Goal: Task Accomplishment & Management: Manage account settings

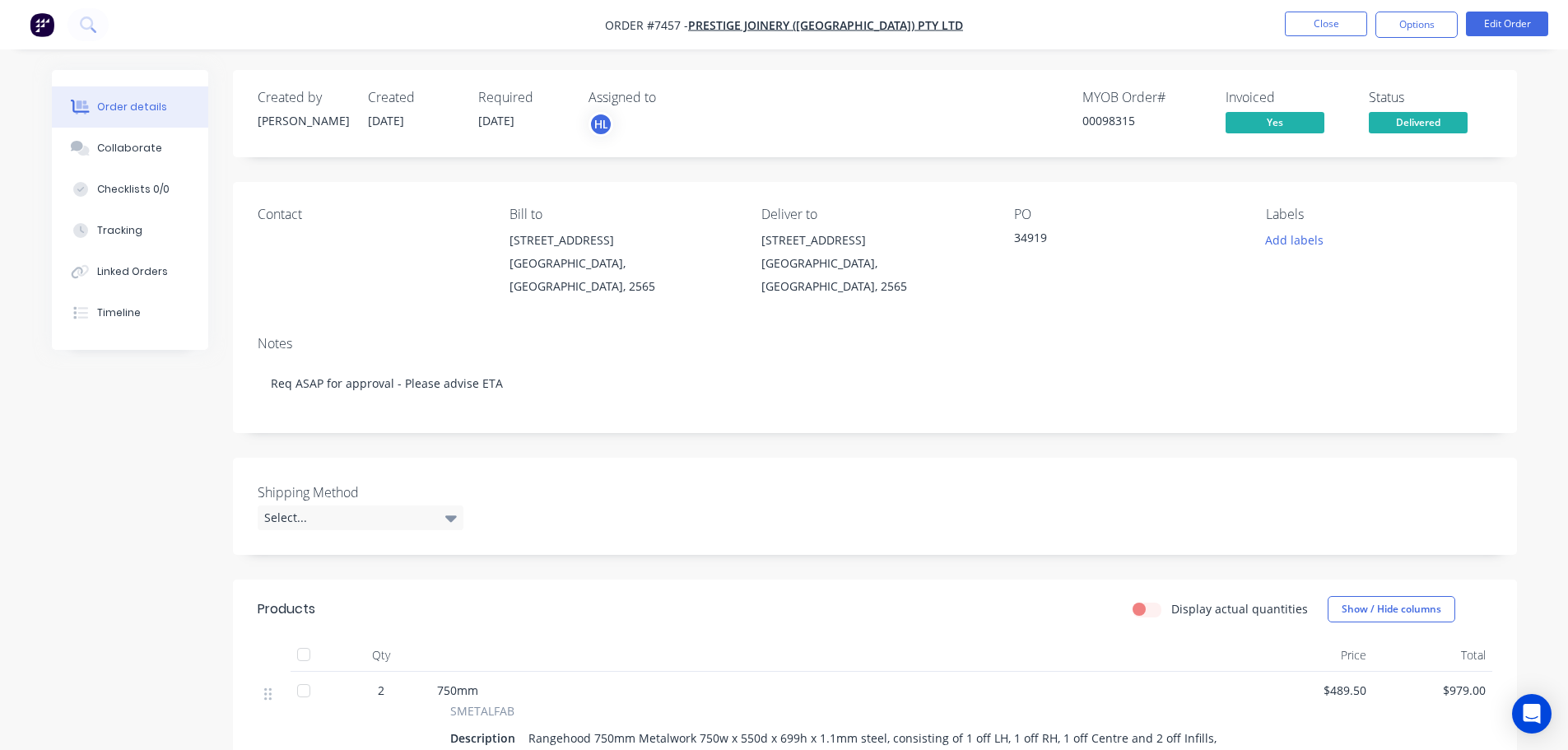
click at [41, 34] on img "button" at bounding box center [41, 24] width 24 height 24
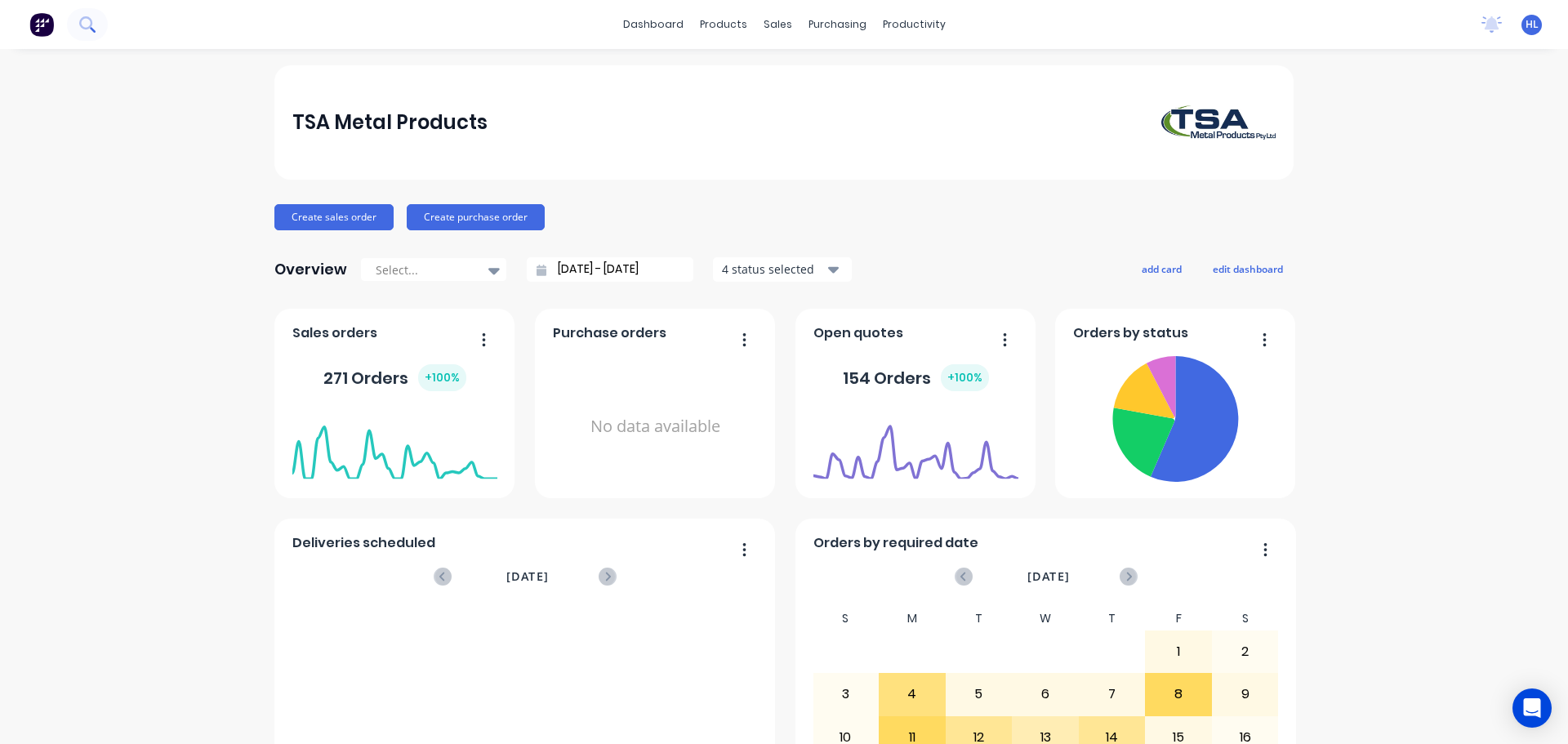
click at [88, 19] on icon at bounding box center [87, 24] width 16 height 16
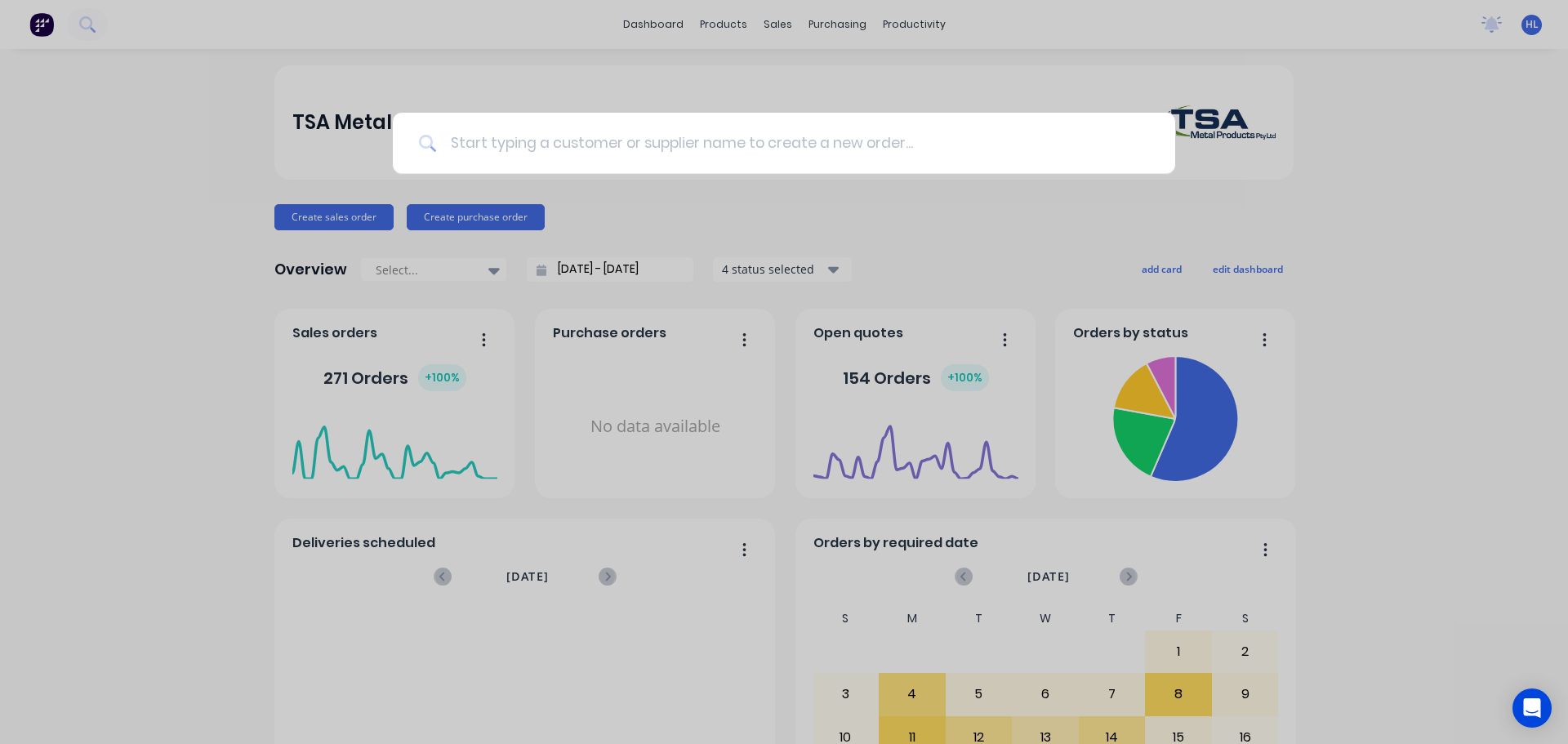
click at [696, 133] on input at bounding box center [793, 142] width 712 height 61
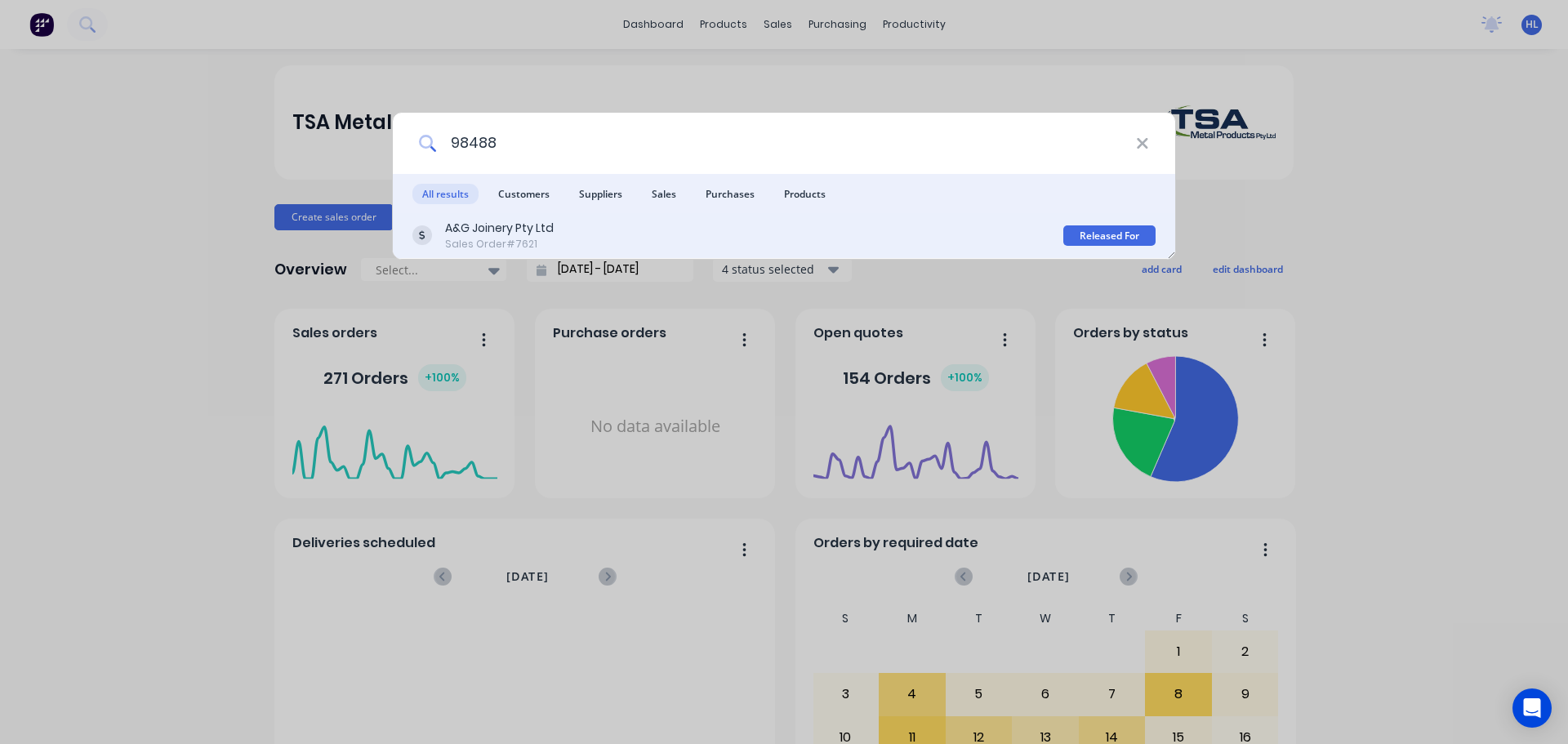
type input "98488"
click at [528, 231] on div "A&G Joinery Pty Ltd" at bounding box center [499, 229] width 109 height 17
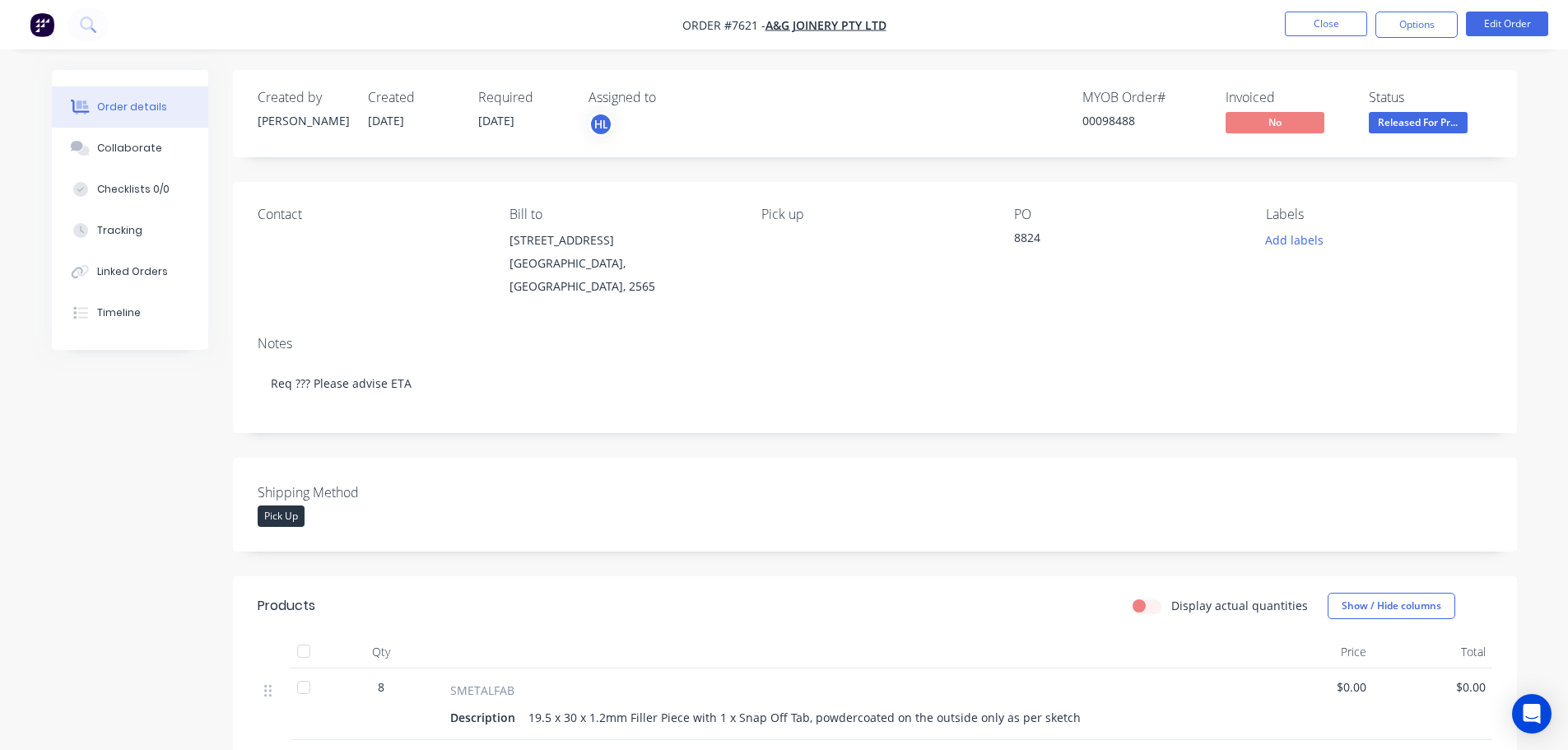
click at [50, 31] on img "button" at bounding box center [41, 24] width 24 height 24
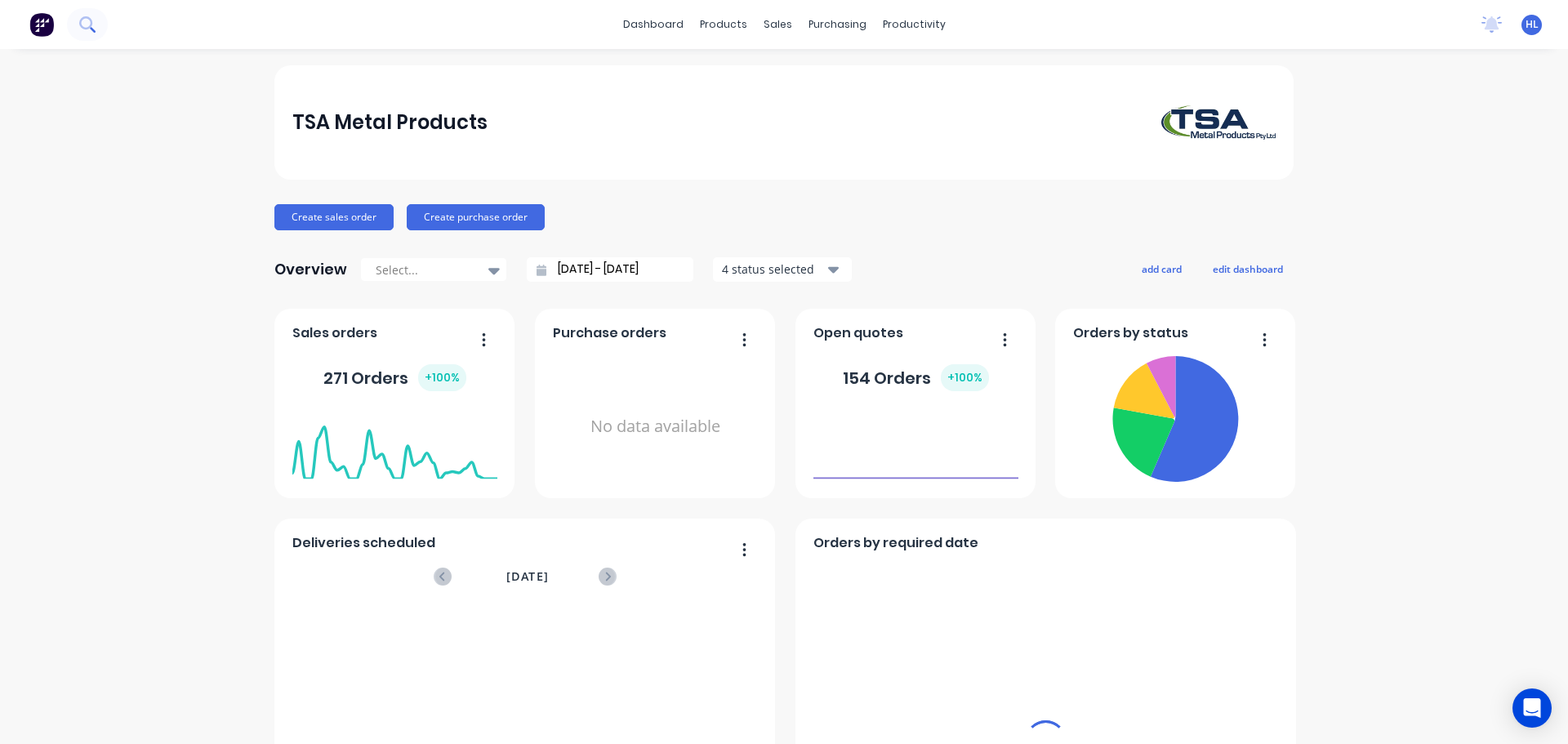
click at [91, 30] on icon at bounding box center [87, 24] width 16 height 16
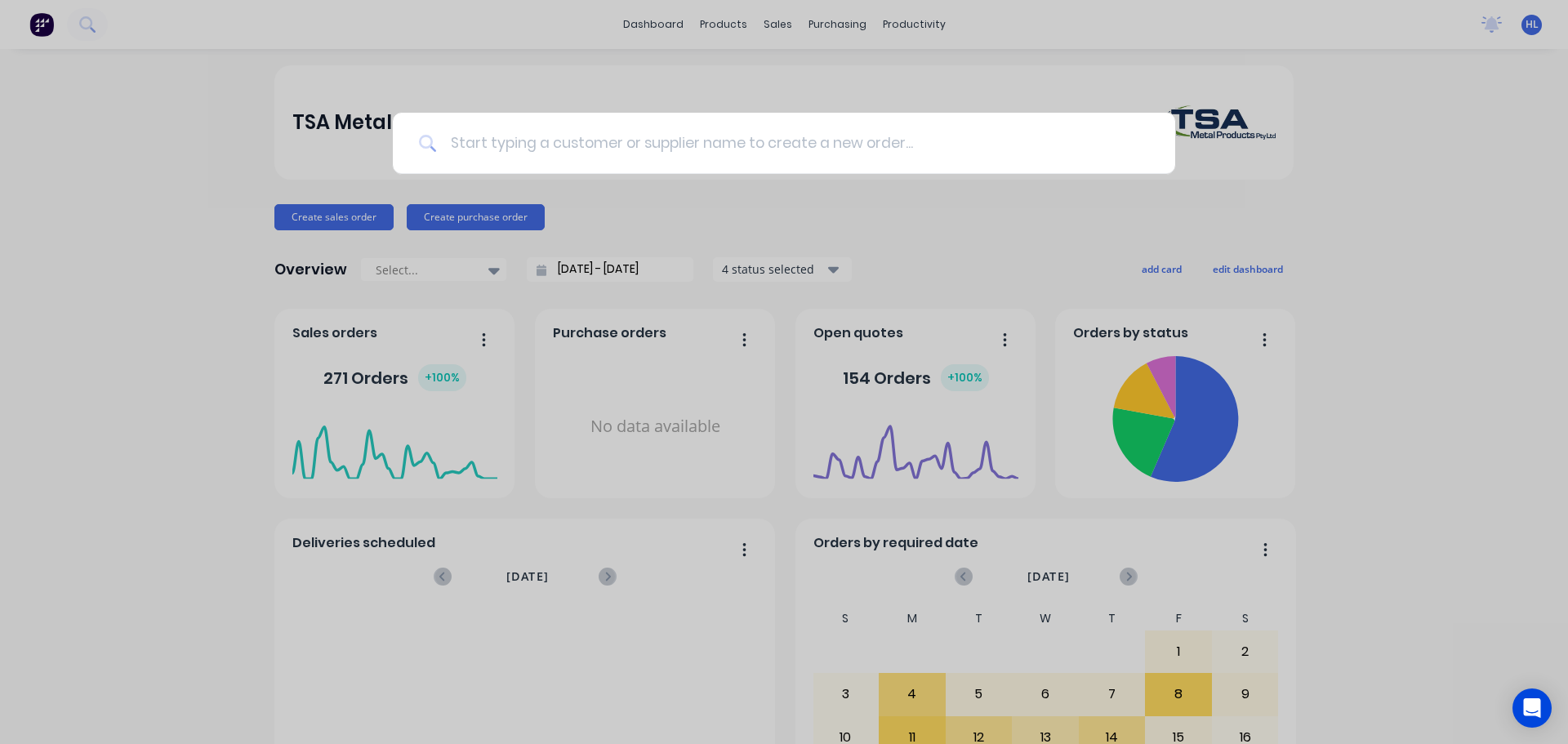
click at [537, 144] on input at bounding box center [793, 142] width 712 height 61
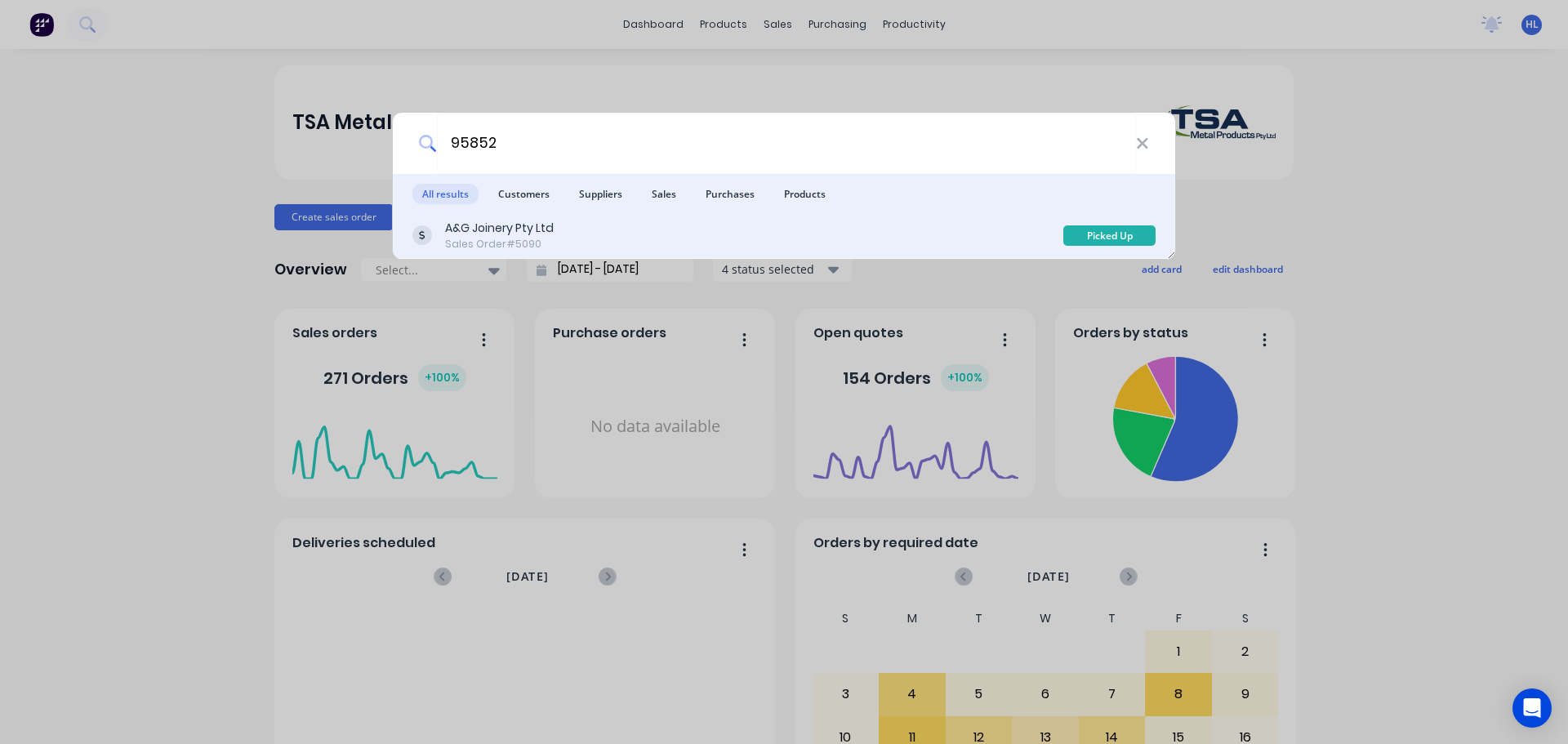
type input "95852"
click at [543, 238] on div "Sales Order #5090" at bounding box center [499, 243] width 109 height 15
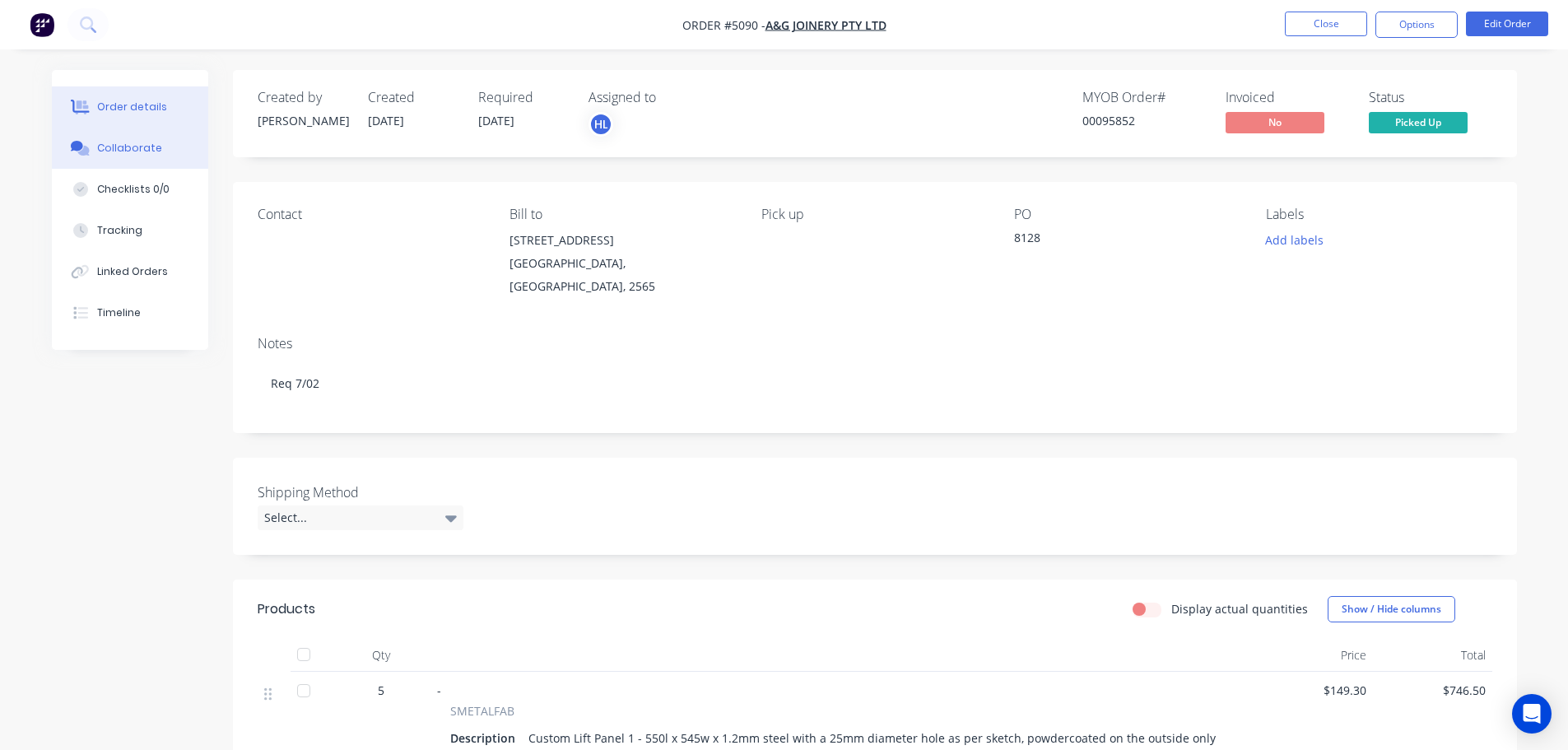
click at [124, 150] on div "Collaborate" at bounding box center [129, 147] width 65 height 15
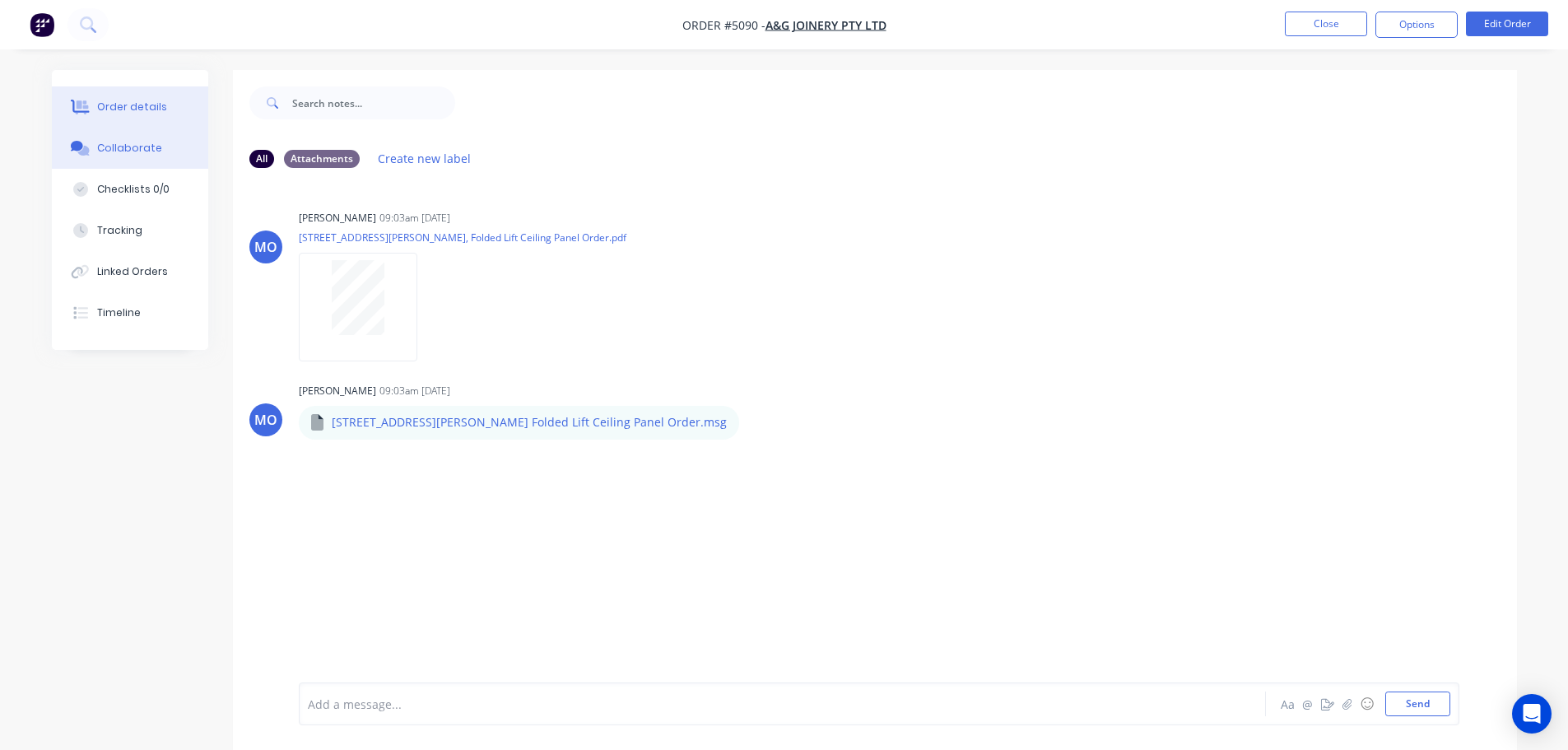
click at [143, 112] on div "Order details" at bounding box center [132, 106] width 70 height 15
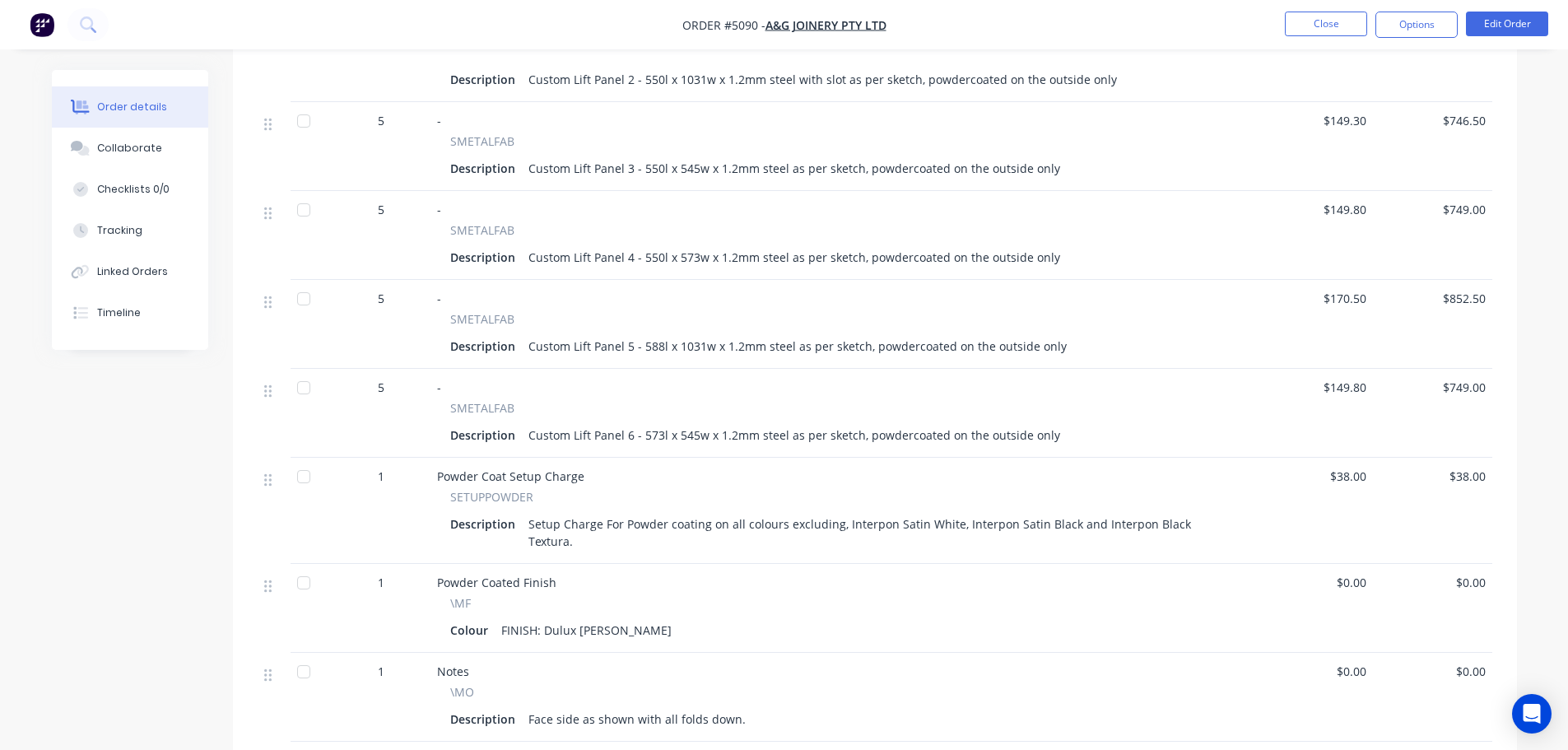
scroll to position [987, 0]
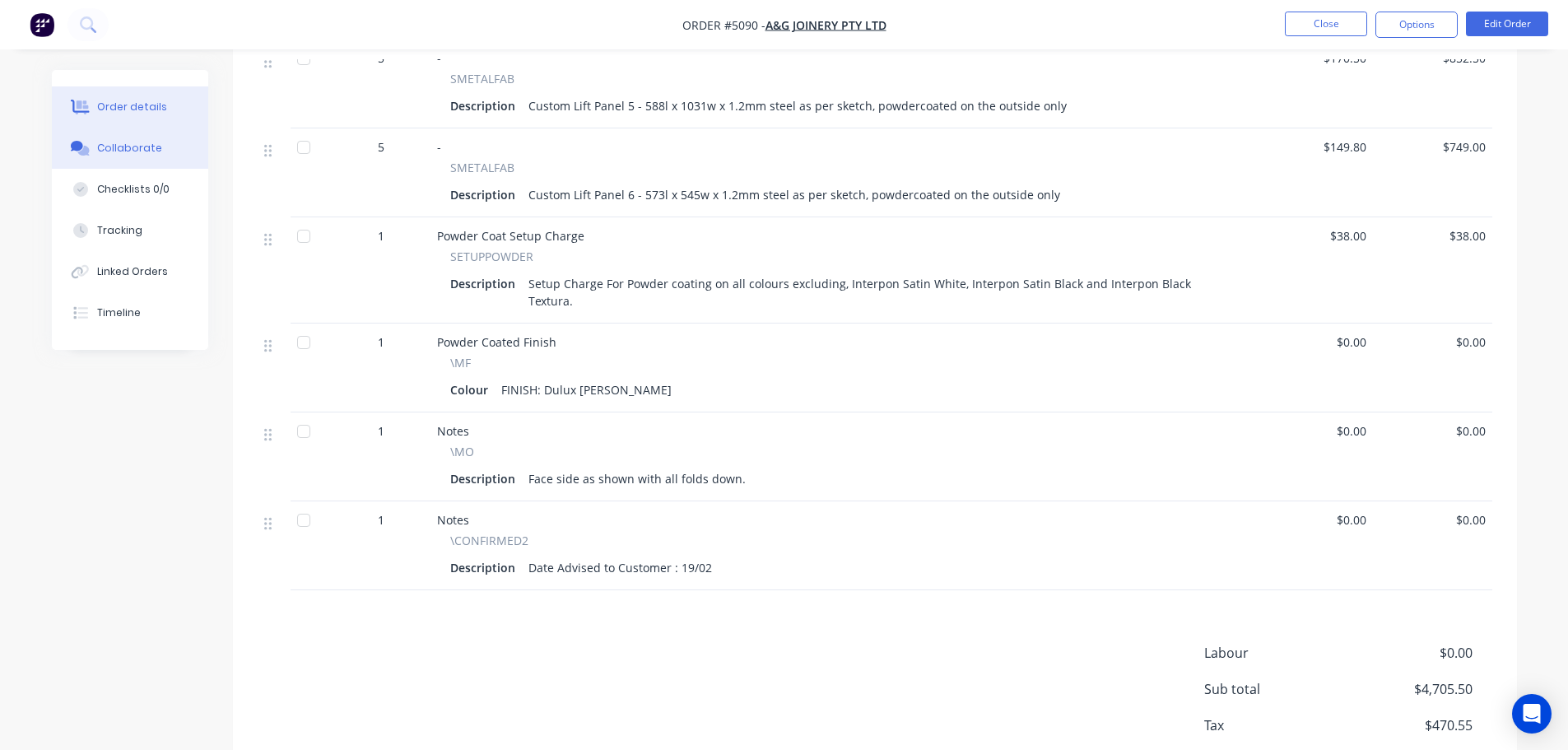
click at [106, 145] on div "Collaborate" at bounding box center [129, 147] width 65 height 15
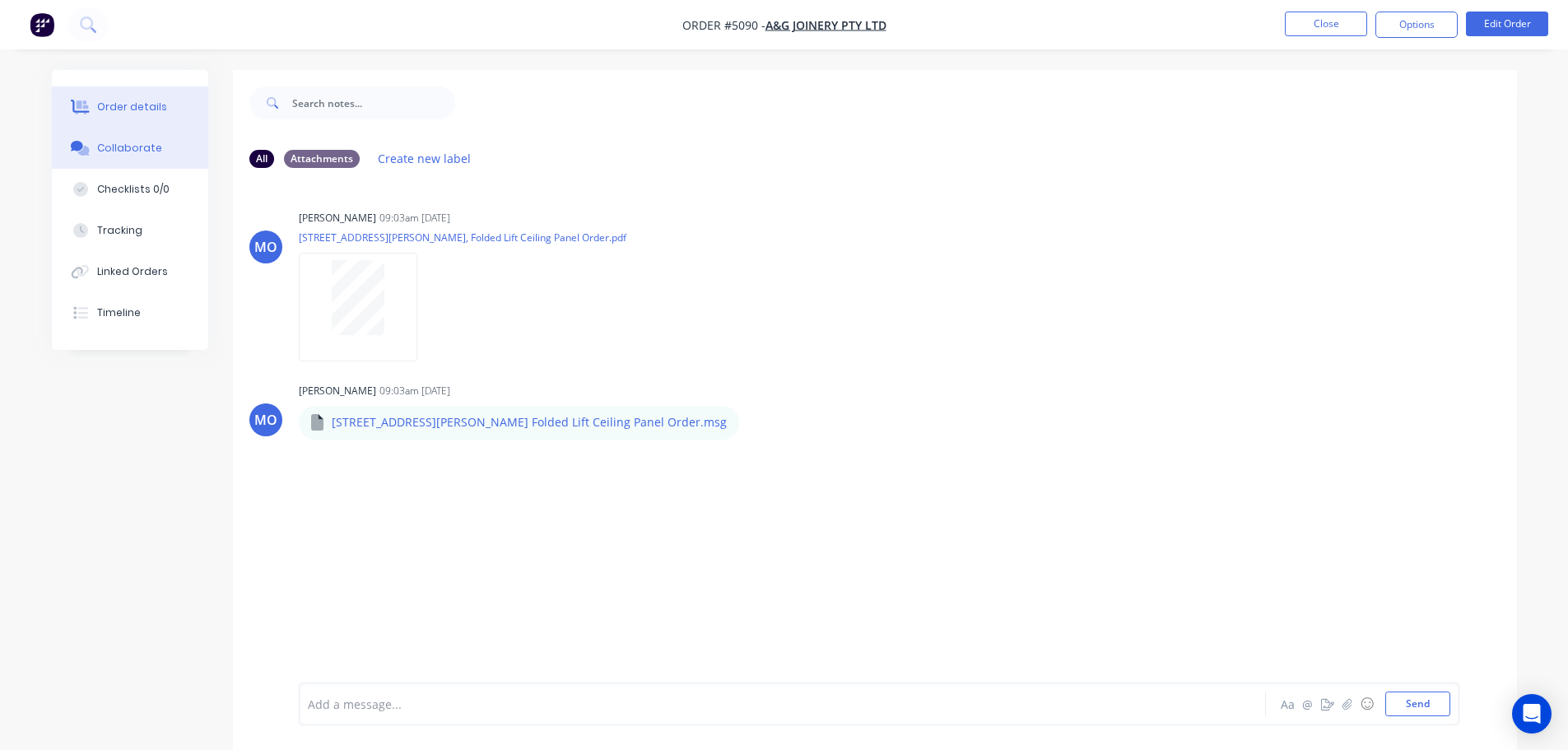
click at [119, 103] on div "Order details" at bounding box center [132, 106] width 70 height 15
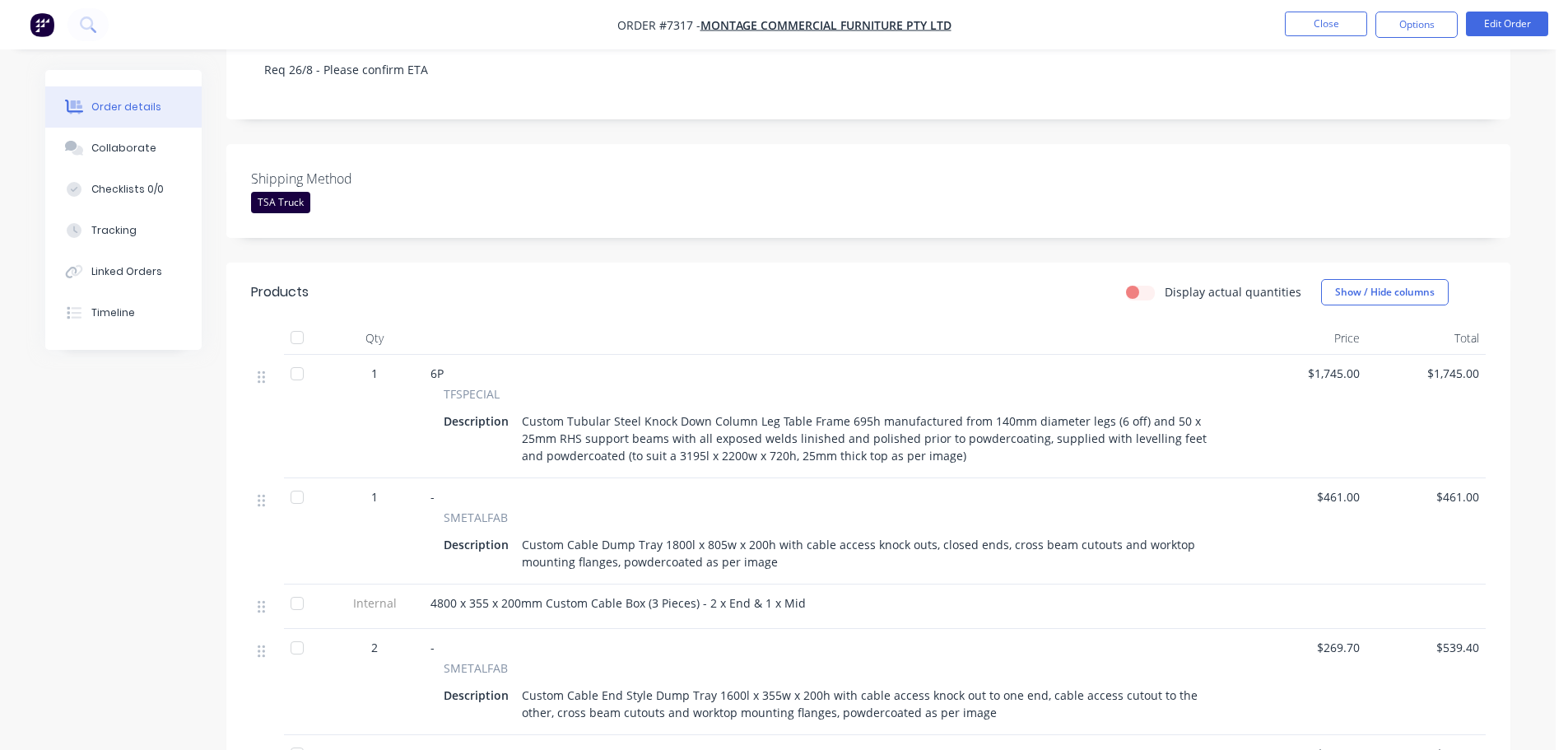
scroll to position [329, 0]
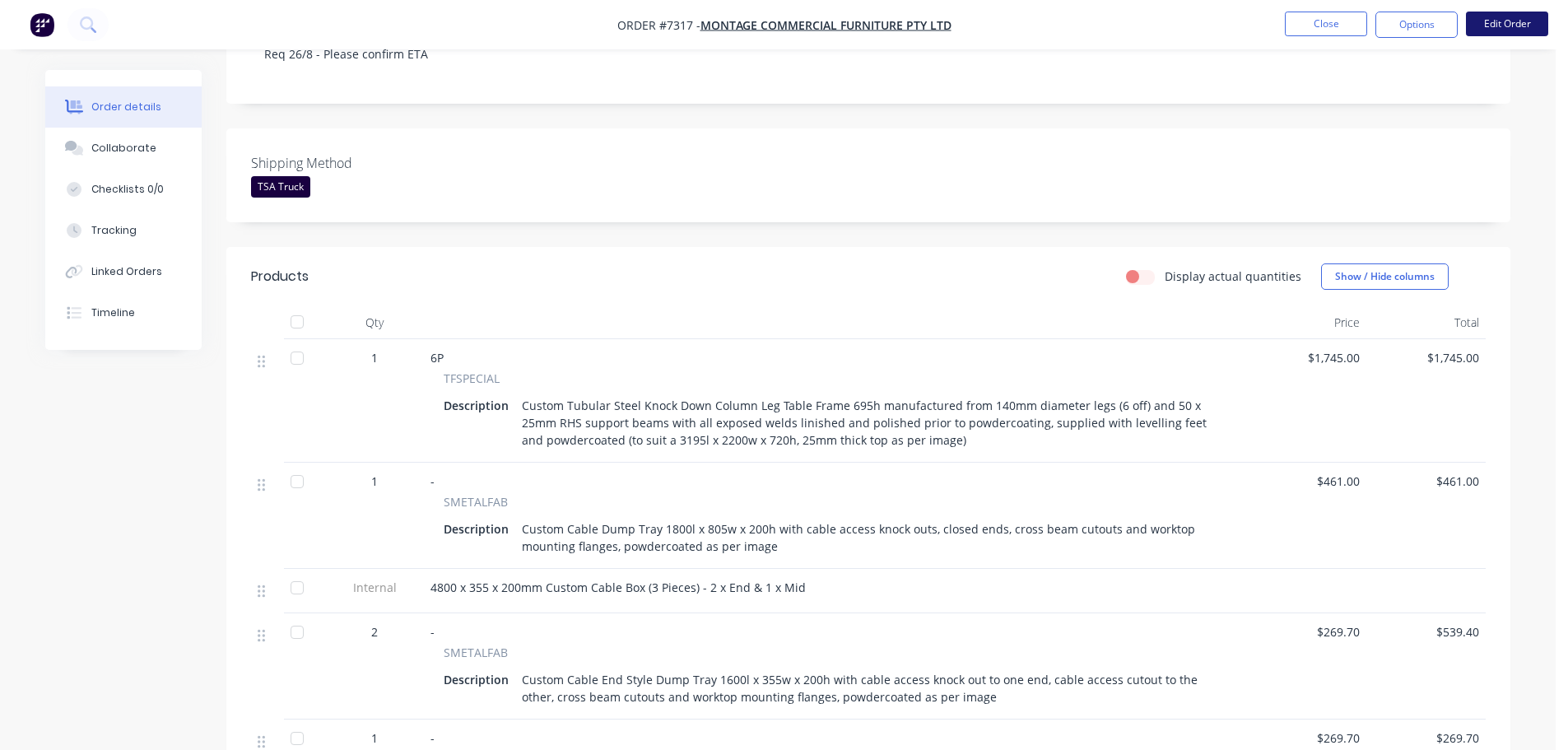
click at [1514, 16] on button "Edit Order" at bounding box center [1506, 23] width 82 height 24
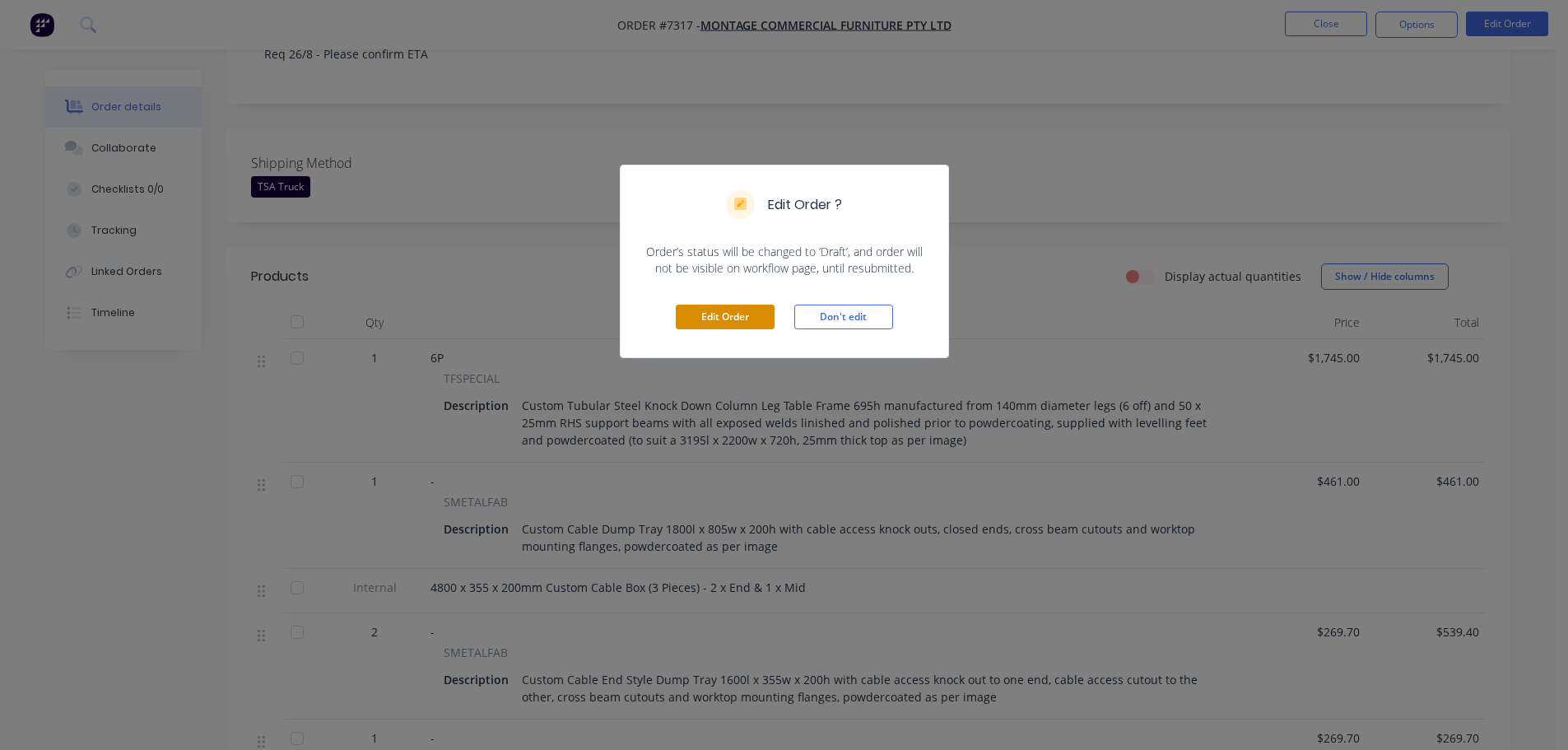
click at [724, 326] on button "Edit Order" at bounding box center [724, 316] width 99 height 24
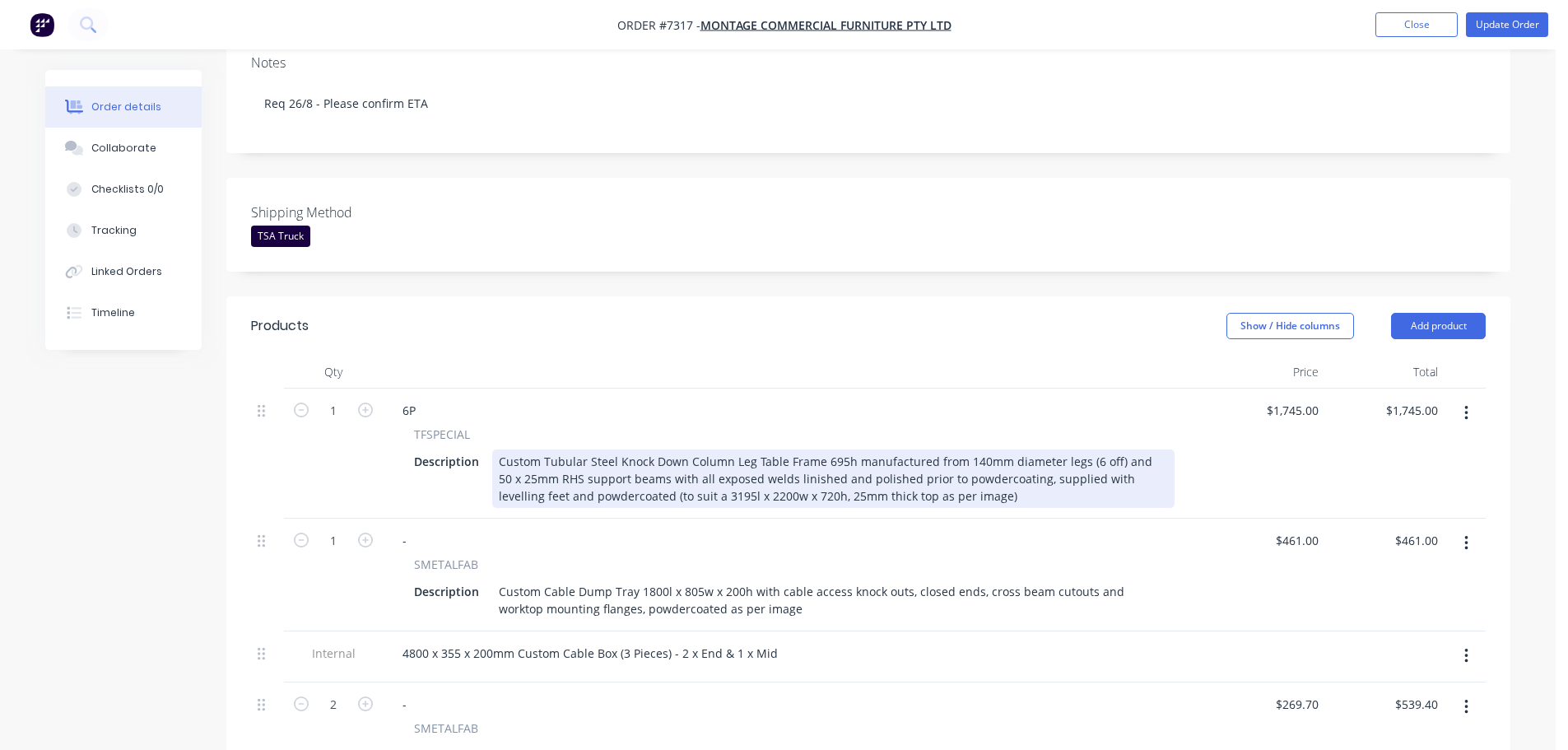
click at [1085, 449] on div "Custom Tubular Steel Knock Down Column Leg Table Frame 695h manufactured from 1…" at bounding box center [833, 479] width 682 height 59
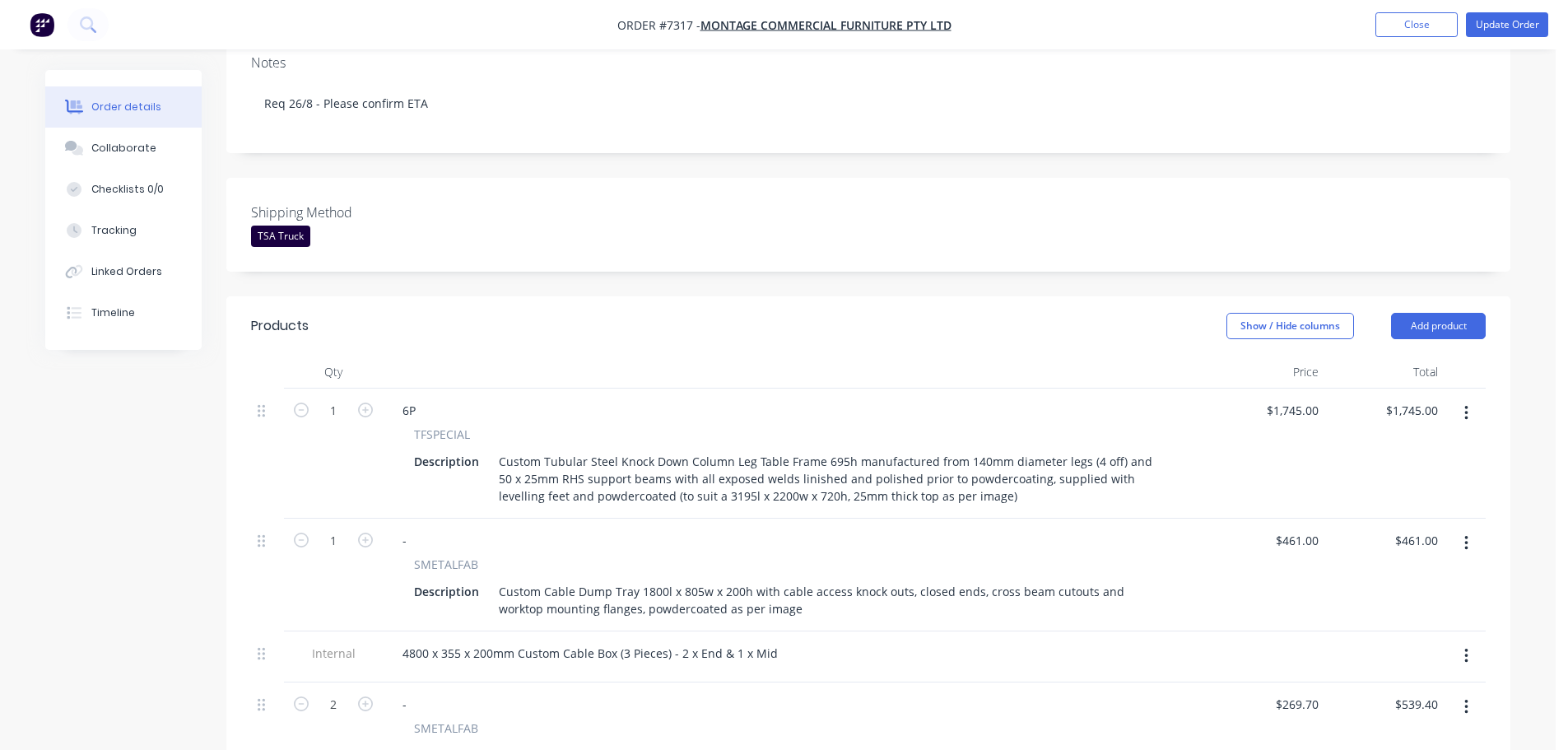
click at [168, 453] on div "Created by Damon Created 05/08/25 Required 22/08/25 Assigned to HL MYOB Order #…" at bounding box center [777, 734] width 1465 height 1986
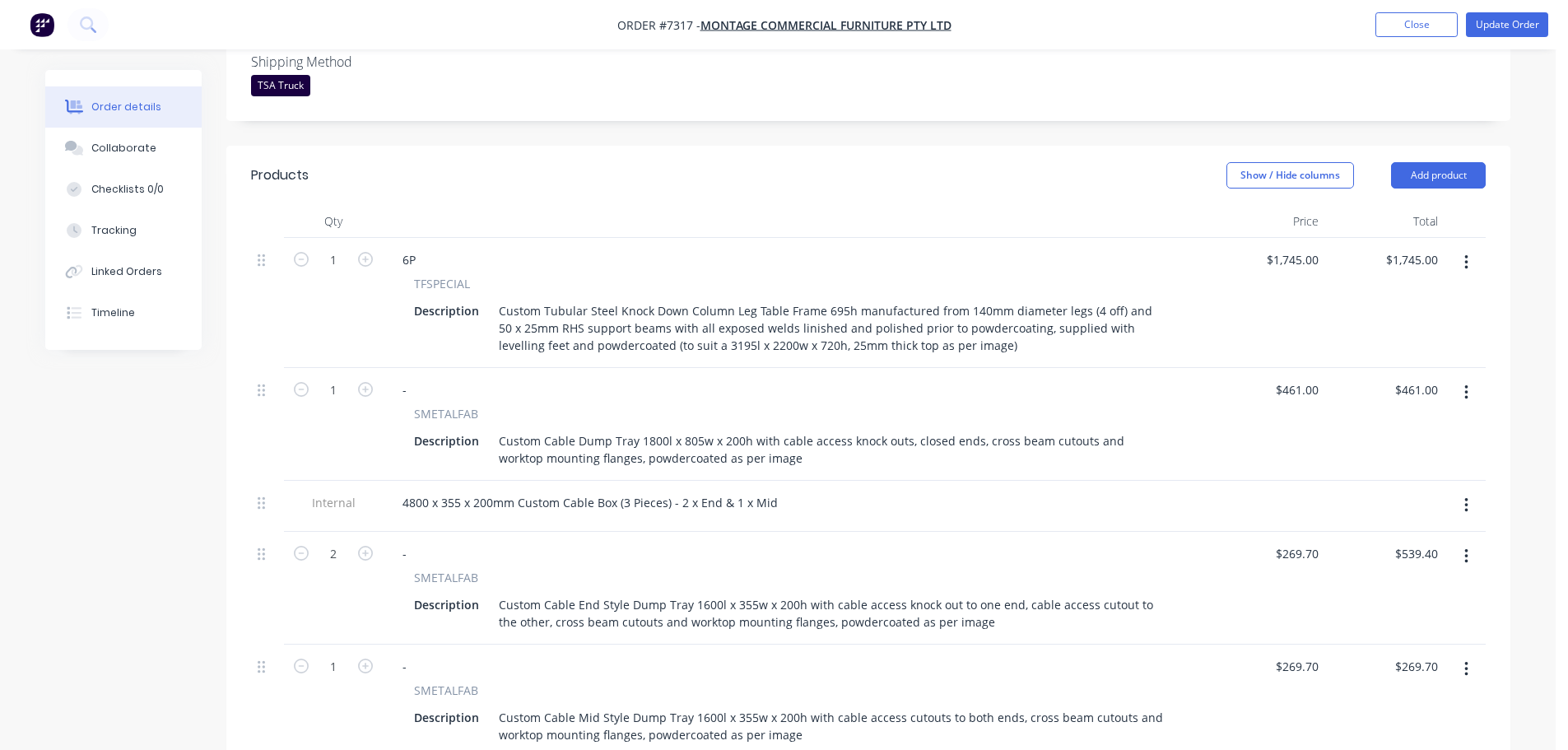
scroll to position [494, 0]
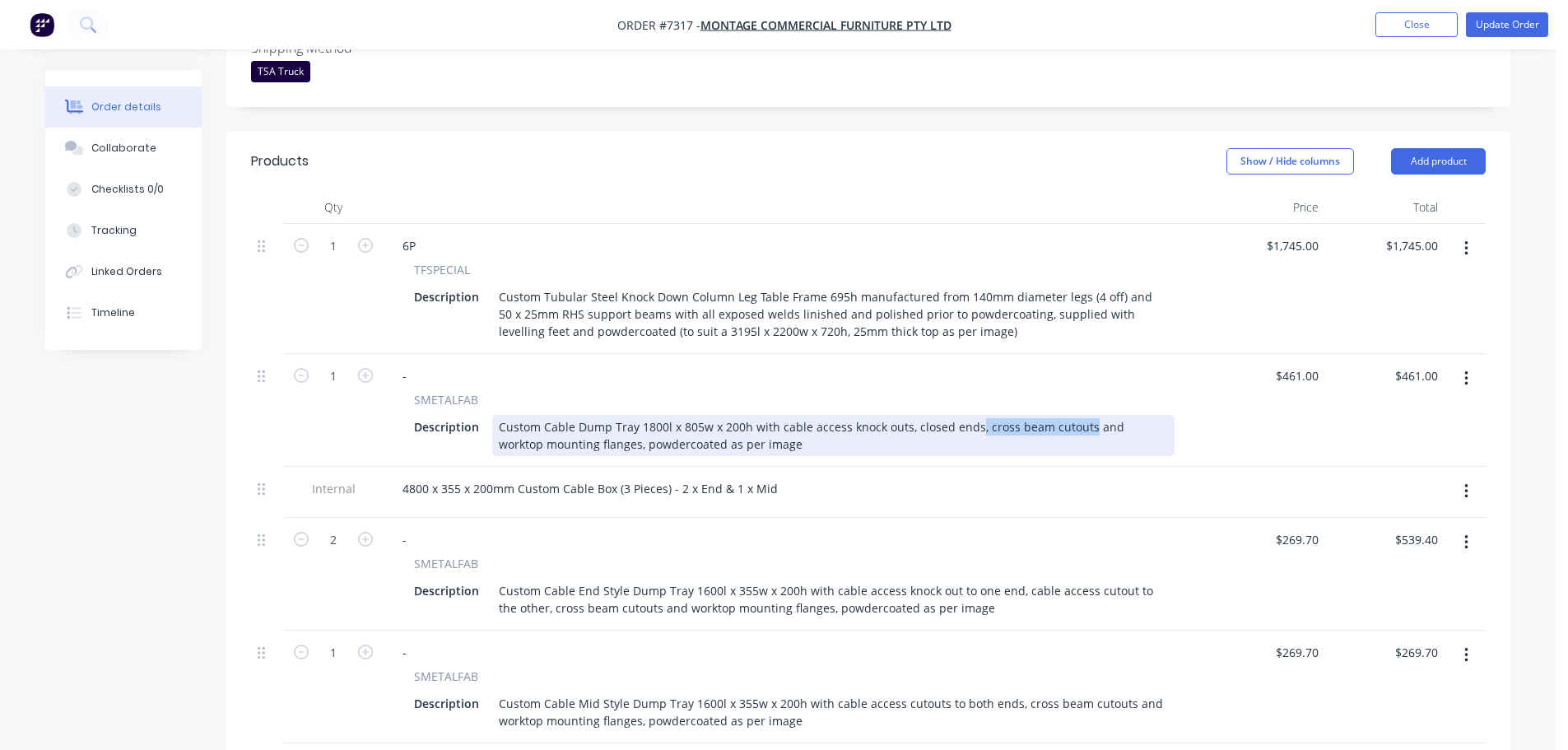
drag, startPoint x: 1083, startPoint y: 378, endPoint x: 970, endPoint y: 381, distance: 113.0
click at [970, 415] on div "Custom Cable Dump Tray 1800l x 805w x 200h with cable access knock outs, closed…" at bounding box center [833, 436] width 682 height 41
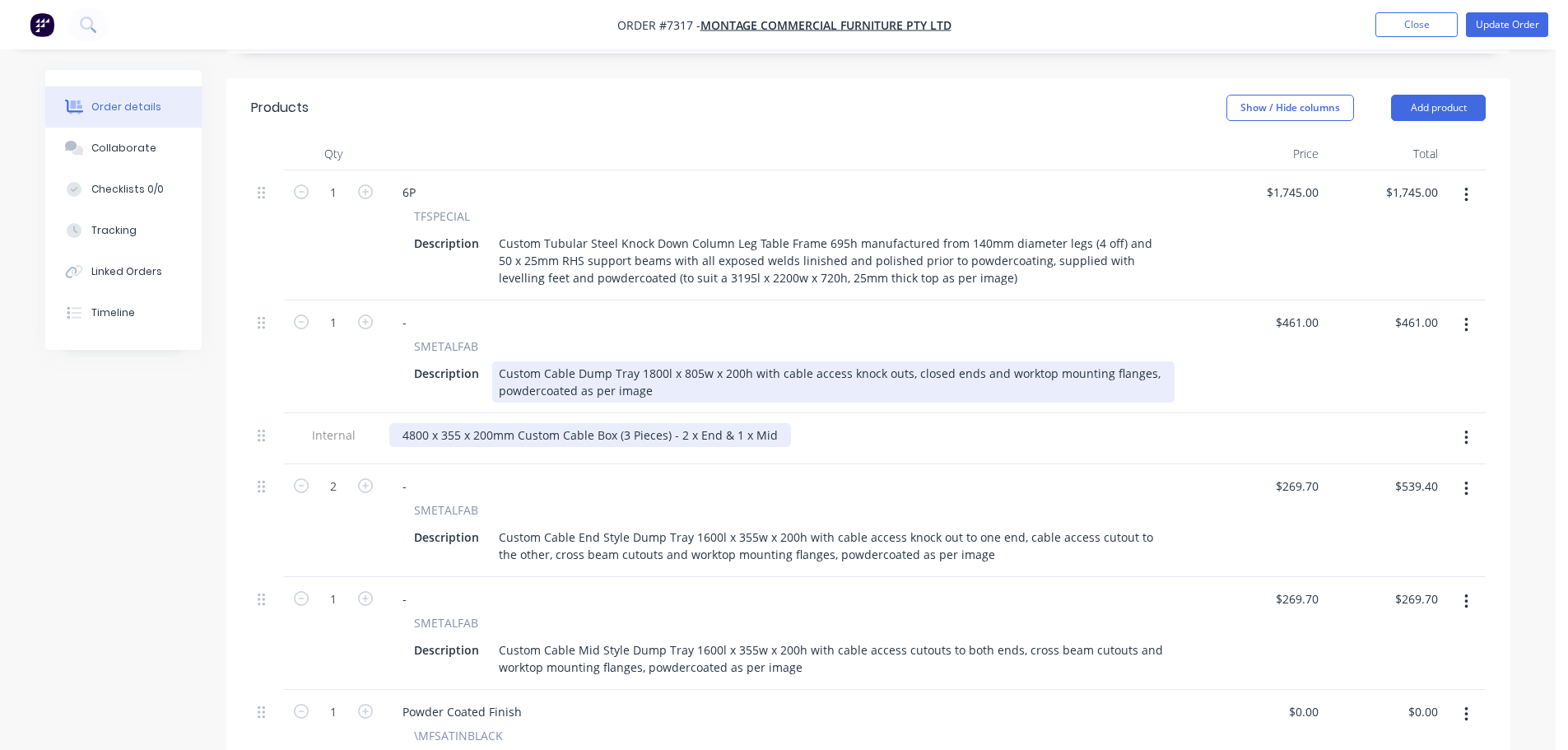
scroll to position [576, 0]
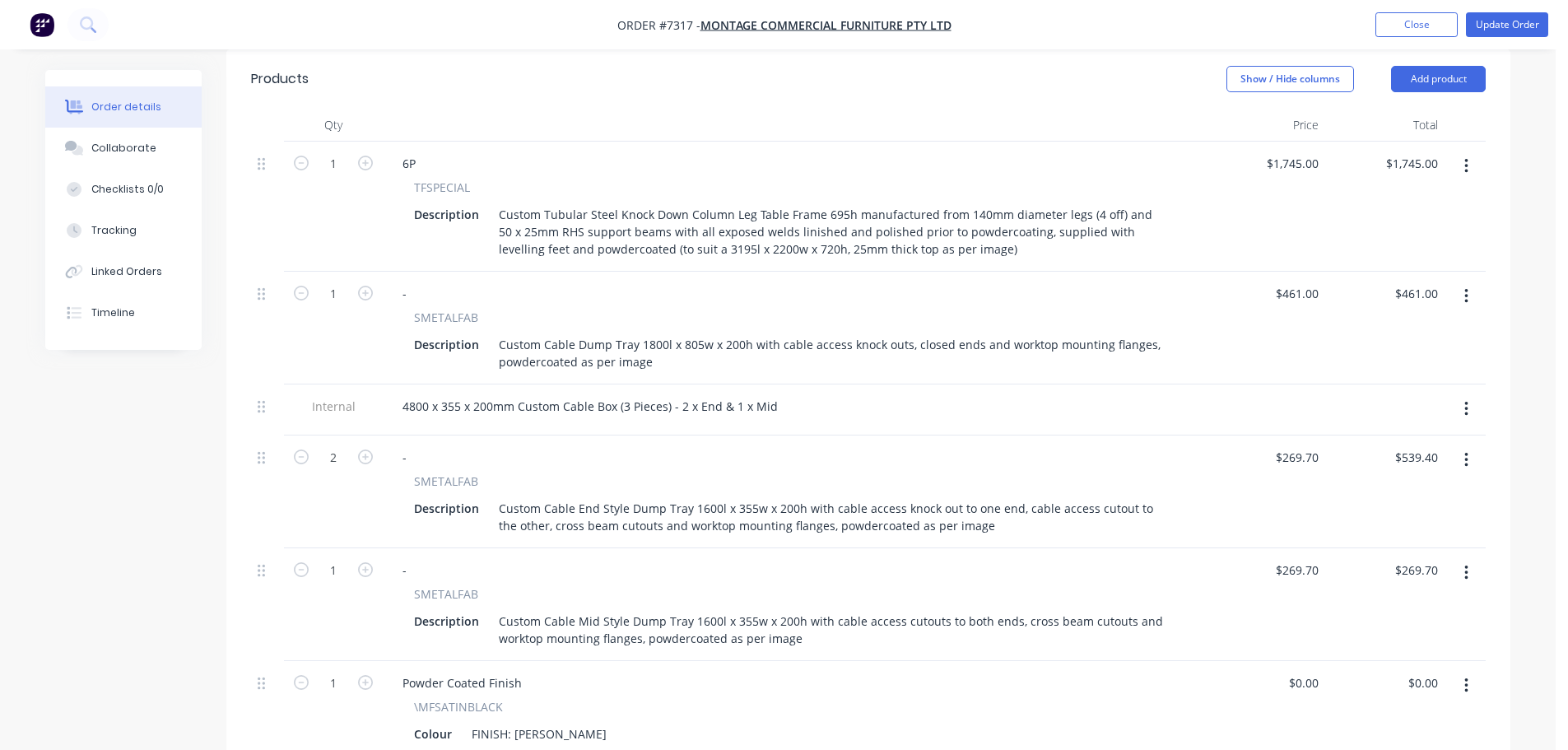
click at [83, 496] on div "Created by Damon Created 05/08/25 Required 22/08/25 Assigned to HL MYOB Order #…" at bounding box center [777, 487] width 1465 height 1986
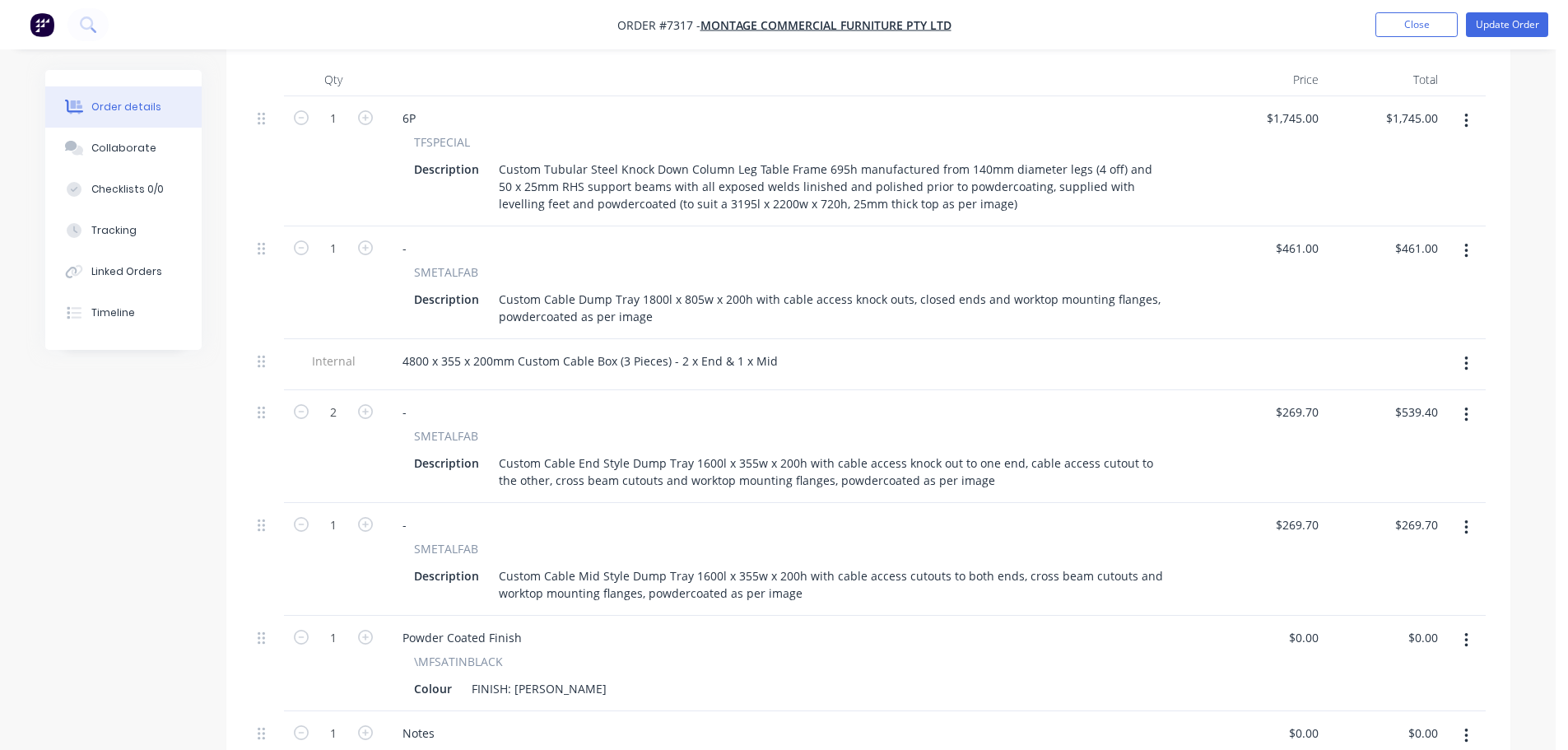
scroll to position [658, 0]
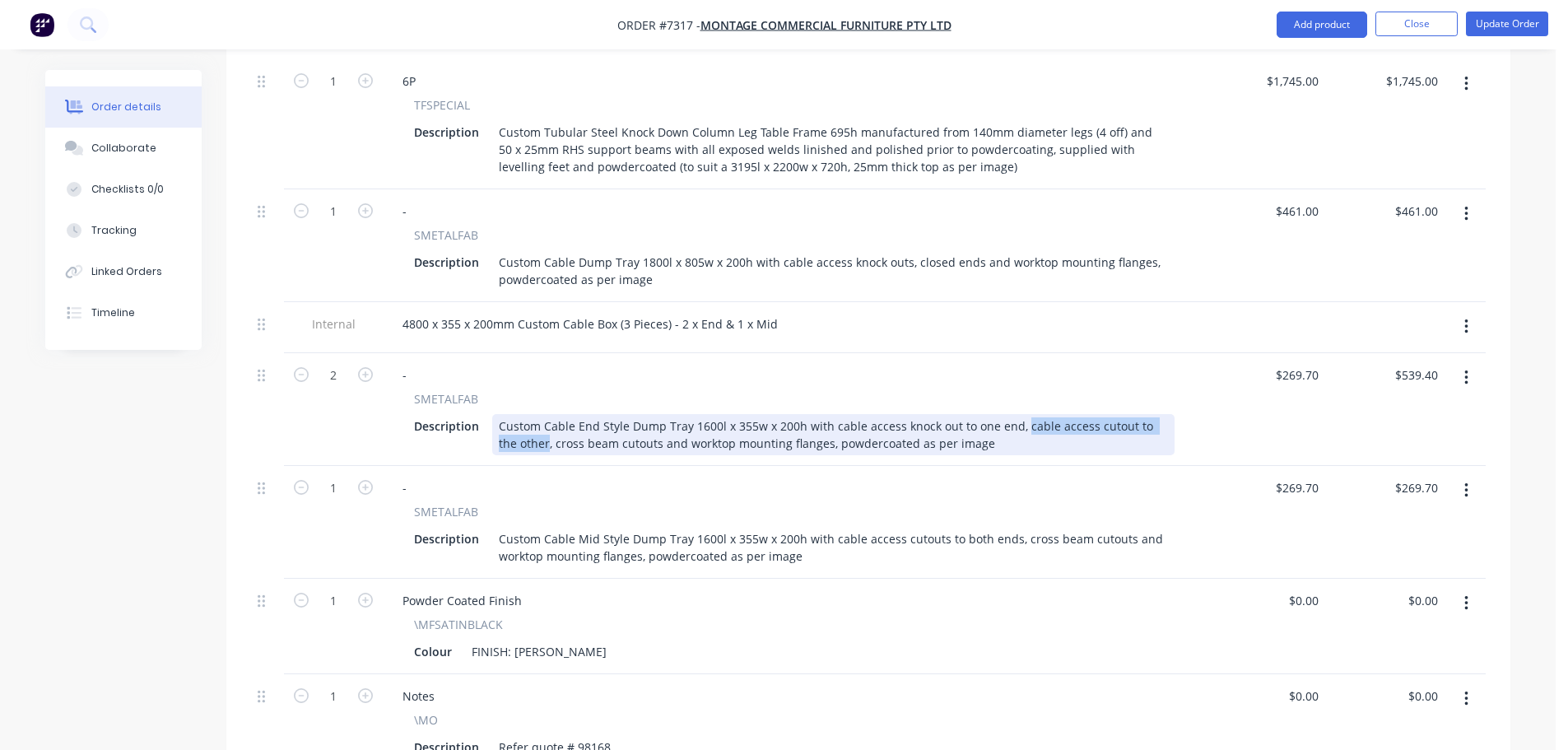
drag, startPoint x: 526, startPoint y: 396, endPoint x: 1017, endPoint y: 378, distance: 491.3
click at [1017, 414] on div "Custom Cable End Style Dump Tray 1600l x 355w x 200h with cable access knock ou…" at bounding box center [833, 435] width 682 height 41
click at [984, 414] on div "Custom Cable End Style Dump Tray 1600l x 355w x 200h with cable access knock ou…" at bounding box center [833, 435] width 682 height 41
click at [640, 414] on div "Custom Cable End Style Dump Tray 1600l x 355w x 200h with cable access knock ou…" at bounding box center [833, 435] width 682 height 41
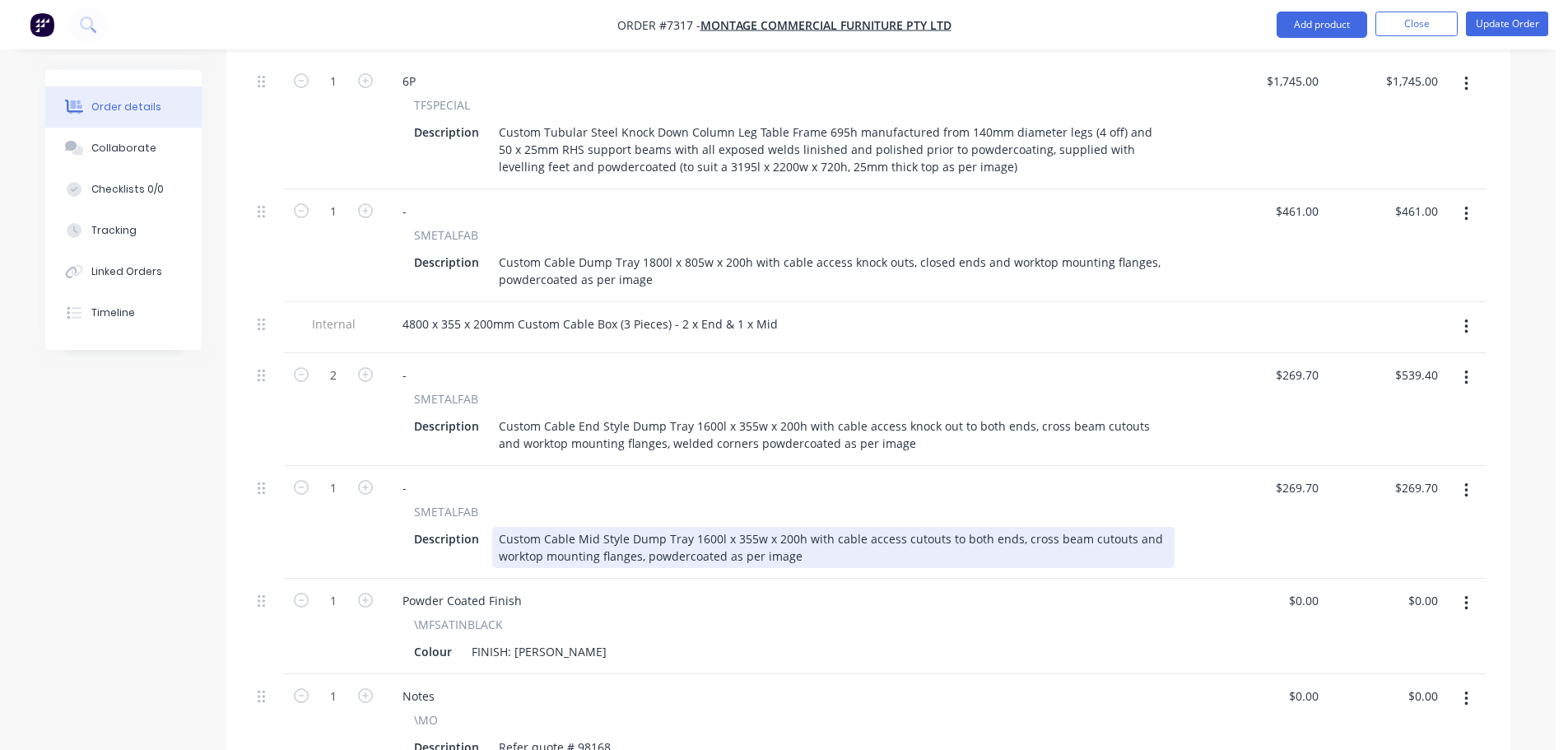
click at [642, 526] on div "Custom Cable Mid Style Dump Tray 1600l x 355w x 200h with cable access cutouts …" at bounding box center [833, 547] width 682 height 41
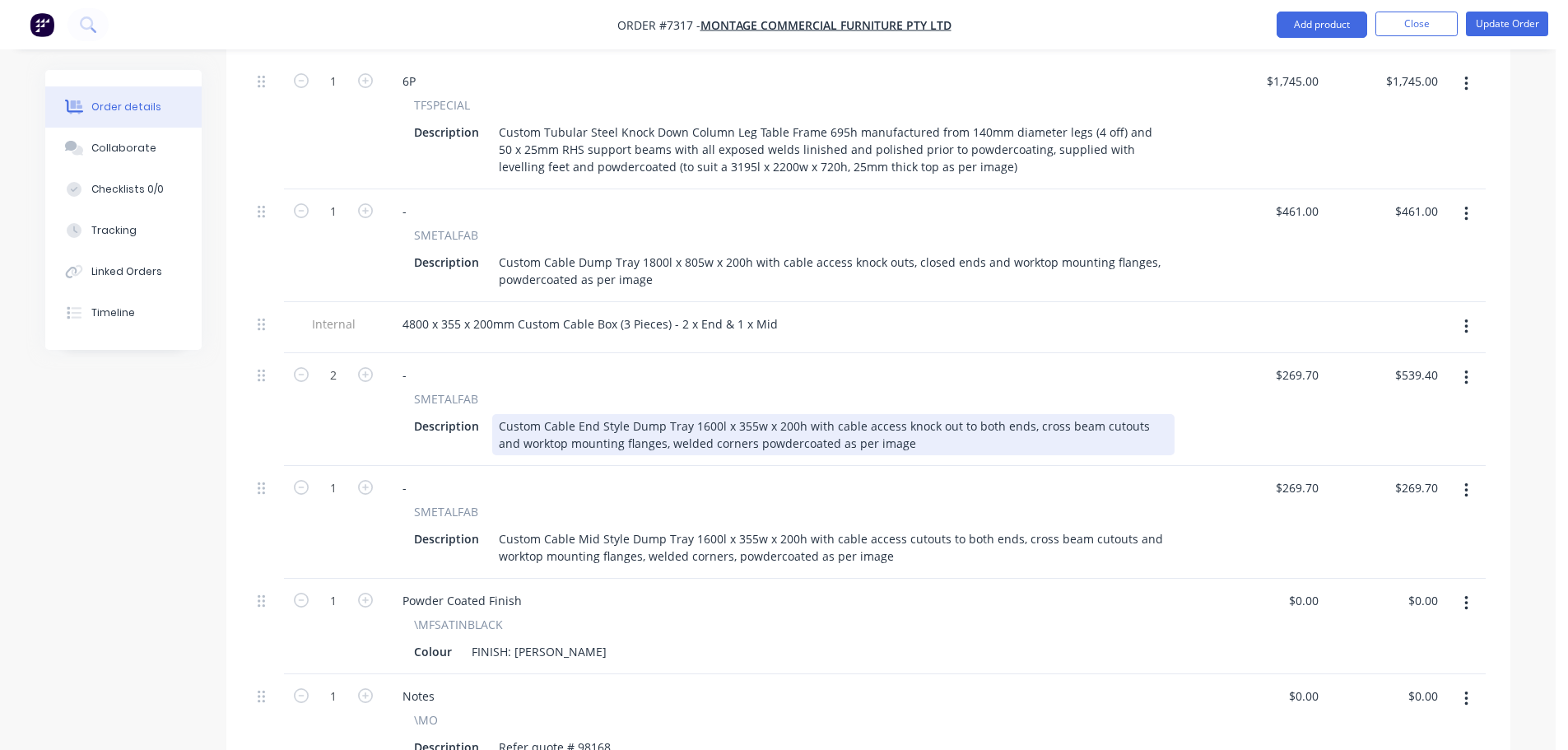
click at [725, 414] on div "Custom Cable End Style Dump Tray 1600l x 355w x 200h with cable access knock ou…" at bounding box center [833, 435] width 682 height 41
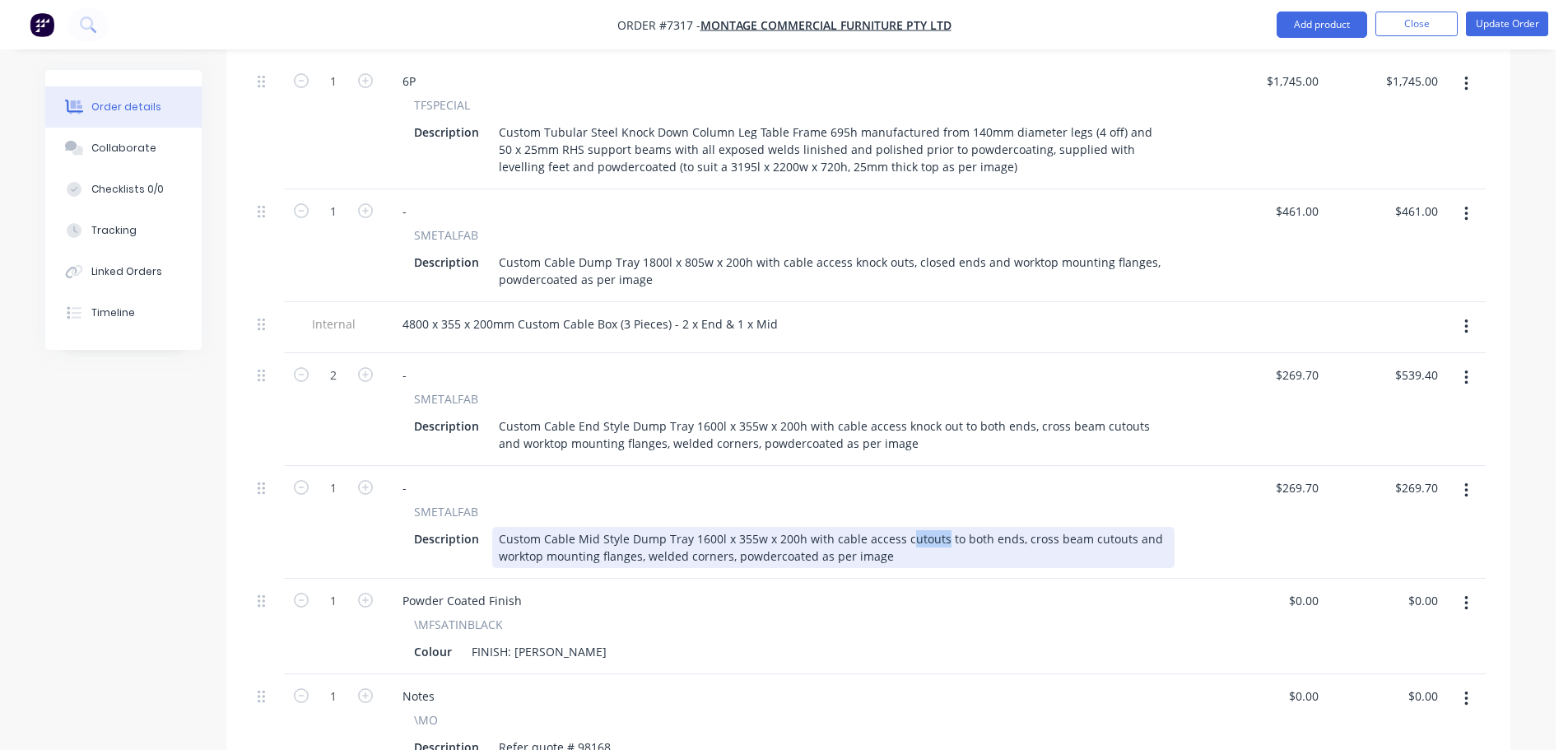
drag, startPoint x: 934, startPoint y: 493, endPoint x: 898, endPoint y: 494, distance: 36.0
click at [898, 526] on div "Custom Cable Mid Style Dump Tray 1600l x 355w x 200h with cable access cutouts …" at bounding box center [833, 547] width 682 height 41
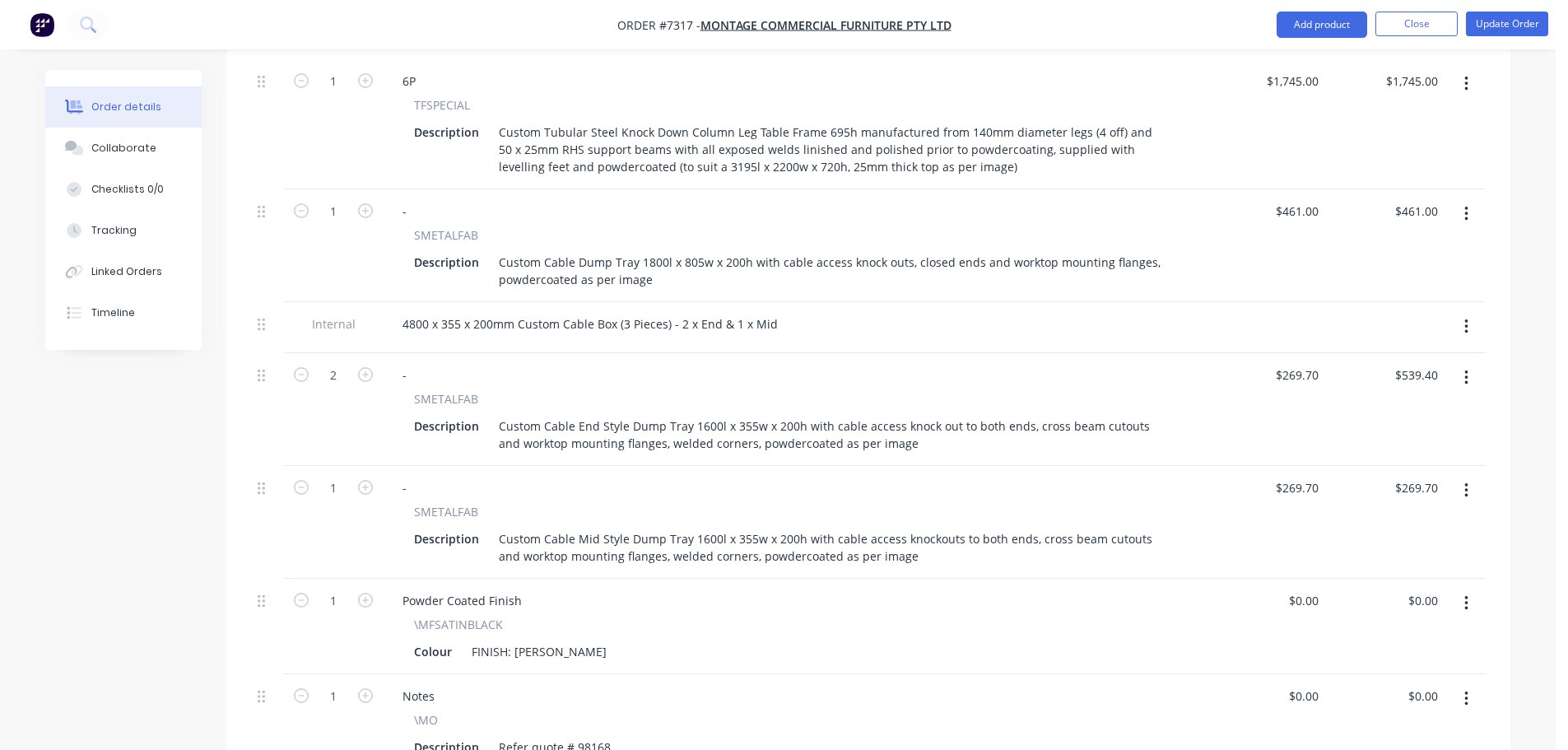
click at [949, 589] on div "Powder Coated Finish" at bounding box center [794, 601] width 809 height 23
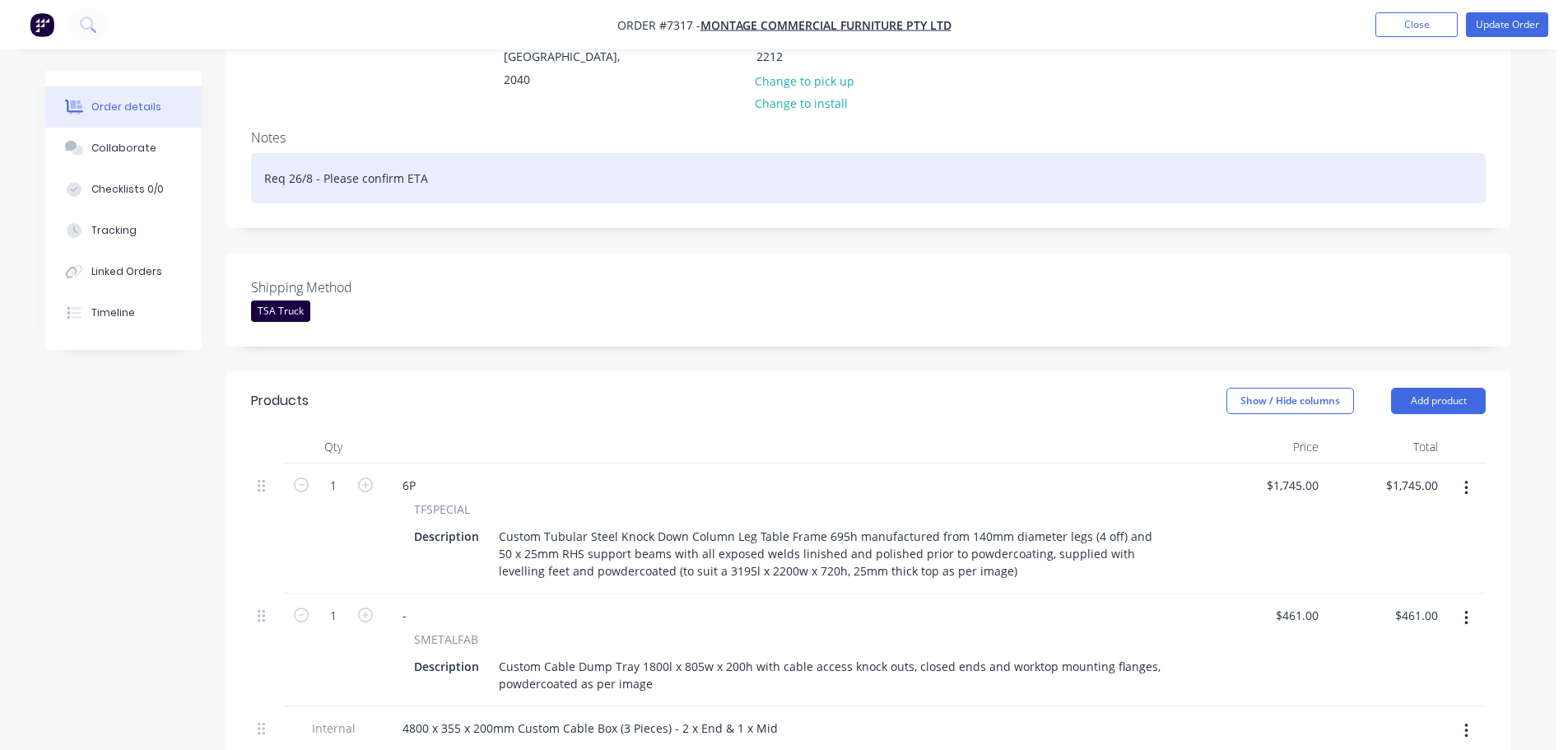
scroll to position [247, 0]
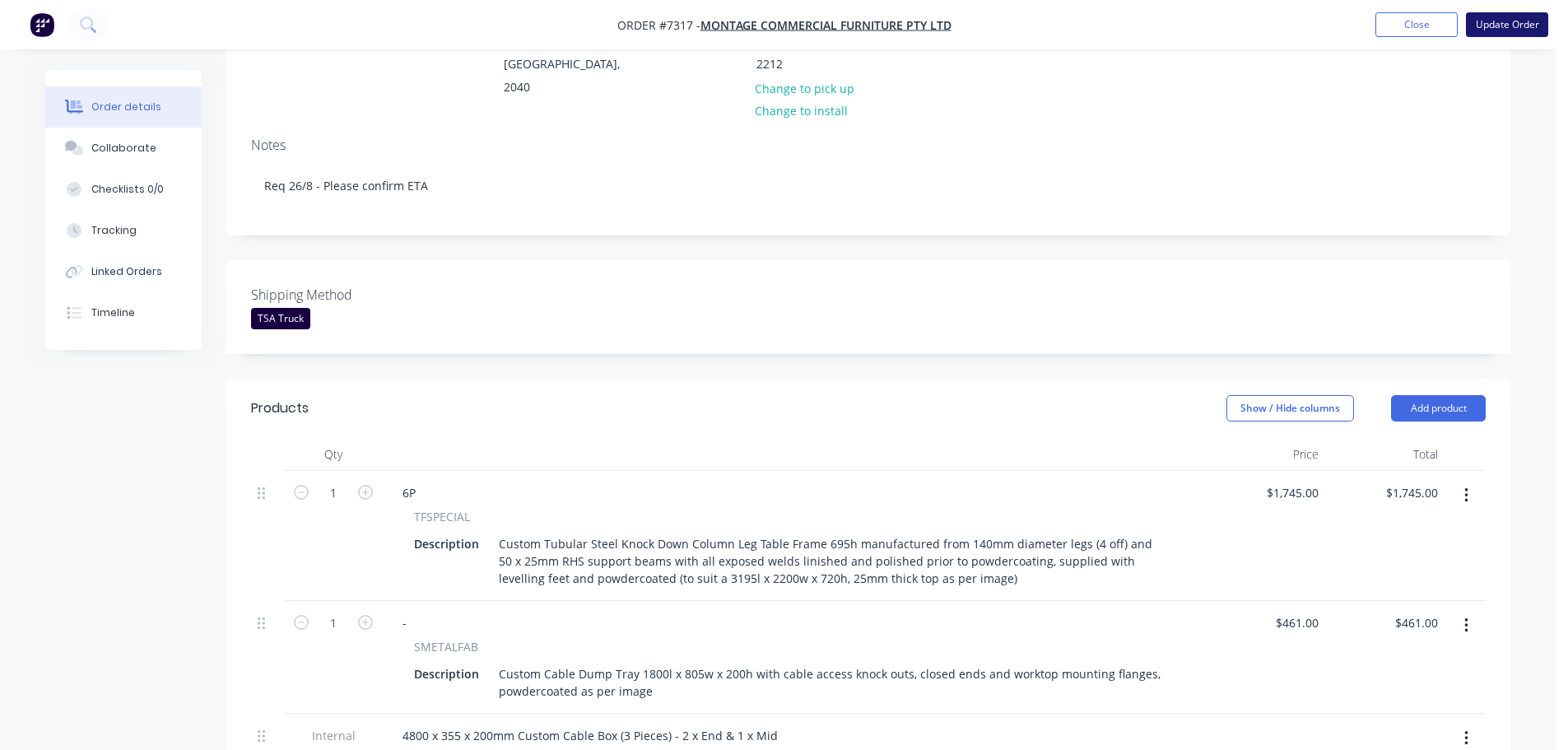
click at [1495, 21] on button "Update Order" at bounding box center [1506, 24] width 82 height 24
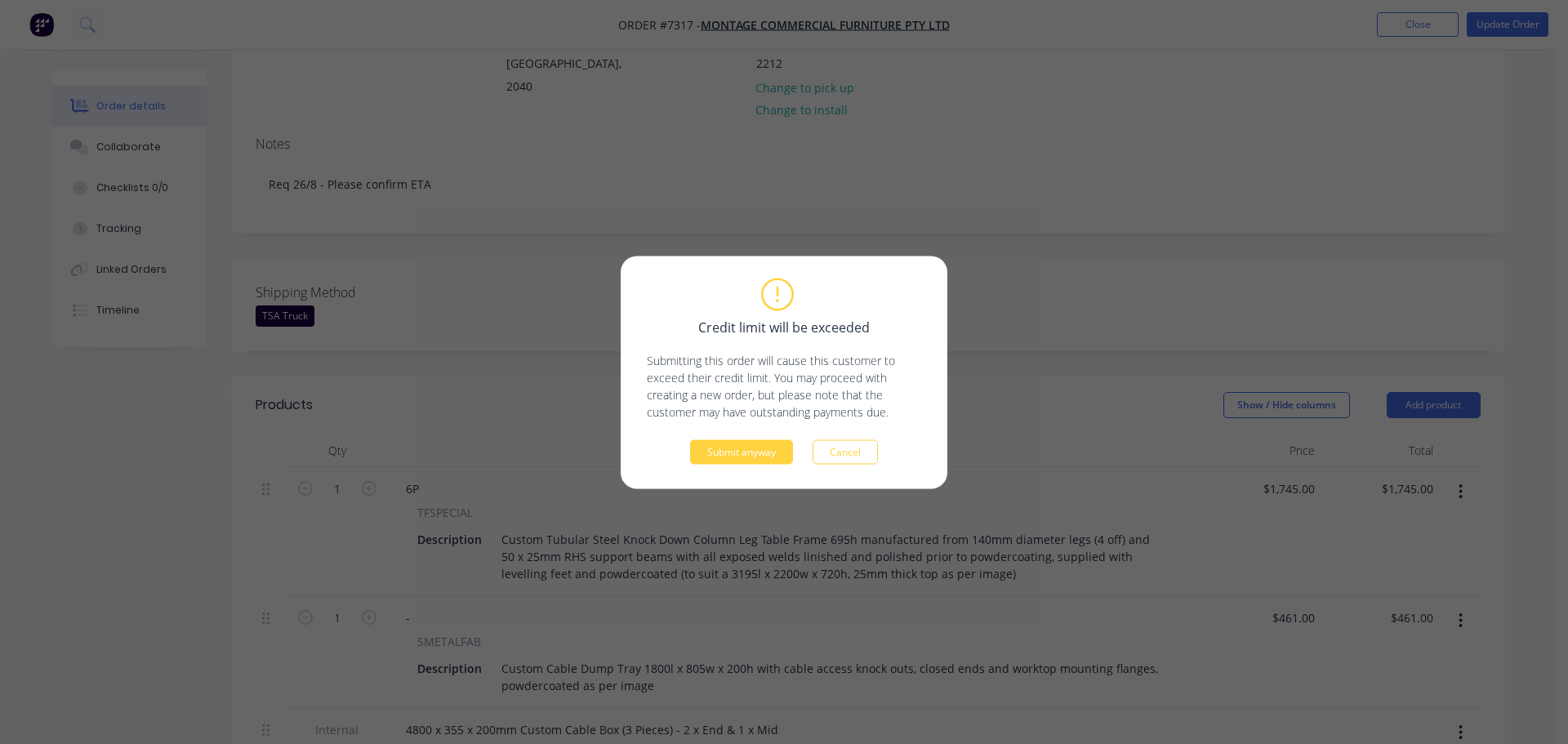
click at [734, 464] on div "Credit limit will be exceeded Submitting this order will cause this customer to…" at bounding box center [784, 372] width 327 height 232
click at [737, 454] on button "Submit anyway" at bounding box center [741, 450] width 103 height 24
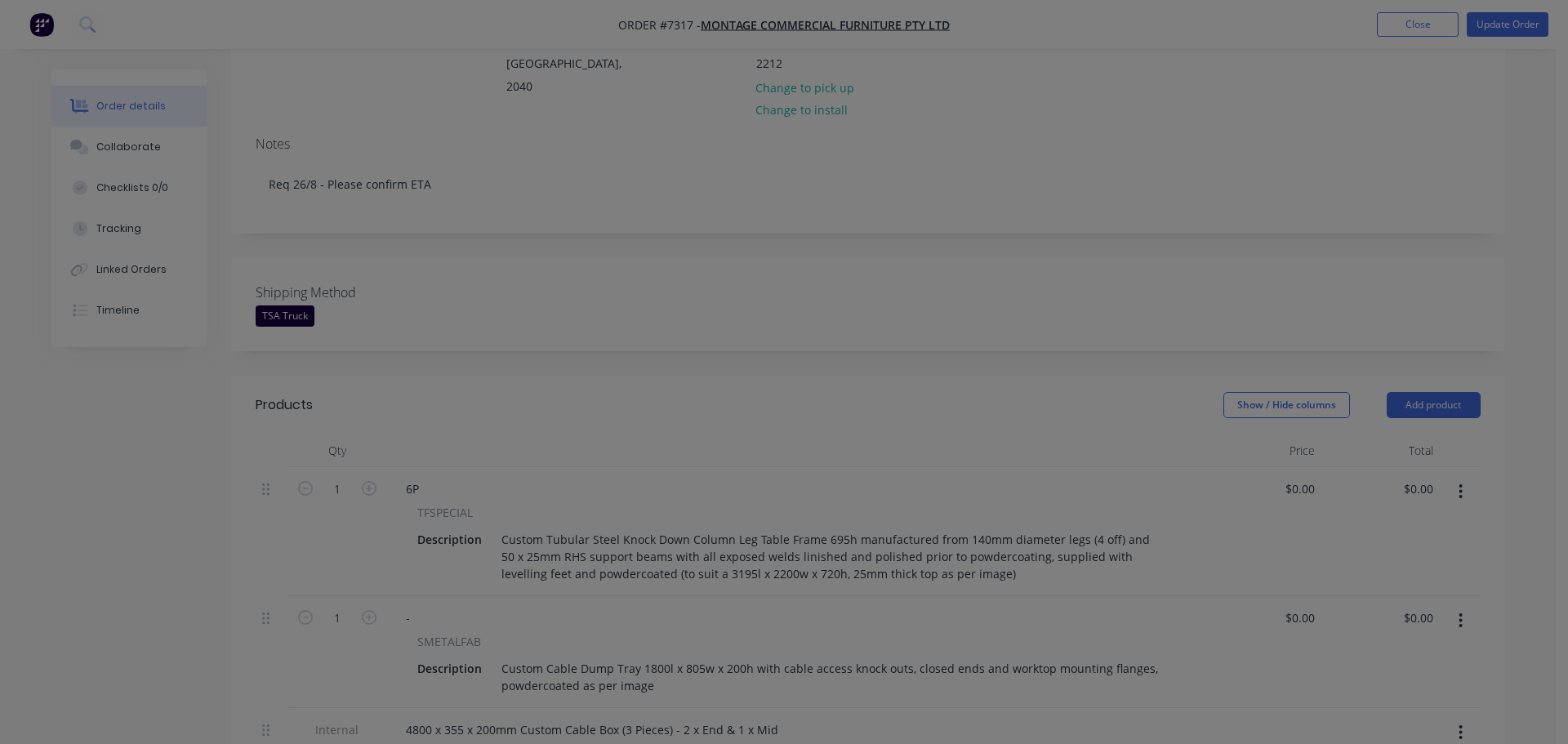
type input "$1,745.00"
type input "$461.00"
type input "$269.70"
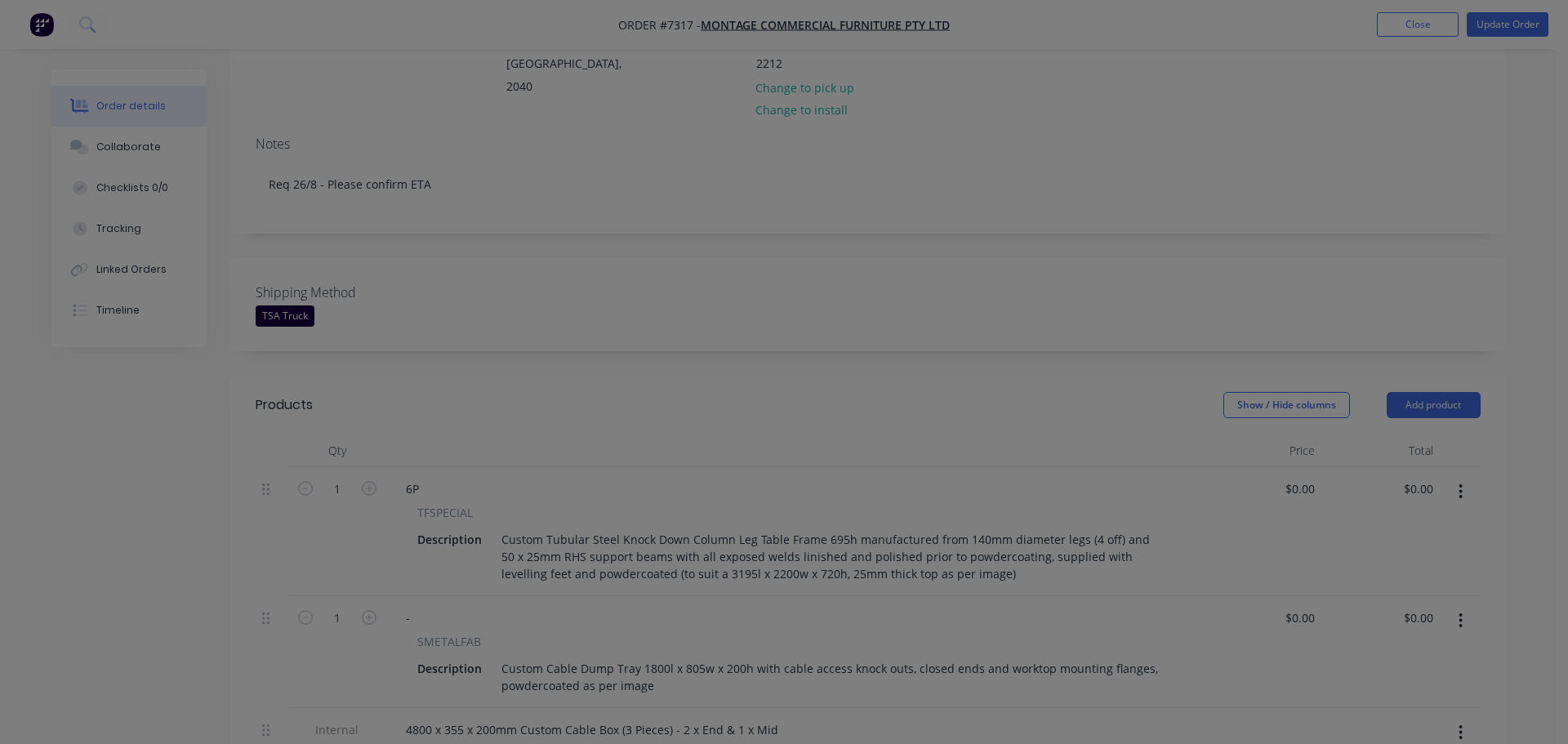
type input "$539.40"
type input "$269.70"
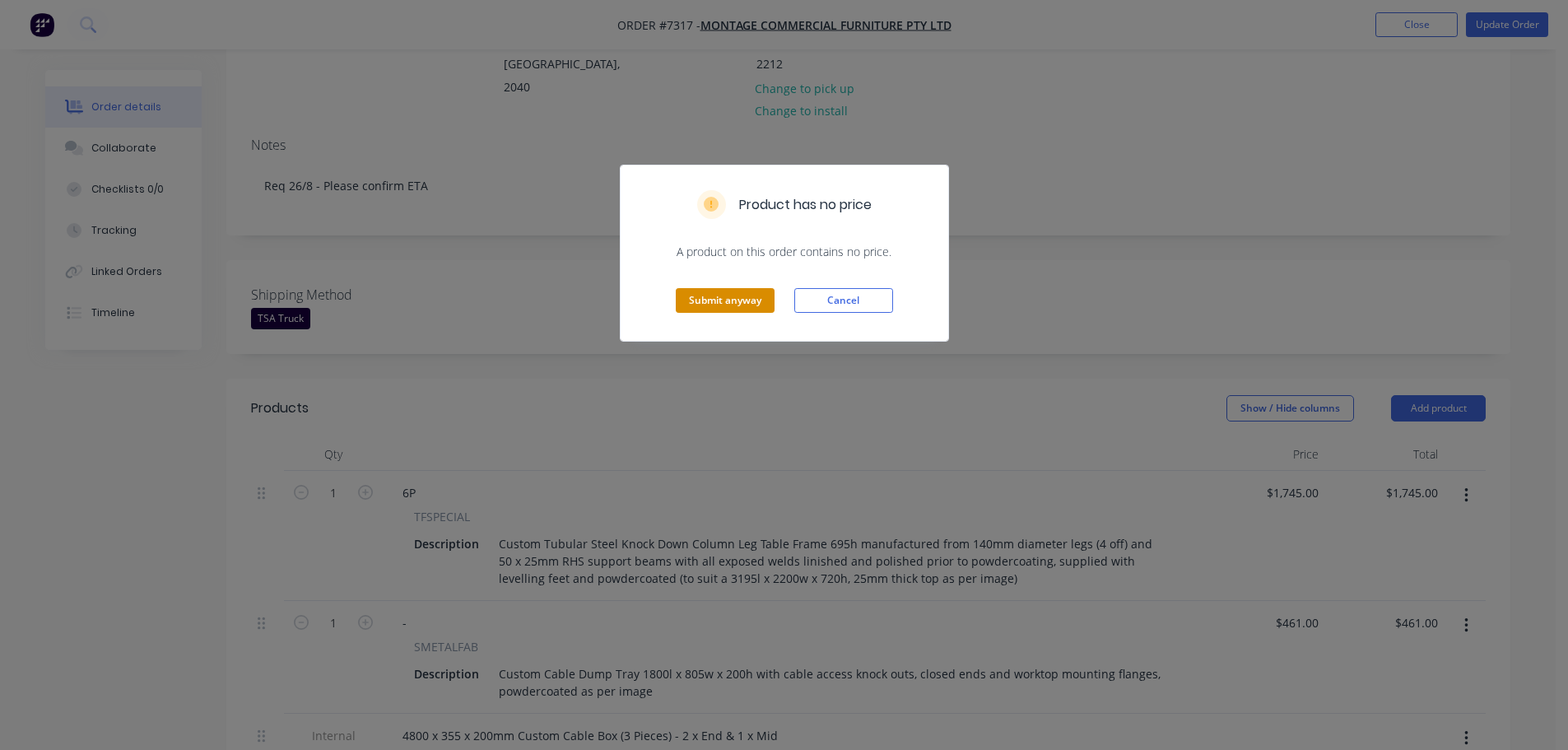
click at [706, 304] on button "Submit anyway" at bounding box center [724, 300] width 99 height 24
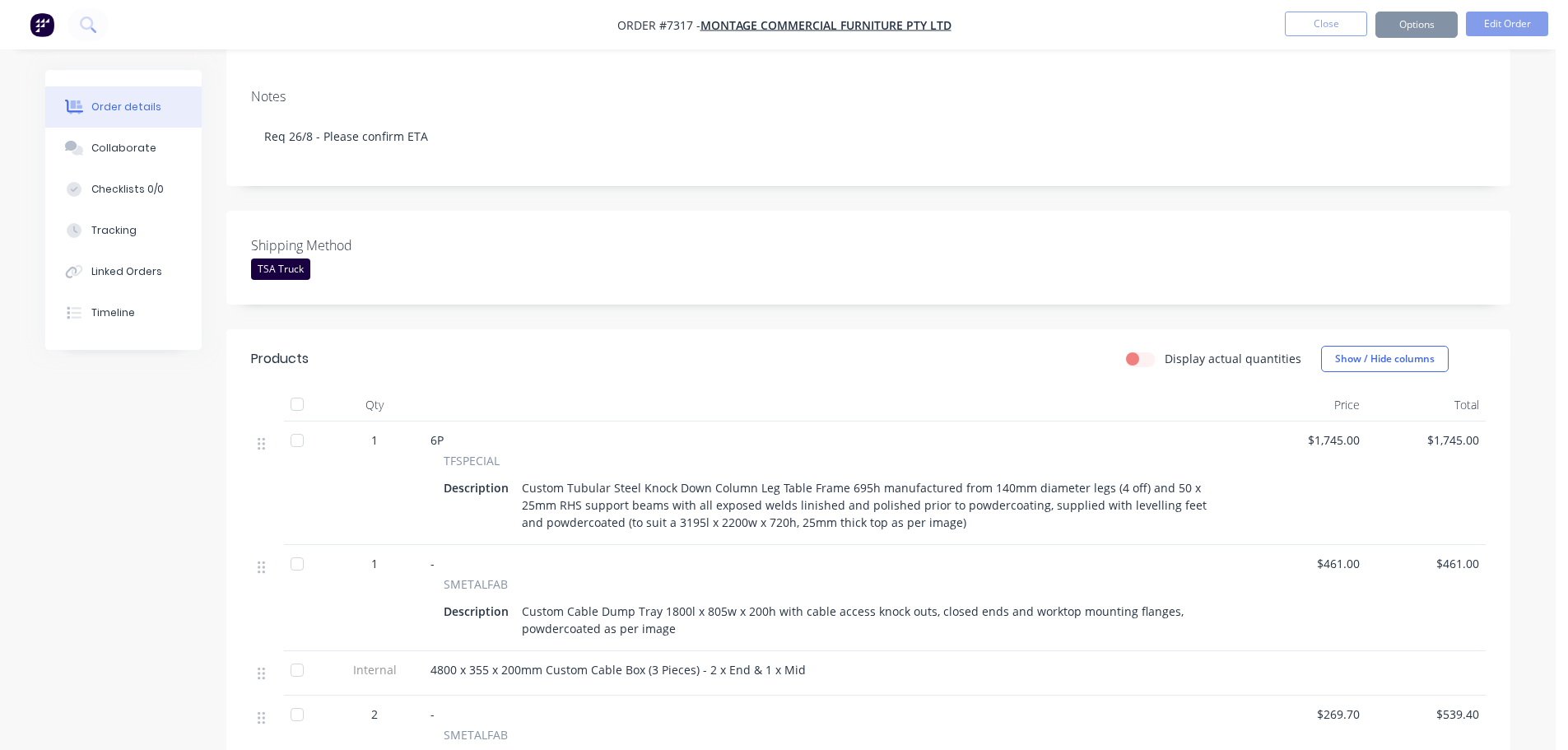
scroll to position [246, 0]
click at [118, 139] on button "Collaborate" at bounding box center [123, 148] width 156 height 41
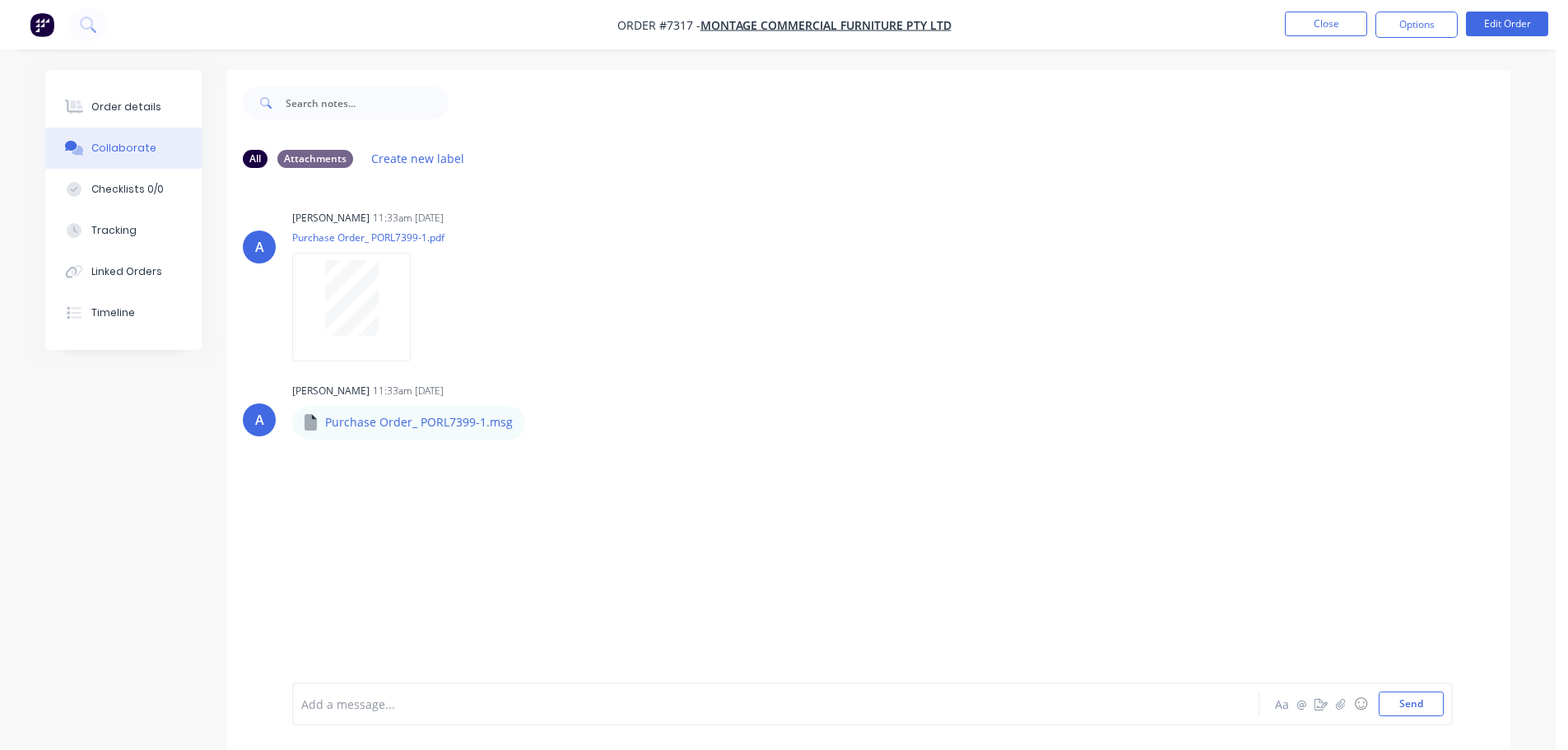
scroll to position [24, 0]
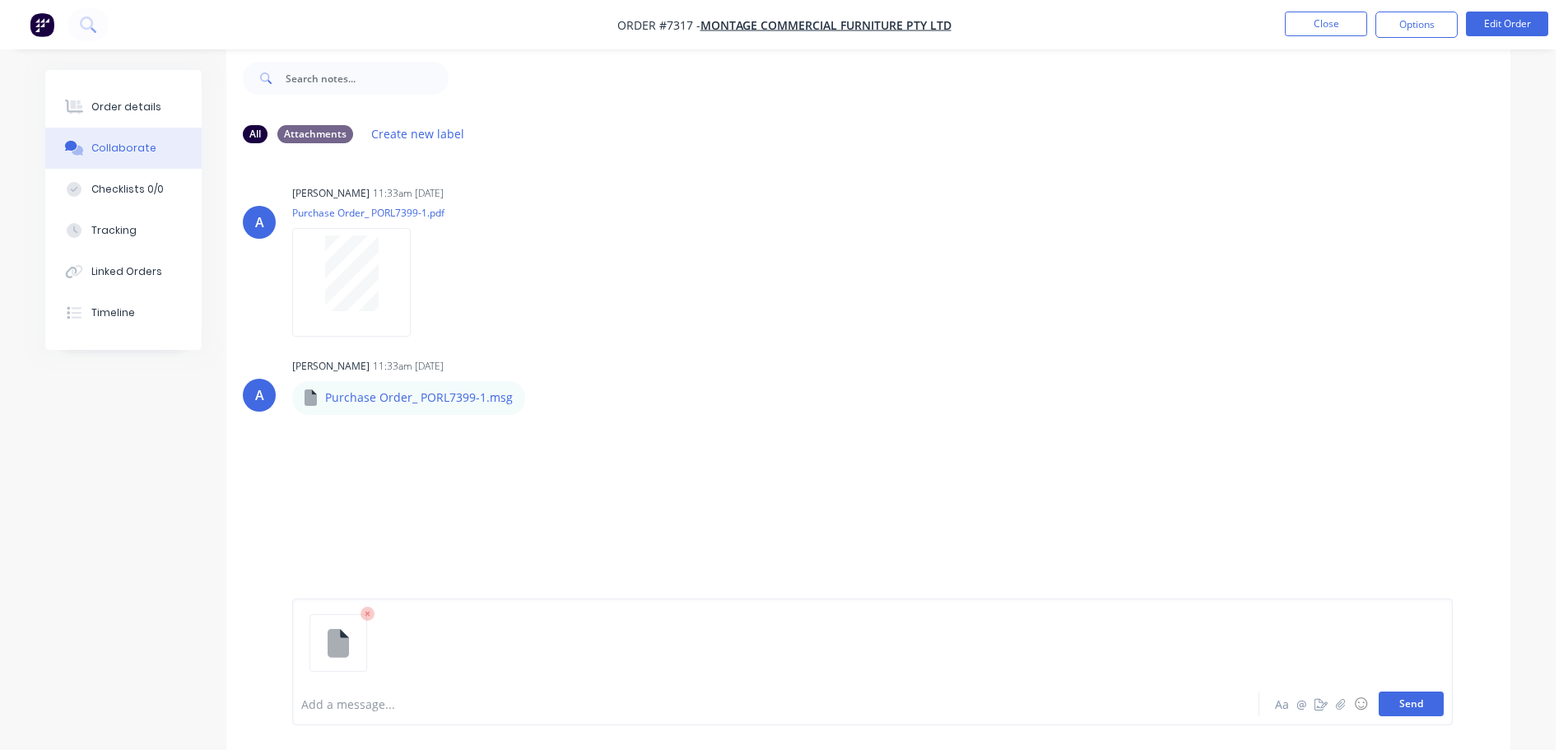
click at [1404, 699] on button "Send" at bounding box center [1411, 703] width 65 height 24
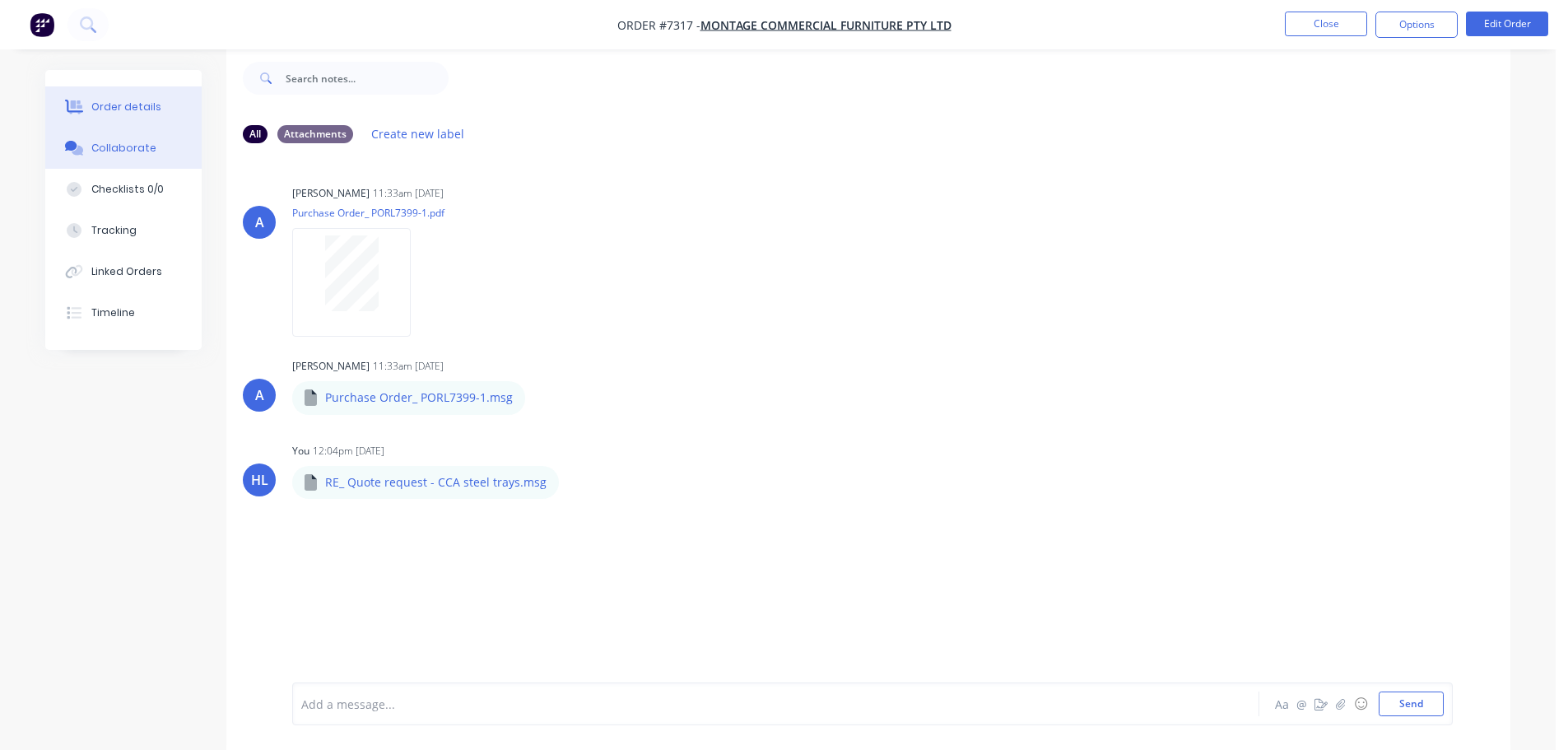
click at [149, 104] on div "Order details" at bounding box center [127, 106] width 70 height 15
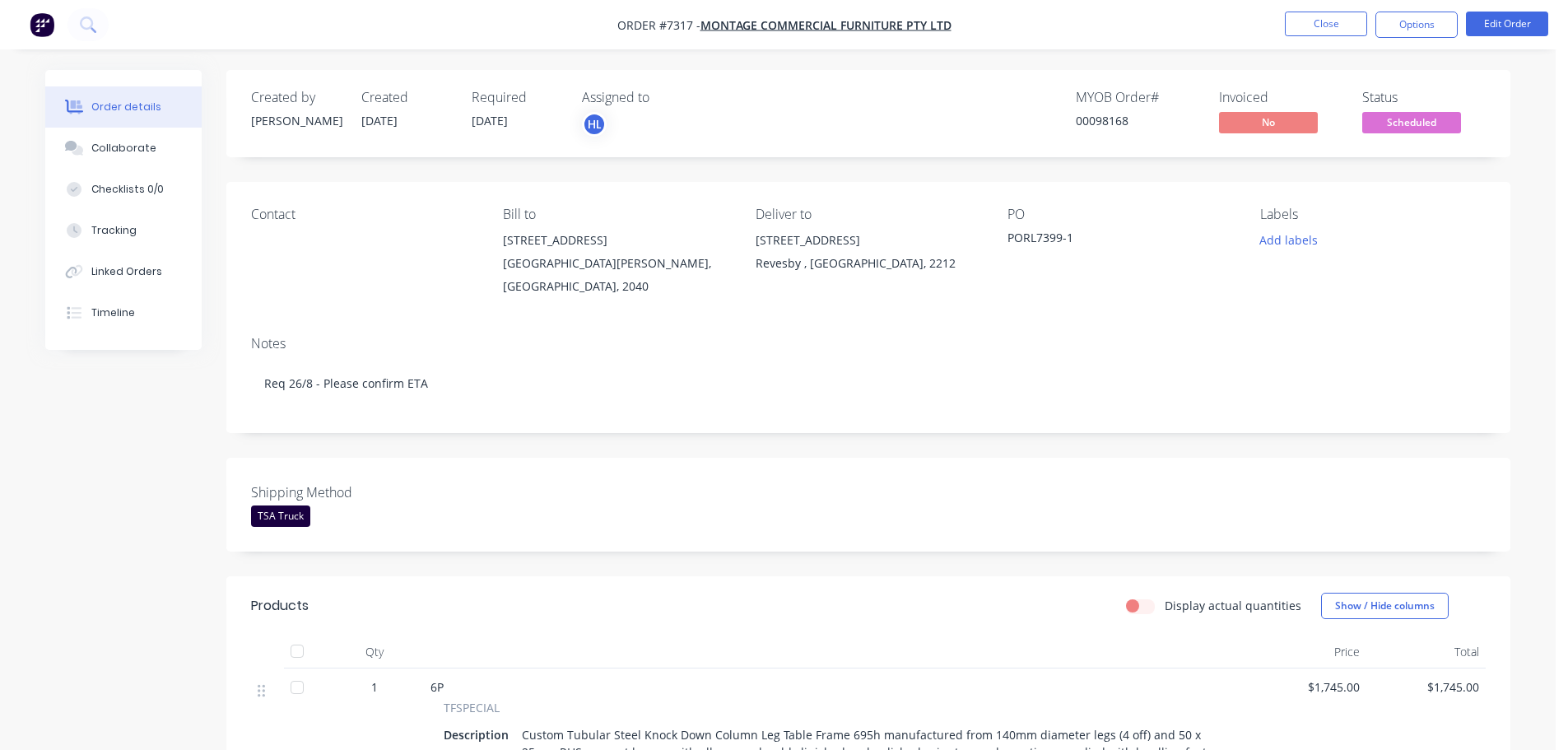
click at [1412, 123] on span "Scheduled" at bounding box center [1411, 122] width 99 height 21
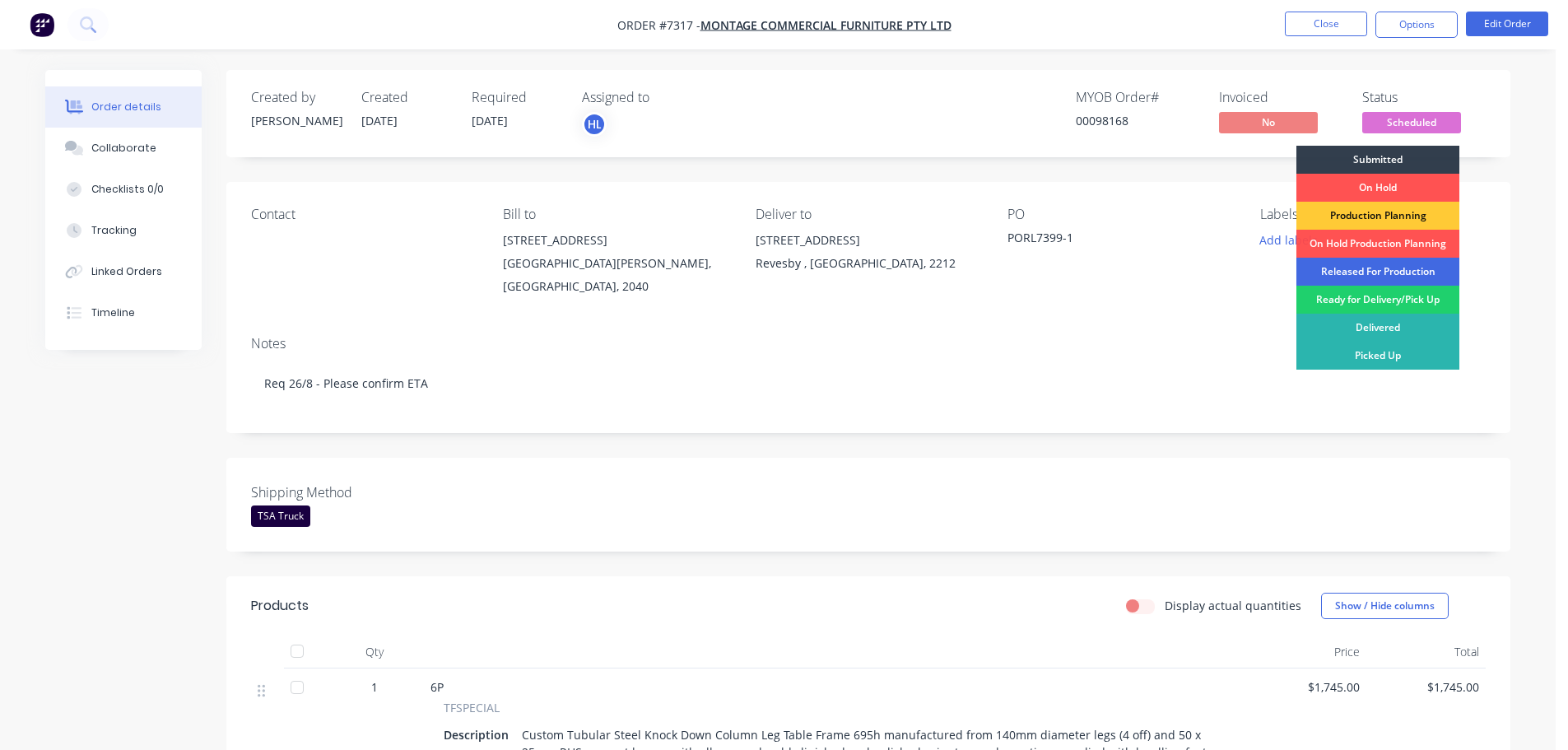
click at [1359, 275] on div "Released For Production" at bounding box center [1377, 271] width 163 height 28
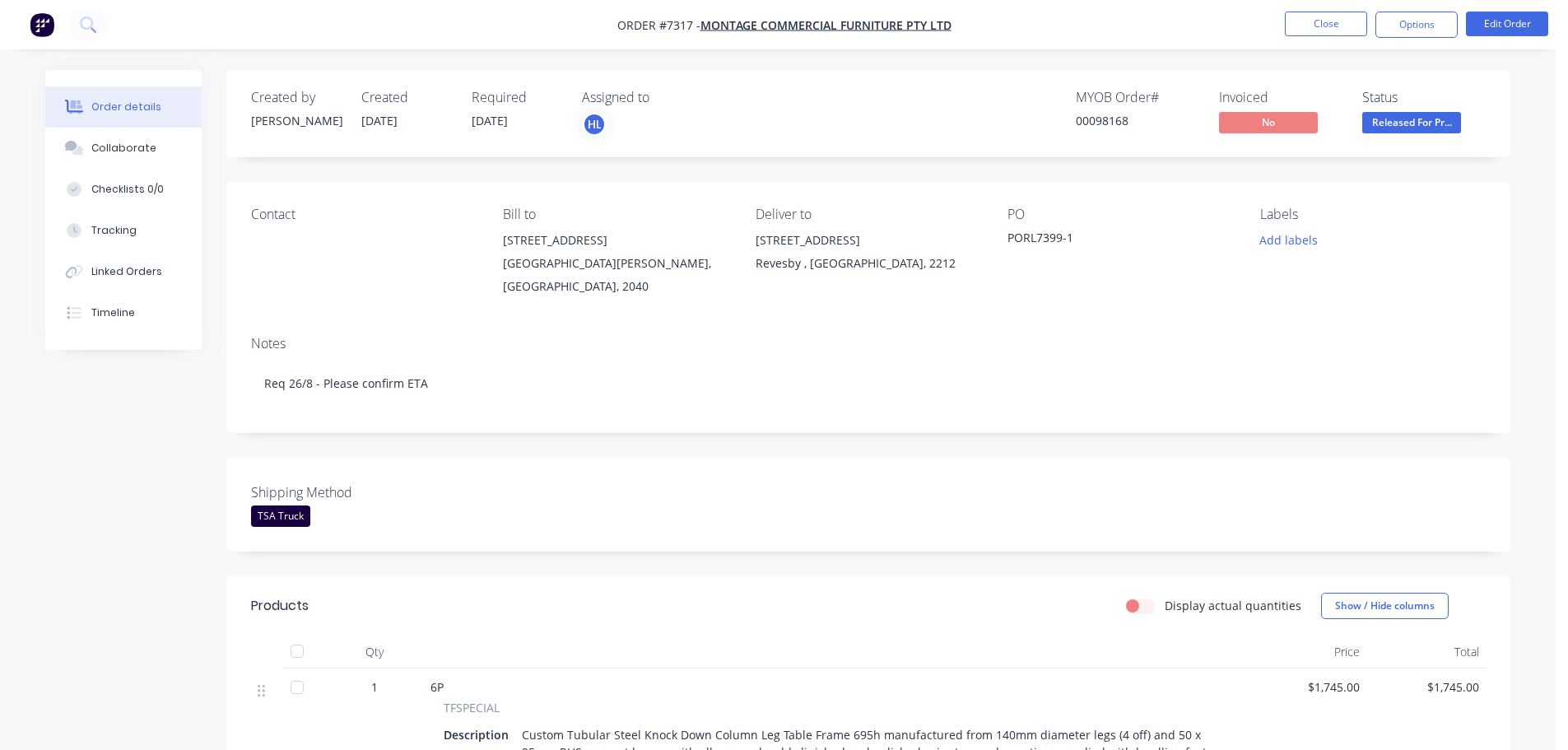
click at [44, 28] on img "button" at bounding box center [41, 24] width 24 height 24
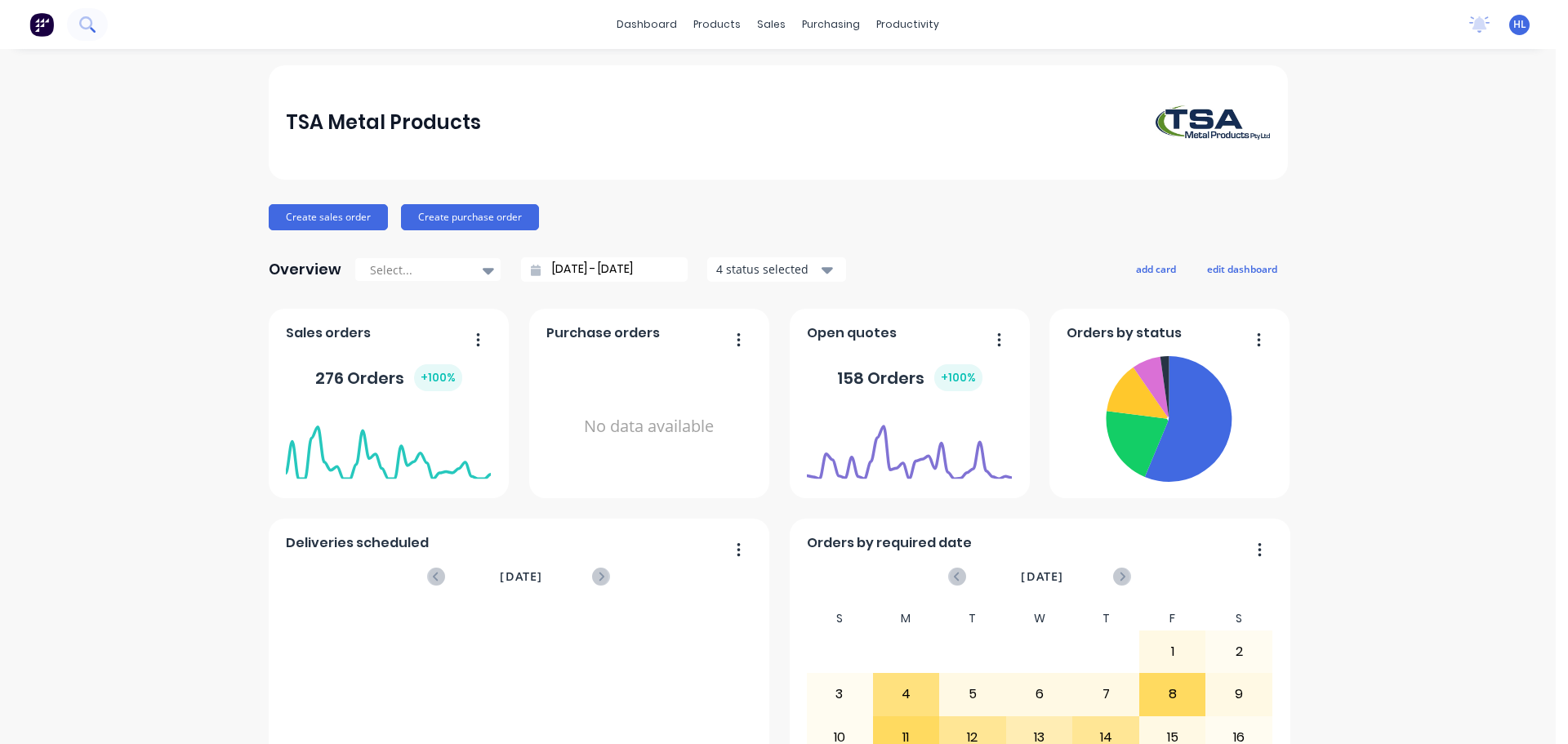
click at [85, 25] on icon at bounding box center [87, 24] width 16 height 16
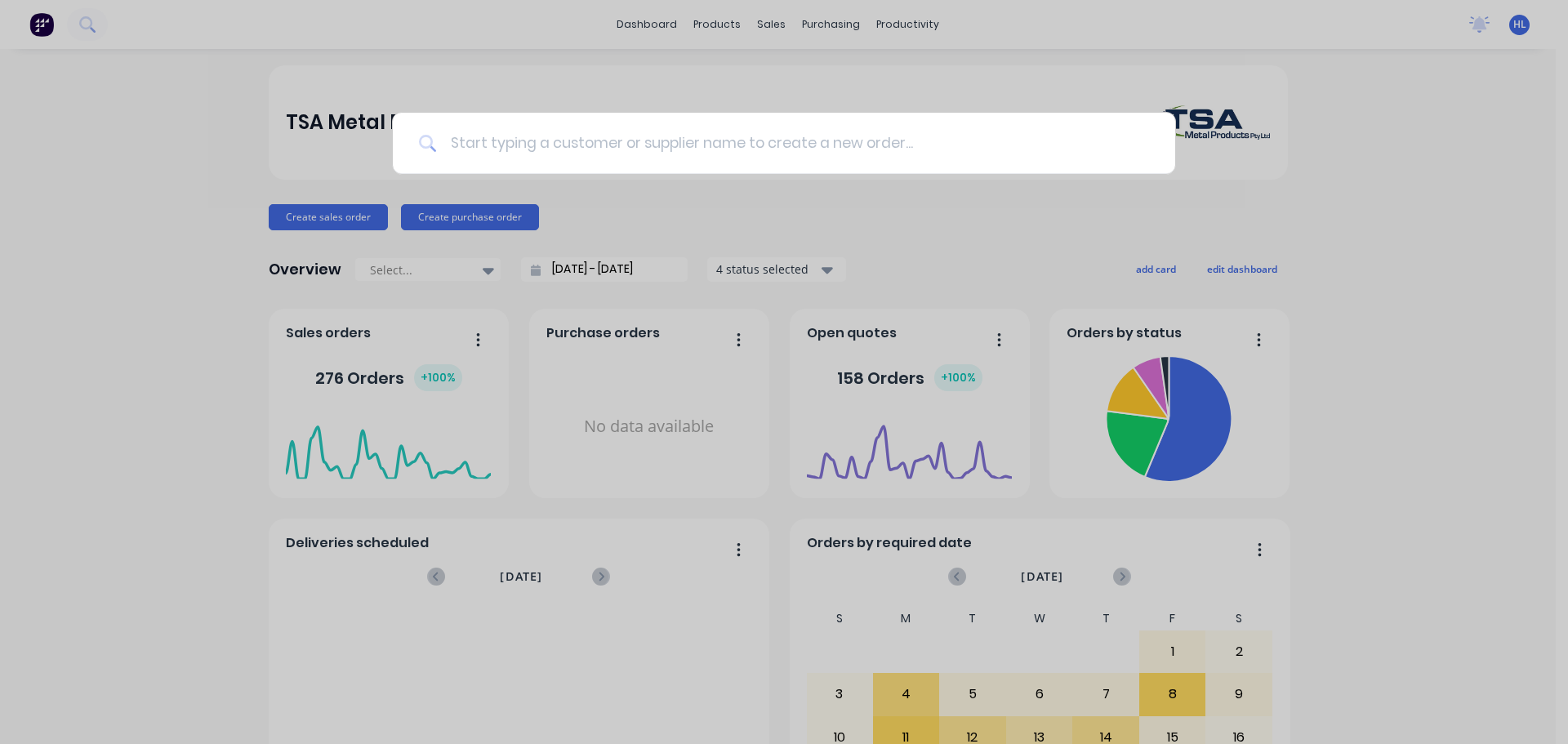
click at [465, 141] on input at bounding box center [793, 142] width 712 height 61
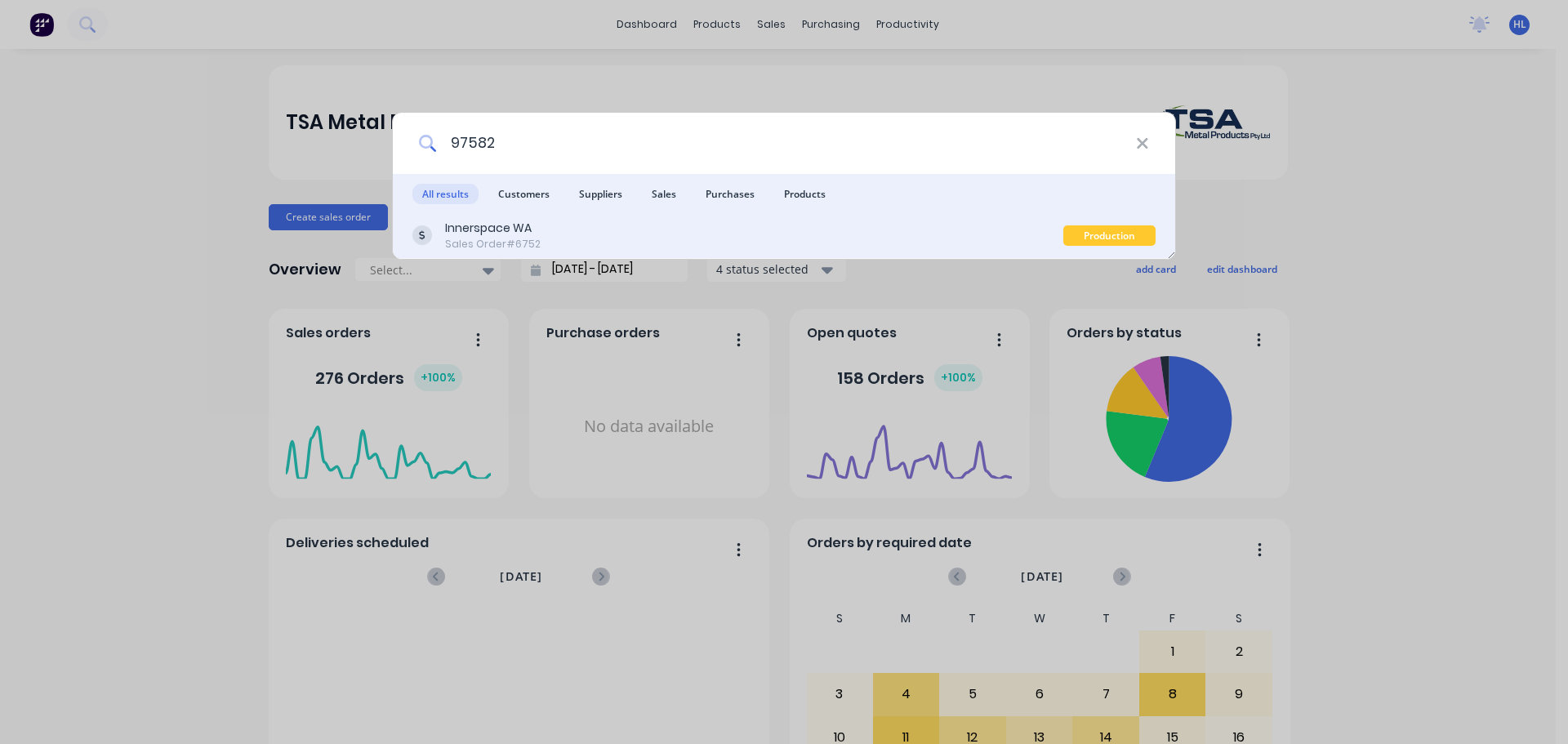
type input "97582"
click at [617, 239] on div "Innerspace WA Sales Order #6752" at bounding box center [738, 235] width 651 height 32
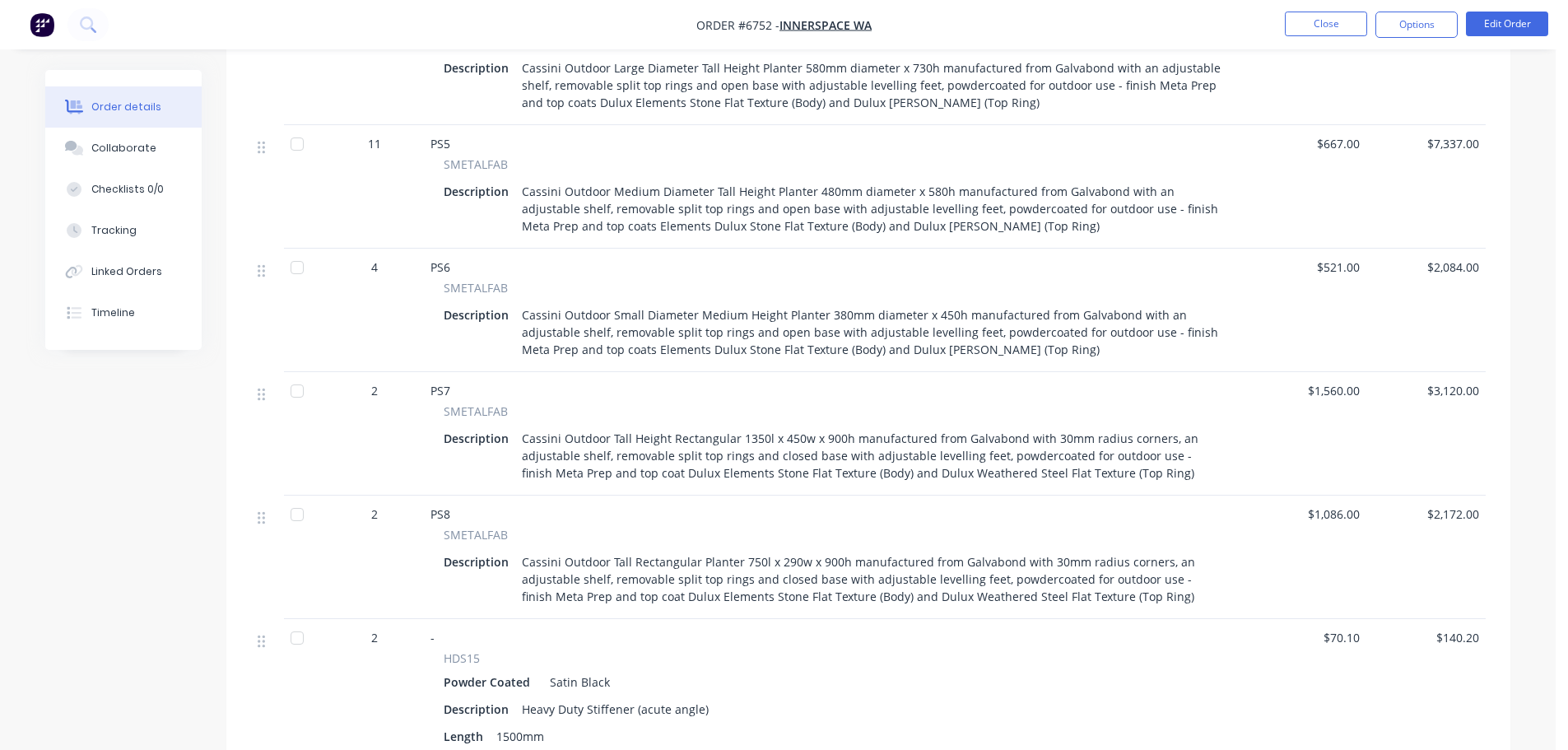
scroll to position [1070, 0]
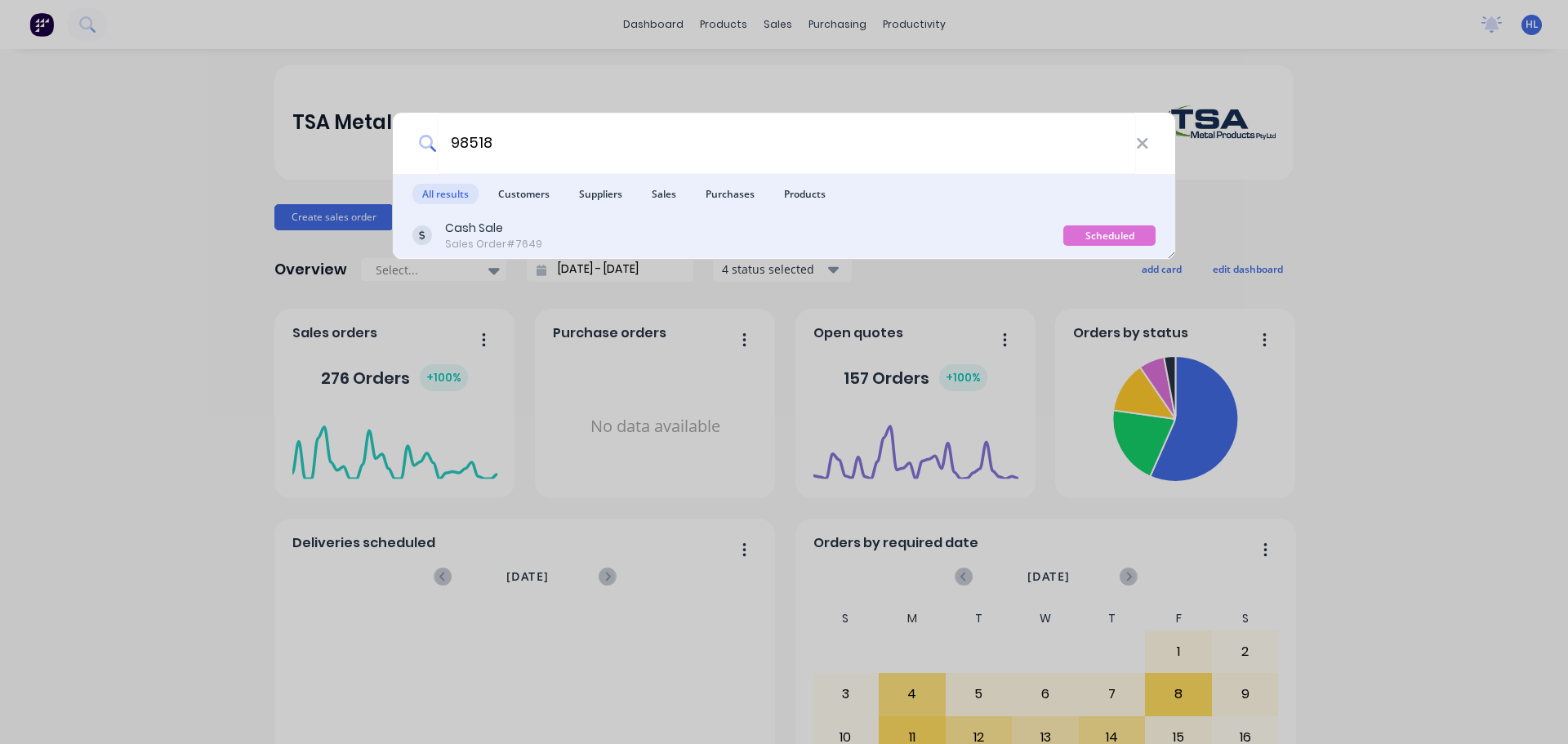
type input "98518"
click at [691, 242] on div "Cash Sale Sales Order #7649" at bounding box center [738, 235] width 651 height 32
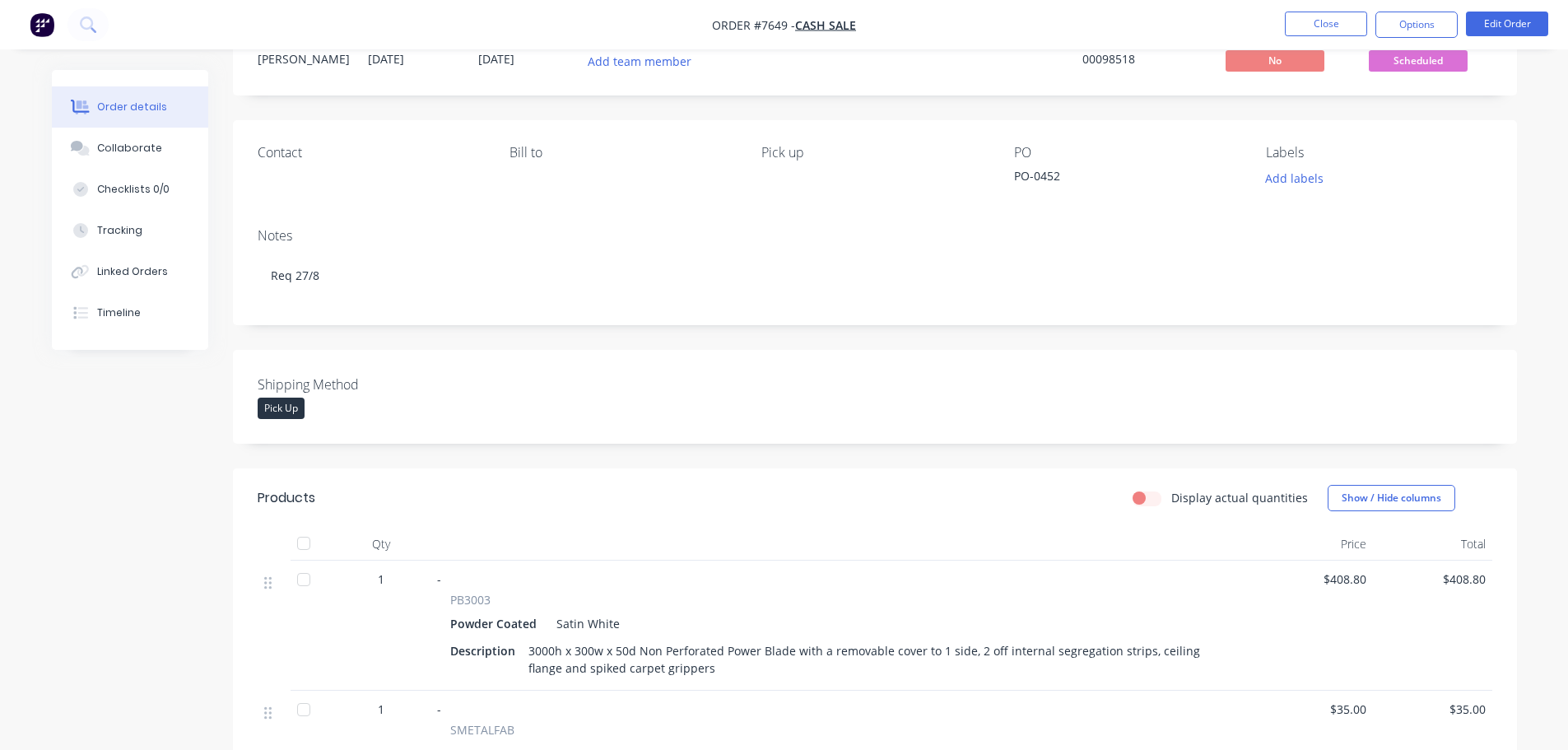
scroll to position [329, 0]
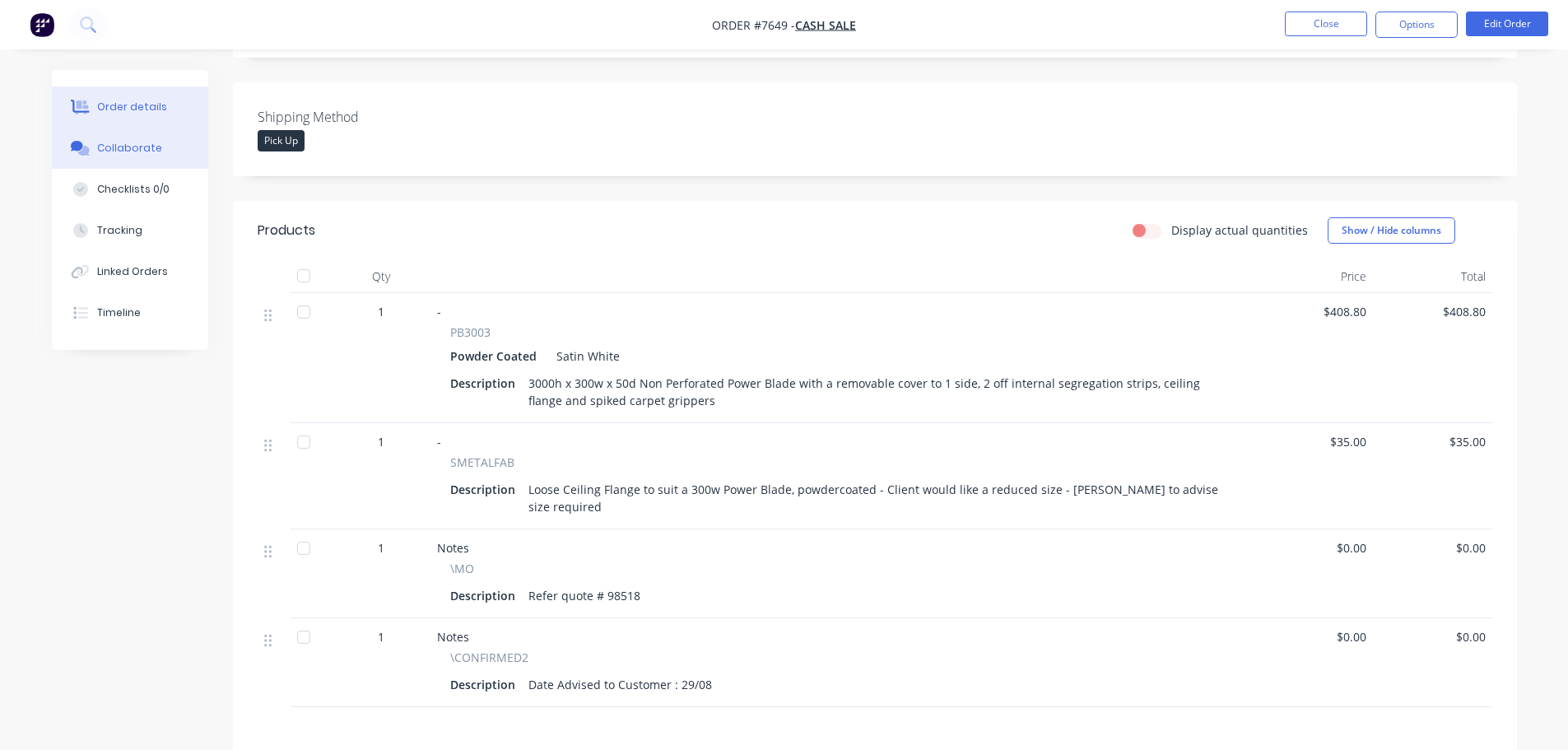
click at [129, 148] on div "Collaborate" at bounding box center [129, 147] width 65 height 15
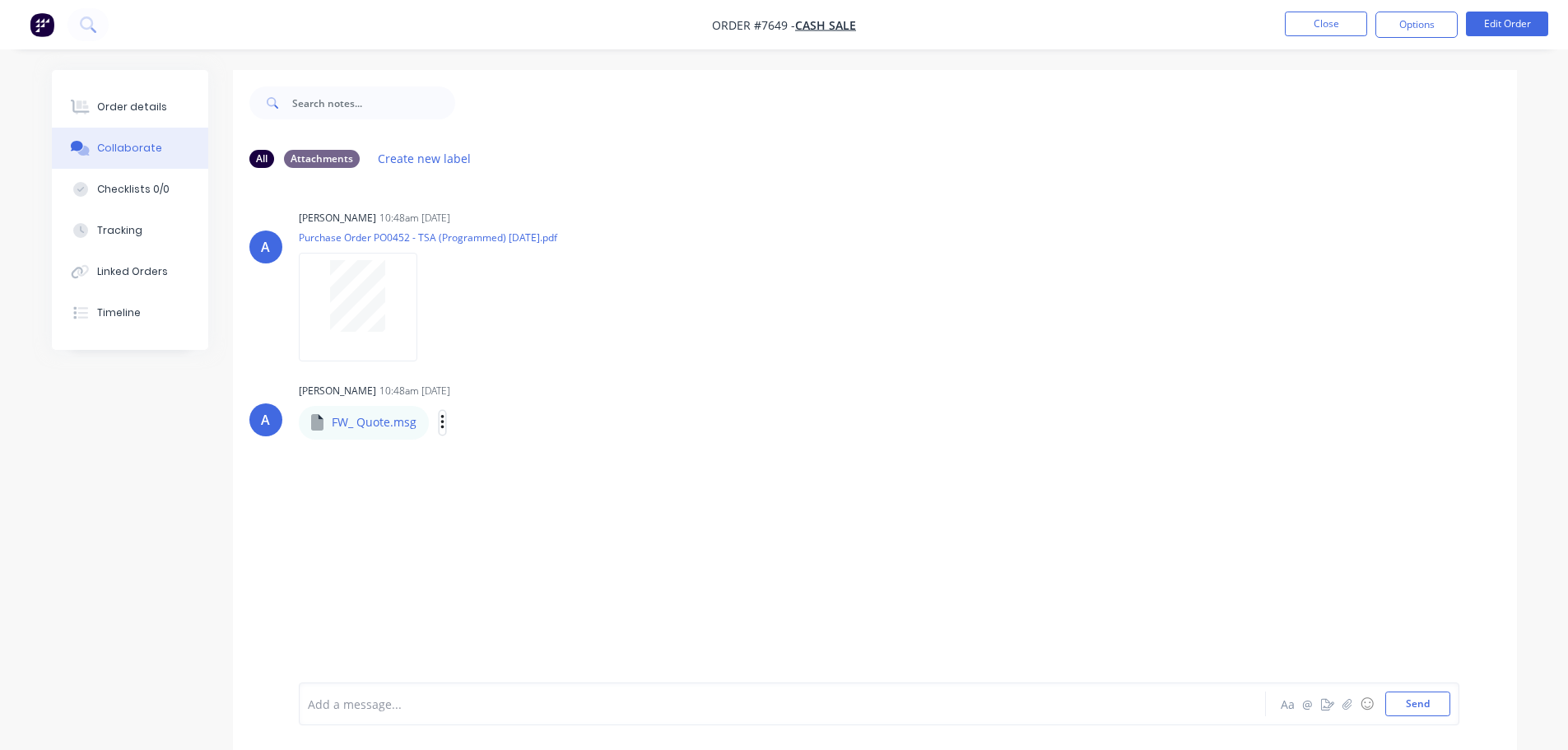
click at [443, 422] on icon "button" at bounding box center [442, 422] width 5 height 19
click at [503, 464] on button "Download" at bounding box center [551, 467] width 186 height 37
click at [134, 105] on div "Order details" at bounding box center [132, 106] width 70 height 15
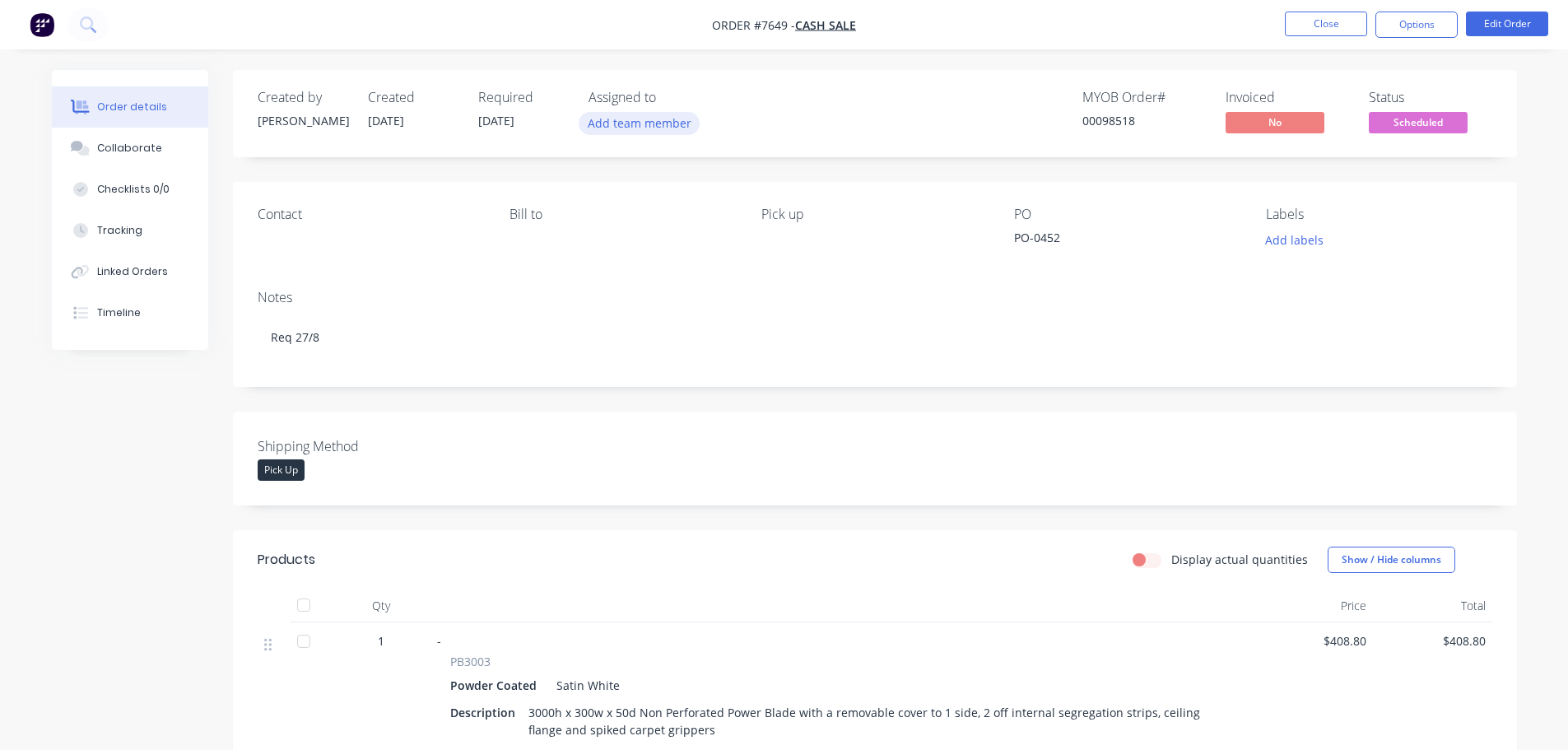
click at [637, 128] on button "Add team member" at bounding box center [640, 123] width 121 height 22
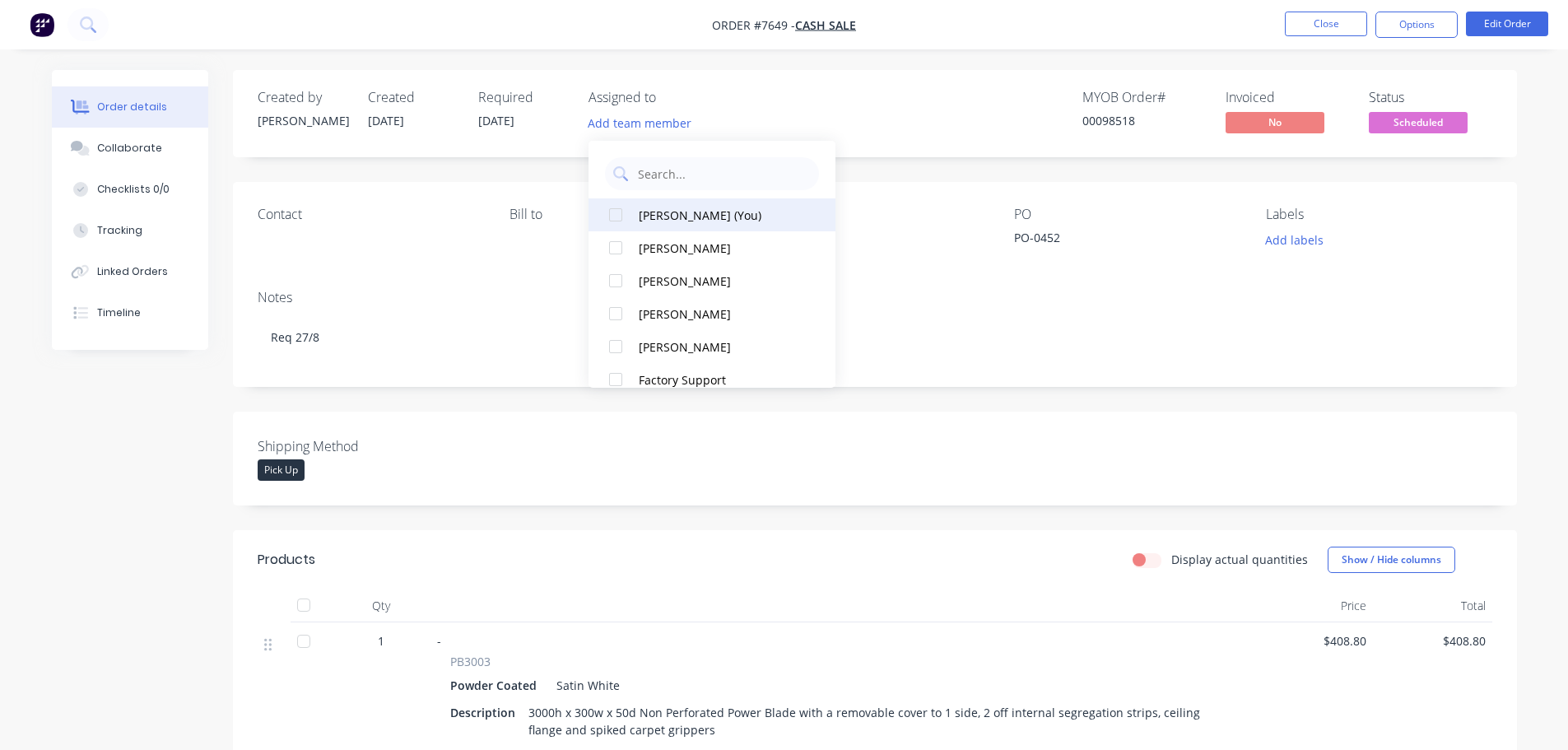
click at [615, 217] on div at bounding box center [616, 215] width 33 height 33
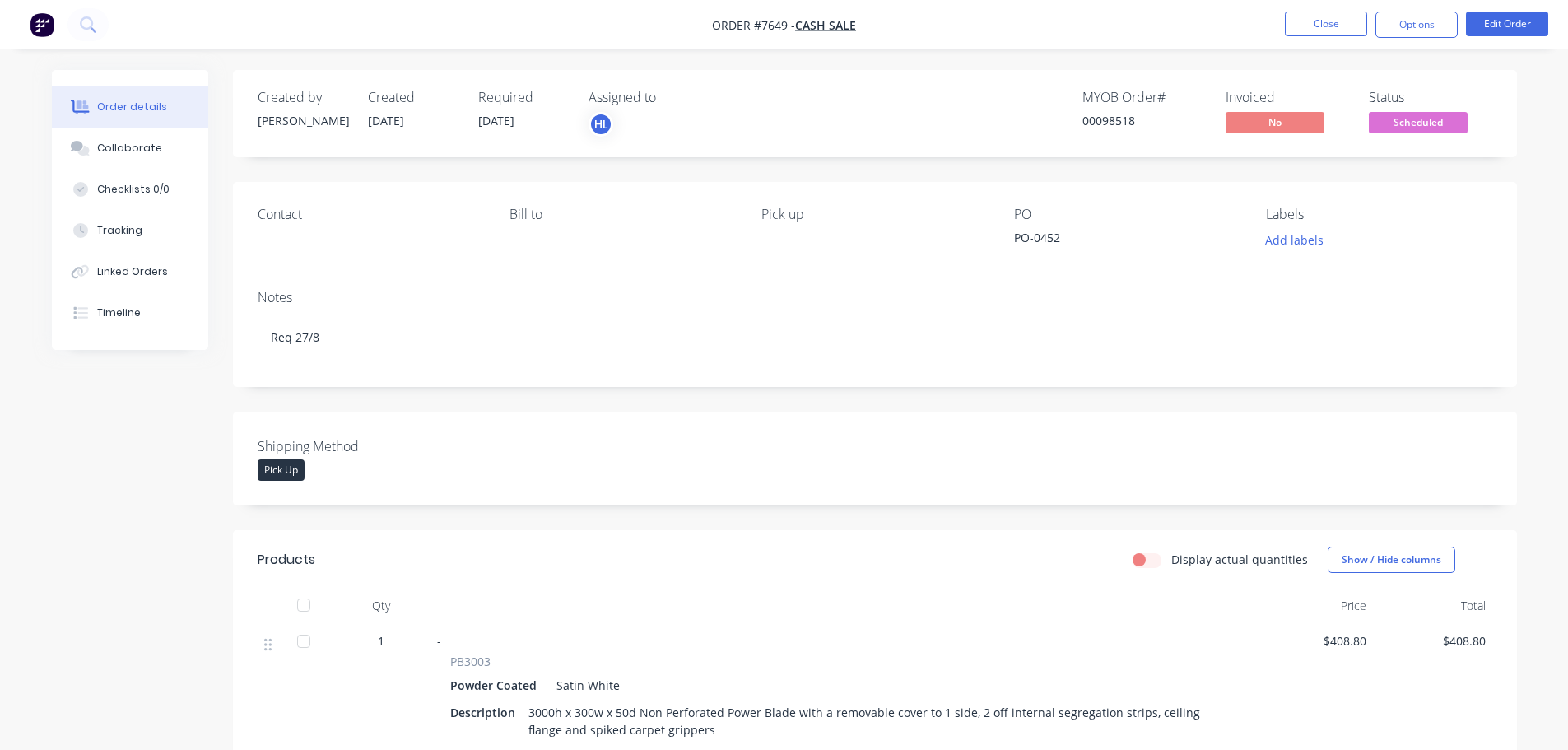
click at [861, 126] on div "MYOB Order # 00098518 Invoiced No Status Scheduled" at bounding box center [1122, 113] width 739 height 48
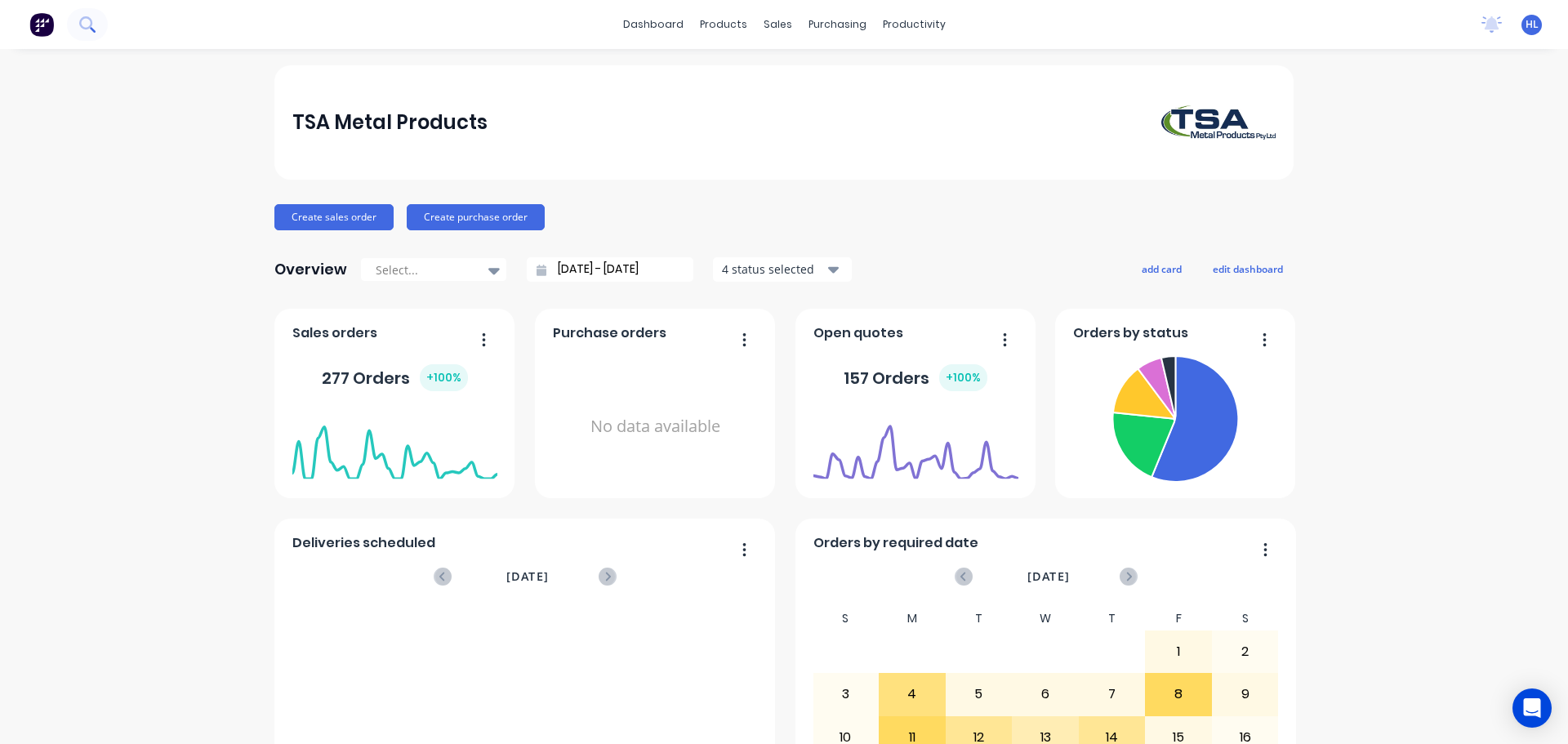
click at [90, 32] on icon at bounding box center [87, 24] width 16 height 16
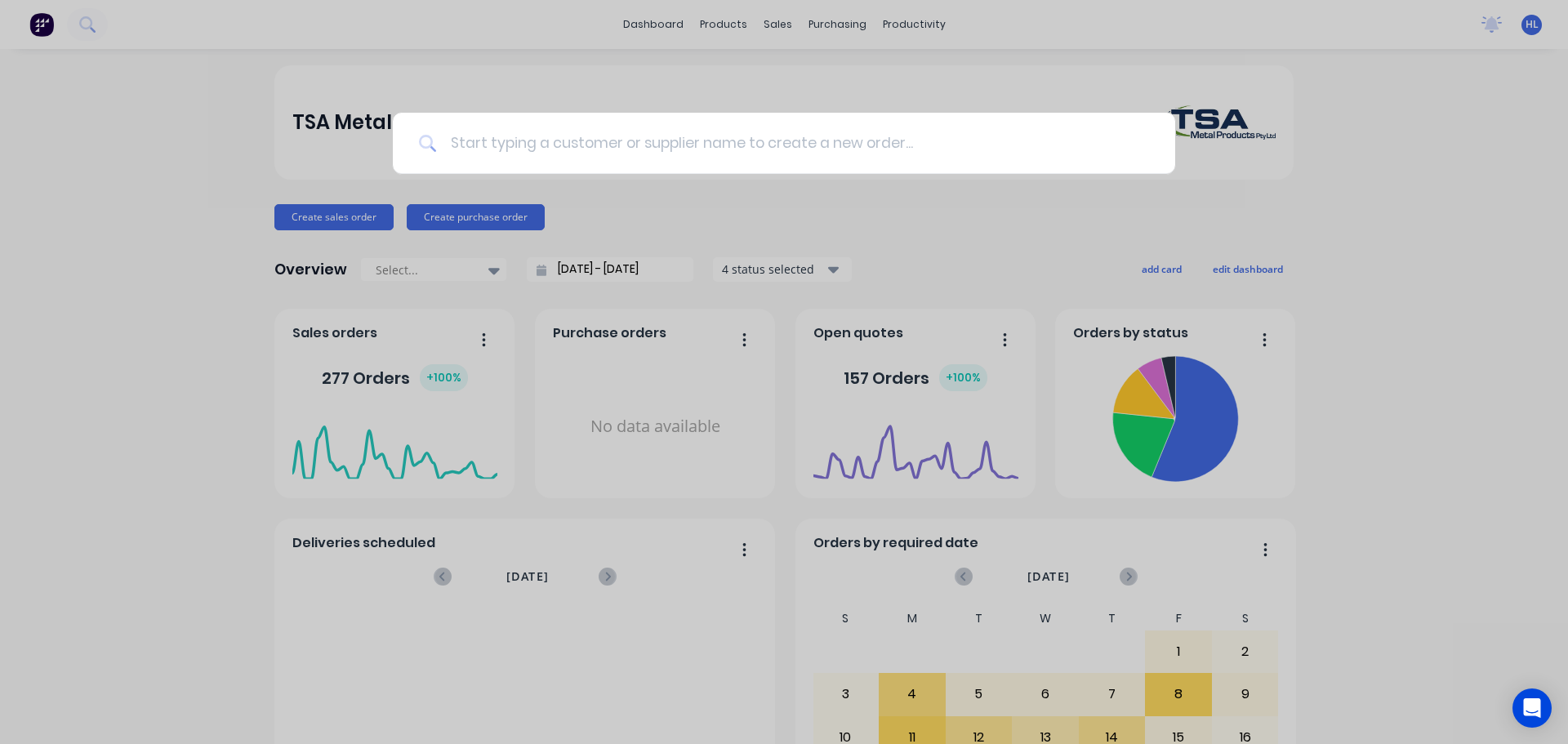
click at [539, 129] on input at bounding box center [793, 142] width 712 height 61
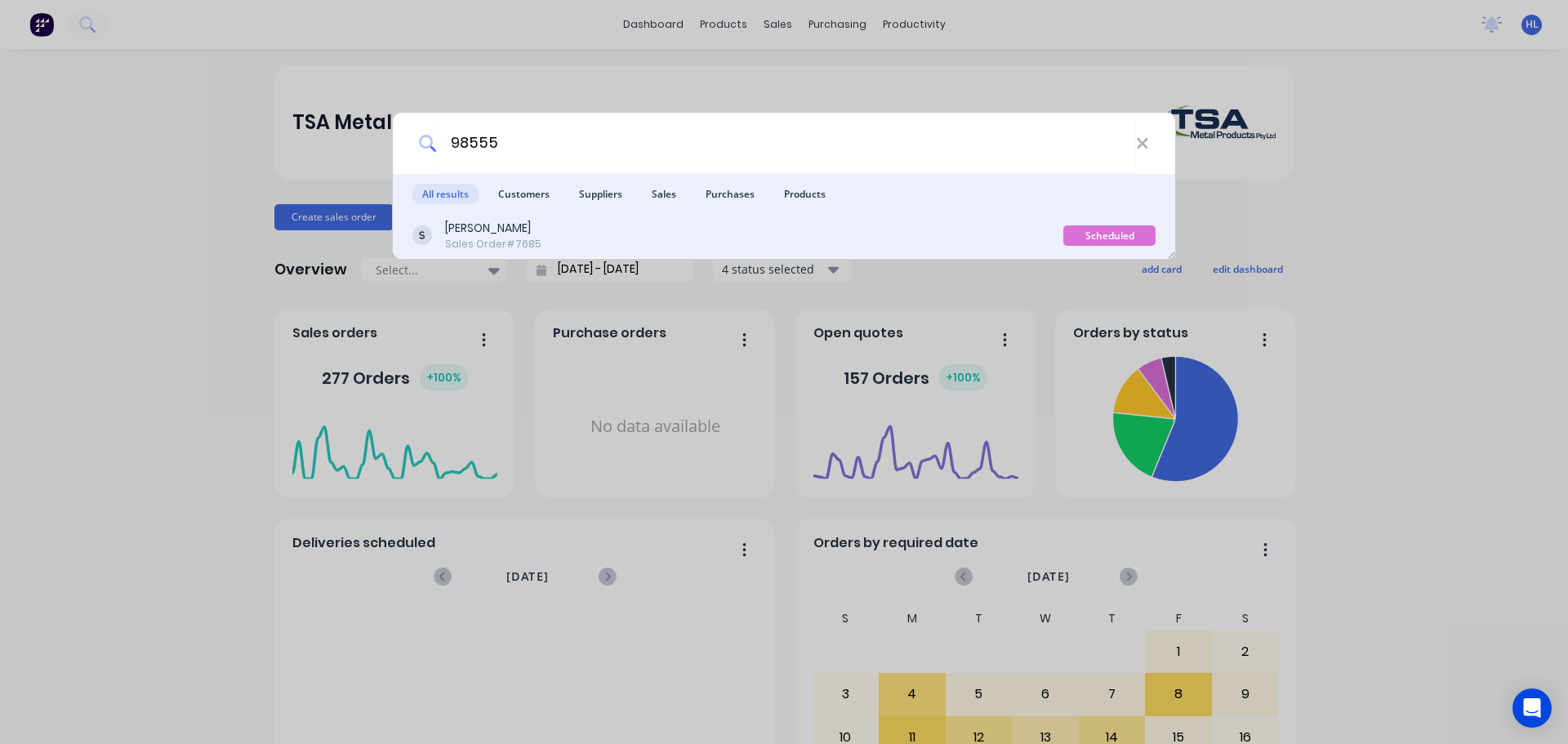
type input "98555"
click at [517, 238] on div "Sales Order #7685" at bounding box center [492, 243] width 96 height 15
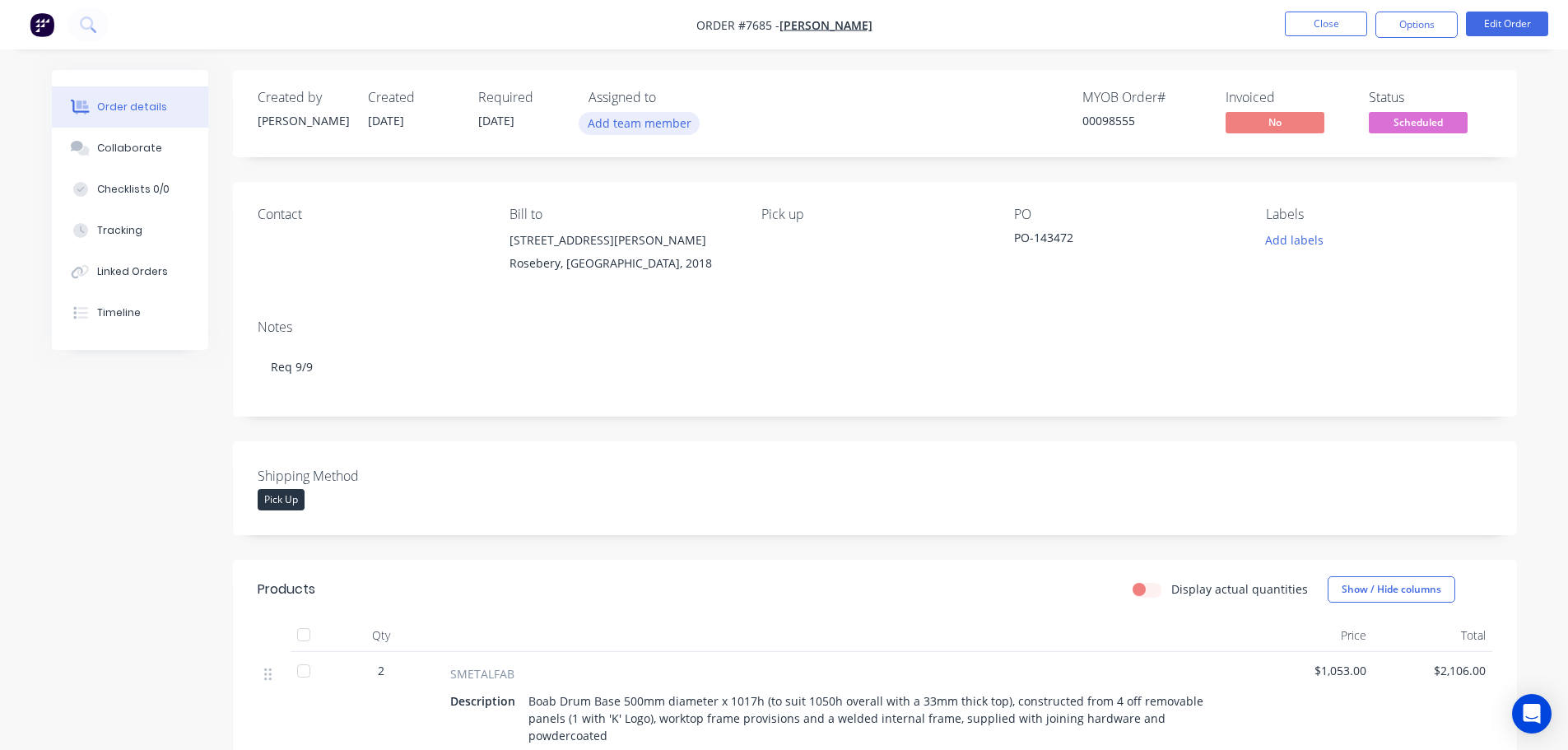
click at [671, 126] on button "Add team member" at bounding box center [640, 123] width 121 height 22
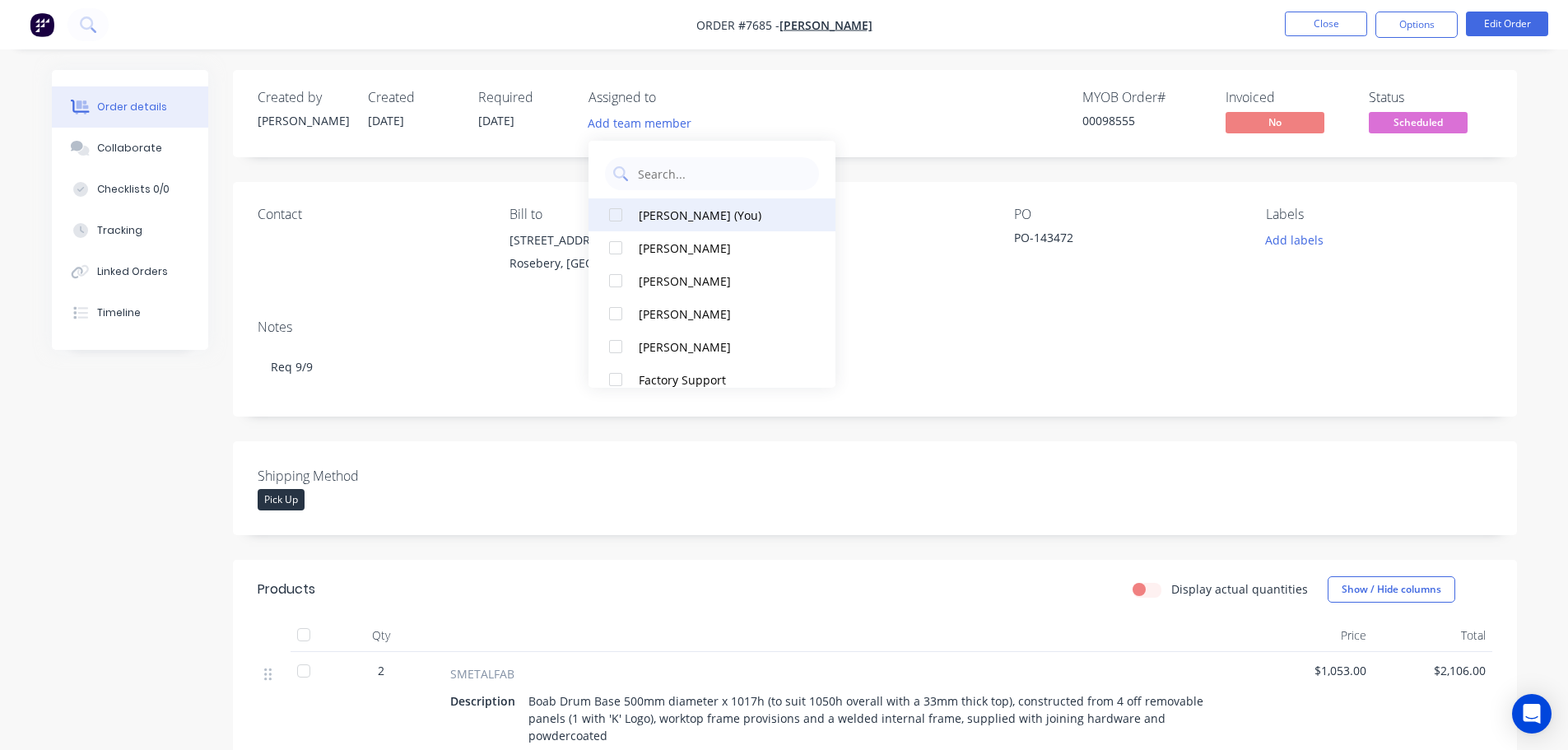
click at [617, 219] on div at bounding box center [616, 215] width 33 height 33
click at [147, 479] on div "Created by [PERSON_NAME] Created [DATE] Required [DATE] Assigned to HL MYOB Ord…" at bounding box center [784, 587] width 1465 height 1034
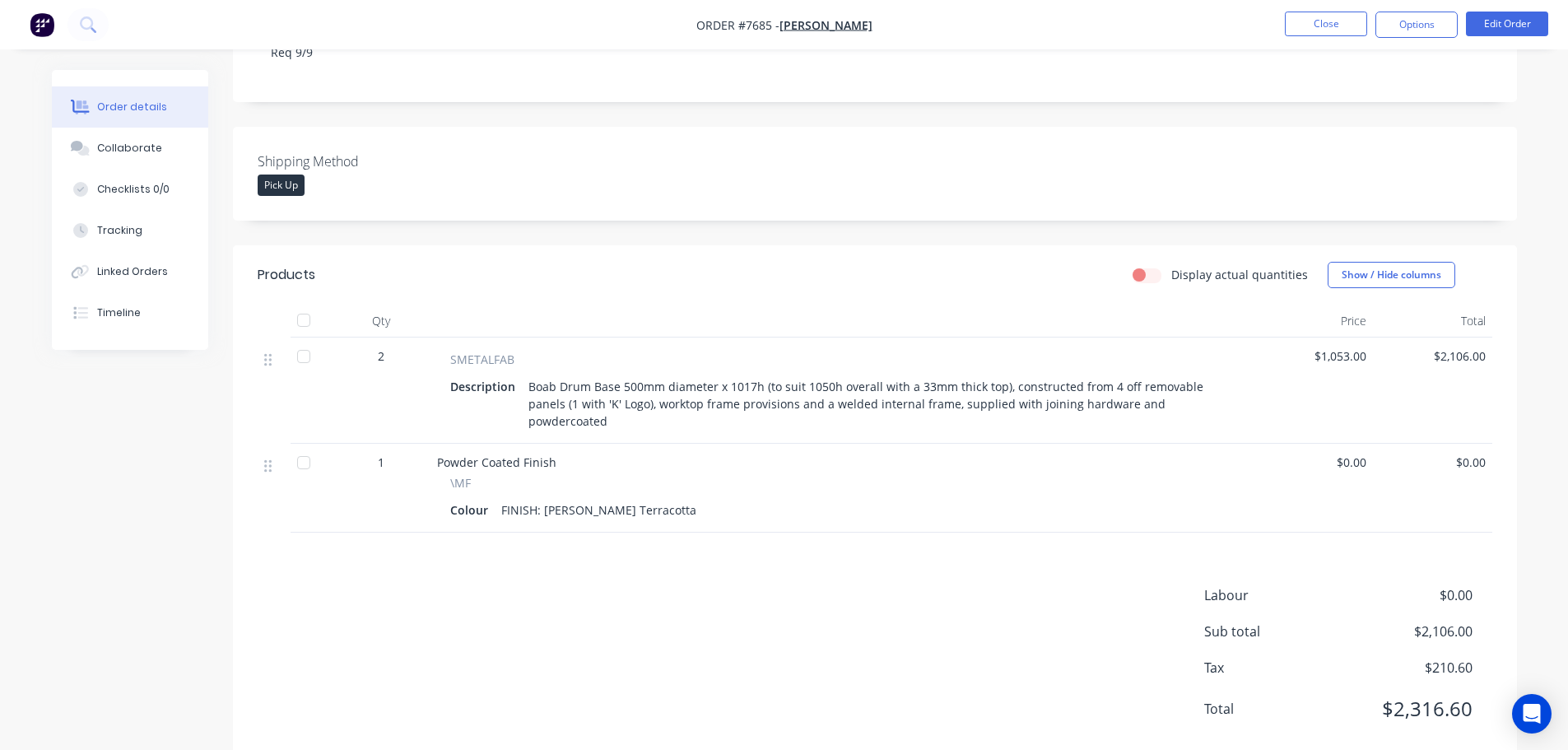
scroll to position [329, 0]
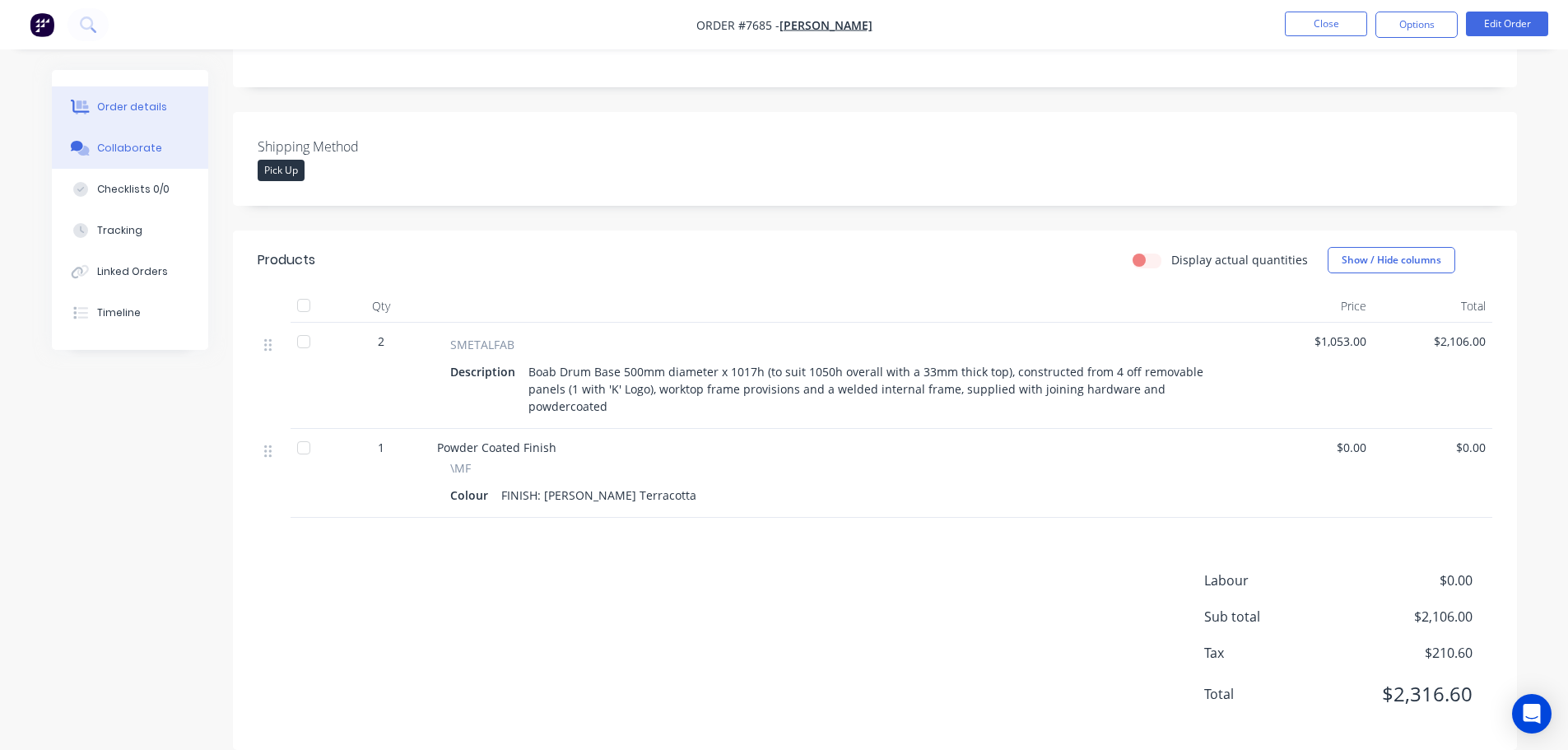
click at [123, 144] on div "Collaborate" at bounding box center [129, 147] width 65 height 15
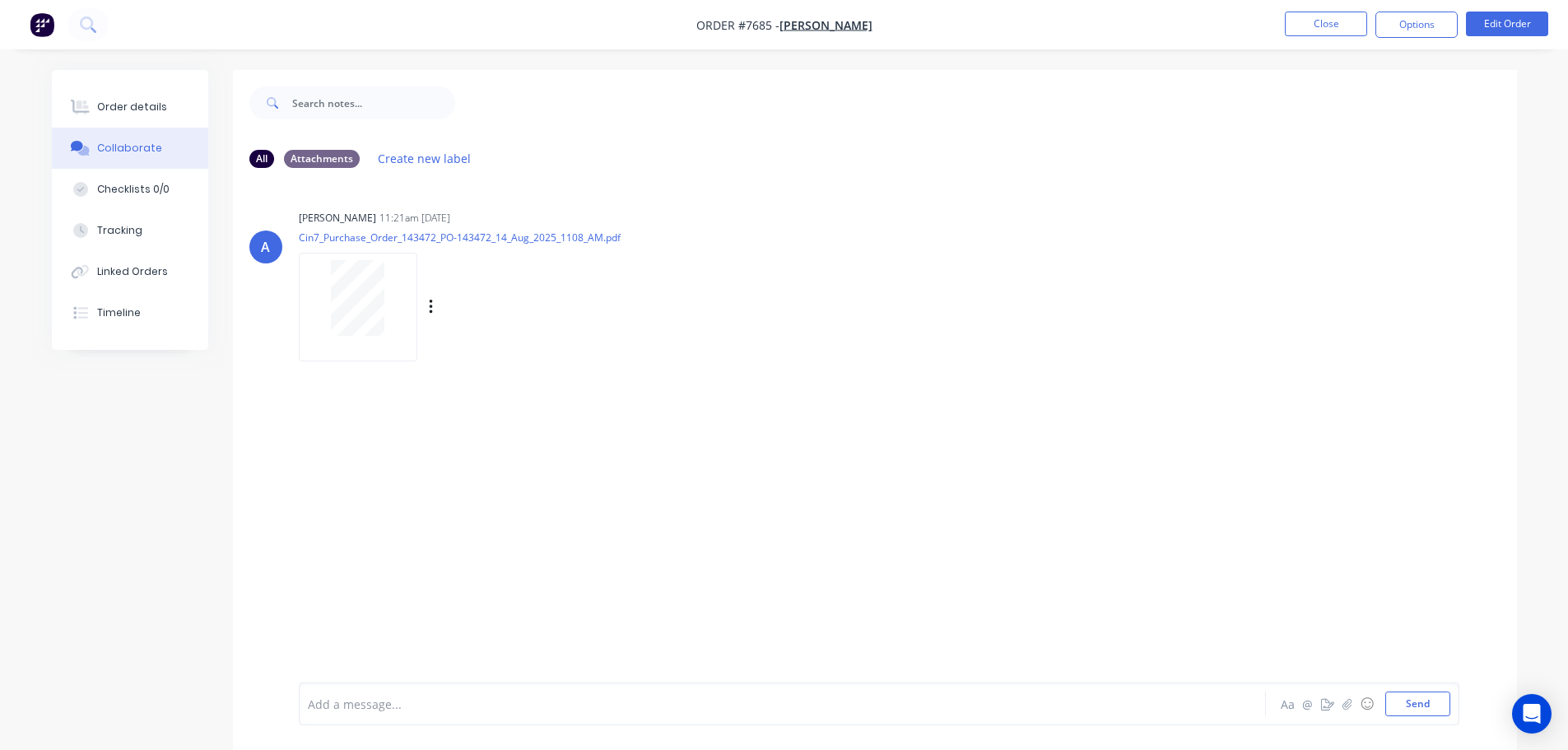
click at [388, 302] on div at bounding box center [358, 298] width 103 height 76
click at [139, 111] on div "Order details" at bounding box center [132, 106] width 70 height 15
